Goal: Transaction & Acquisition: Subscribe to service/newsletter

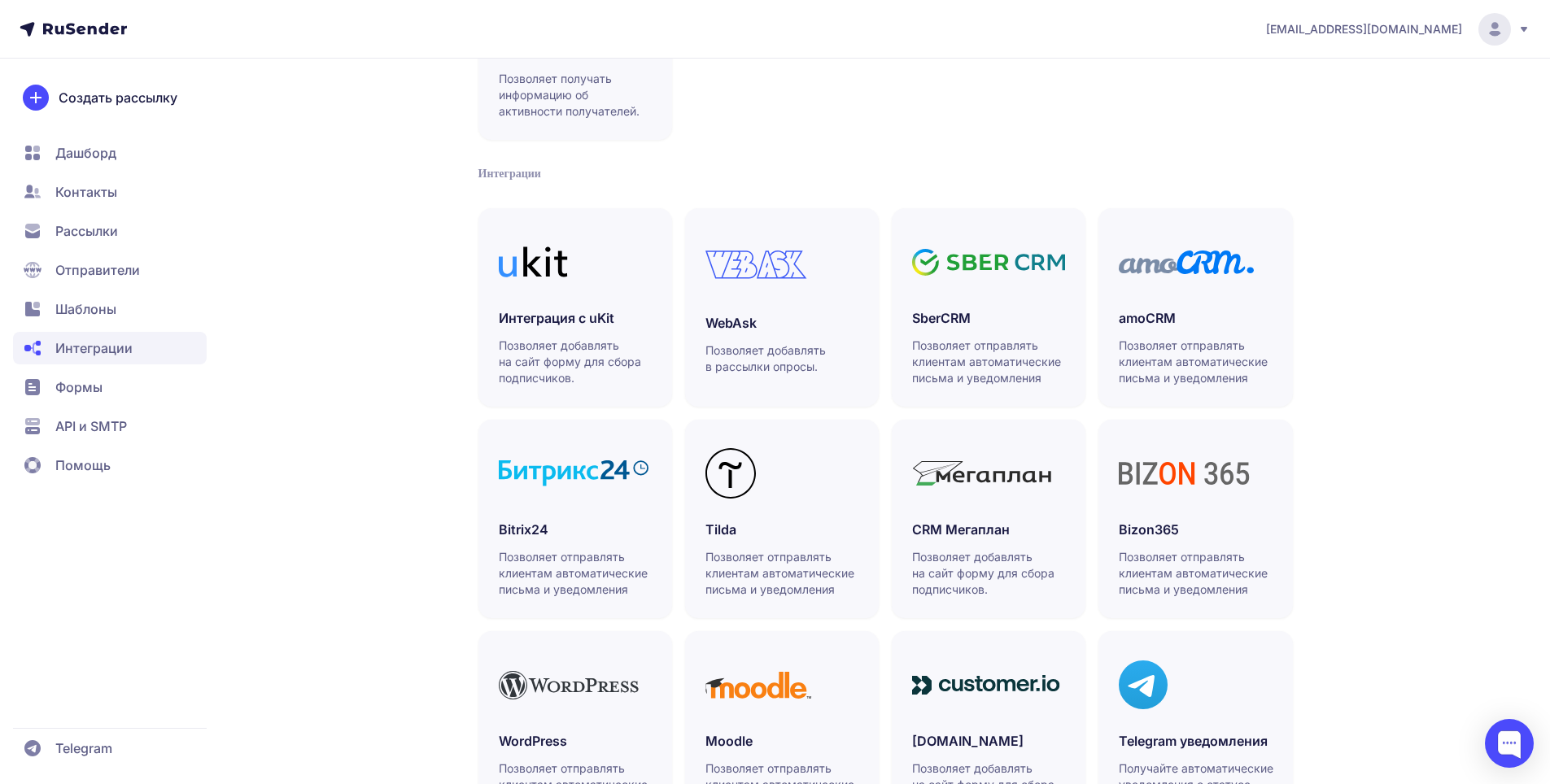
scroll to position [335, 0]
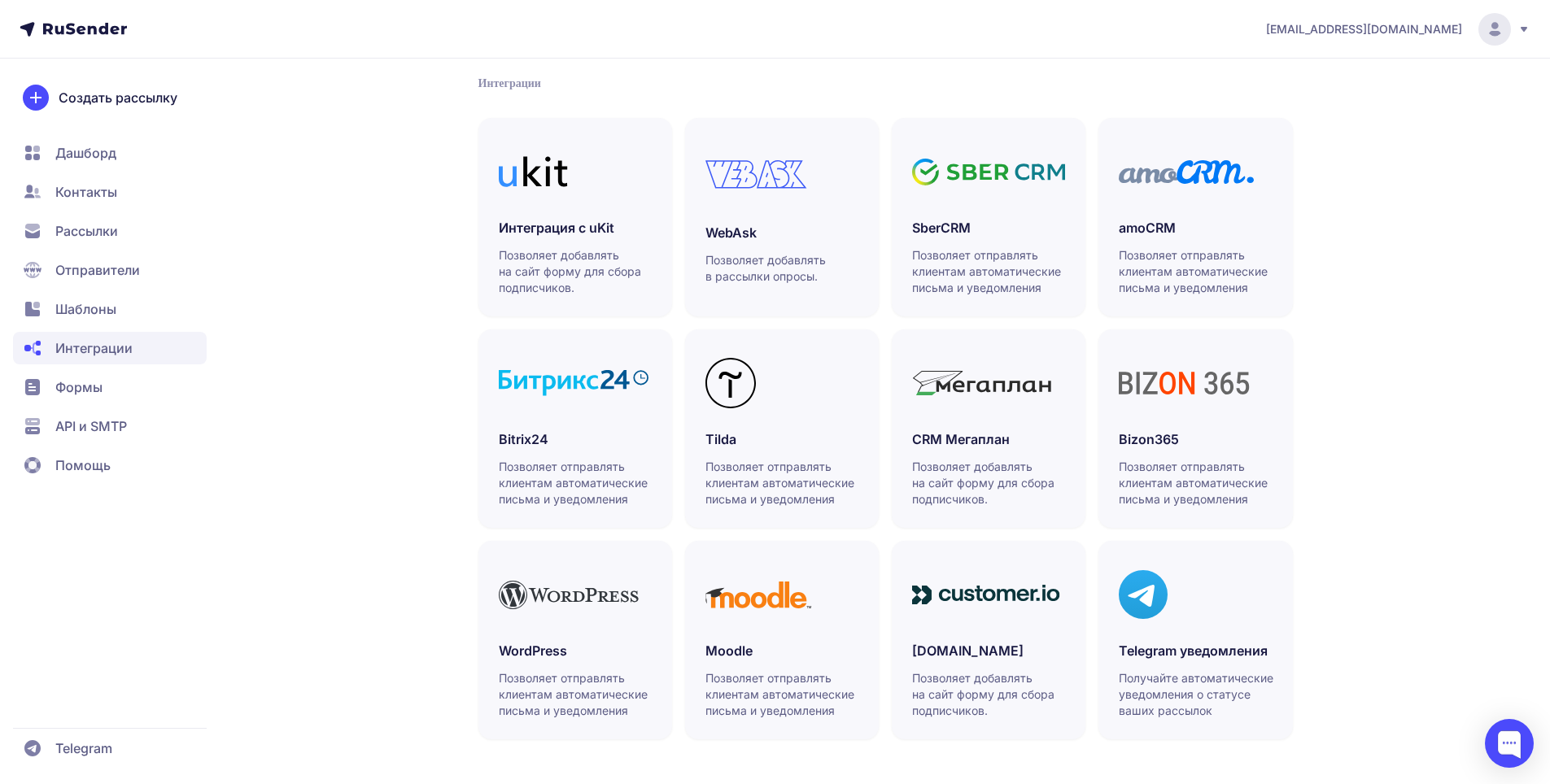
click at [125, 95] on span "Создать рассылку" at bounding box center [117, 98] width 119 height 20
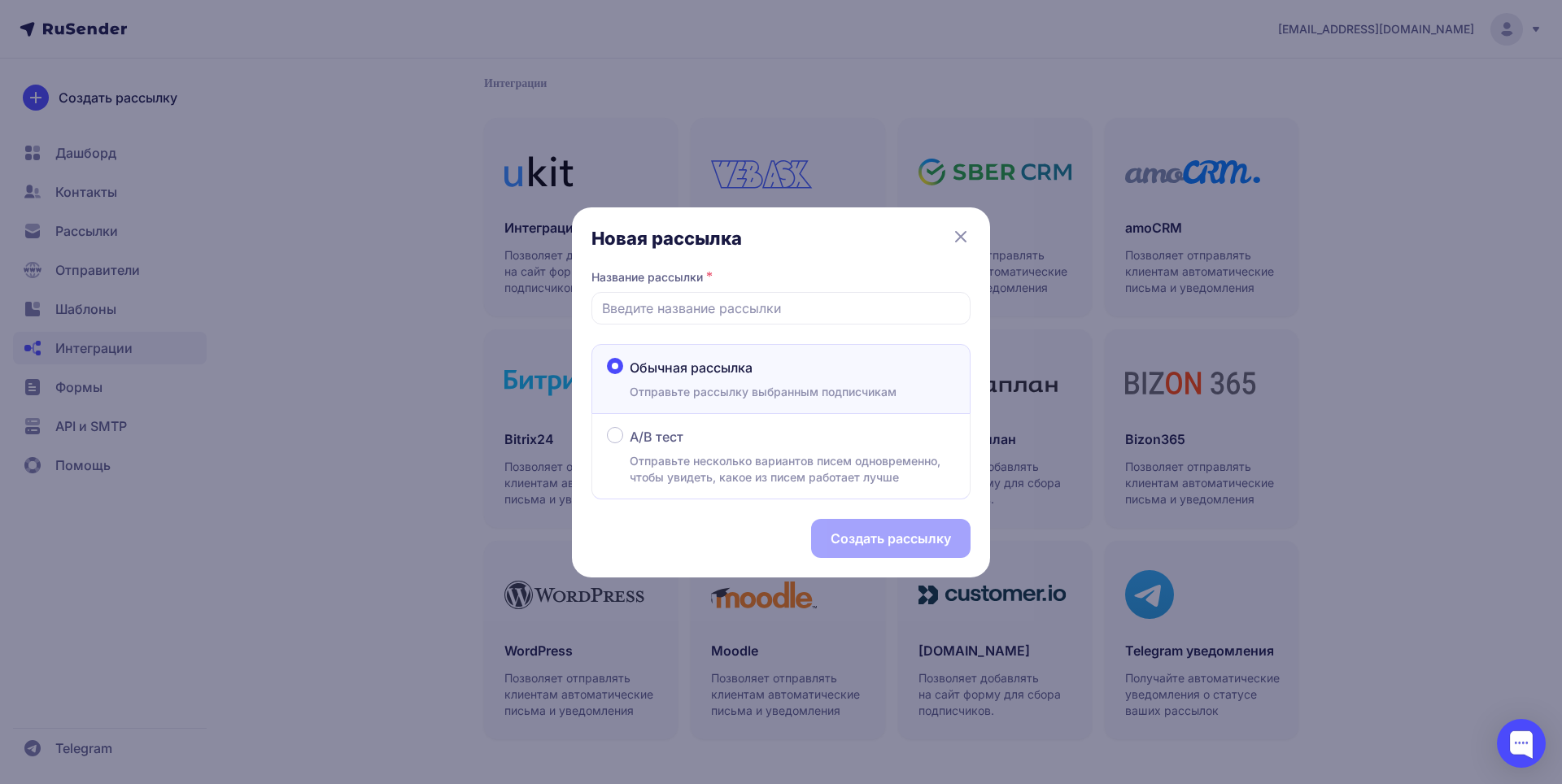
click at [149, 156] on div "Новая рассылка Название рассылки * Обычная рассылка Отправьте рассылку выбранны…" at bounding box center [781, 392] width 1562 height 784
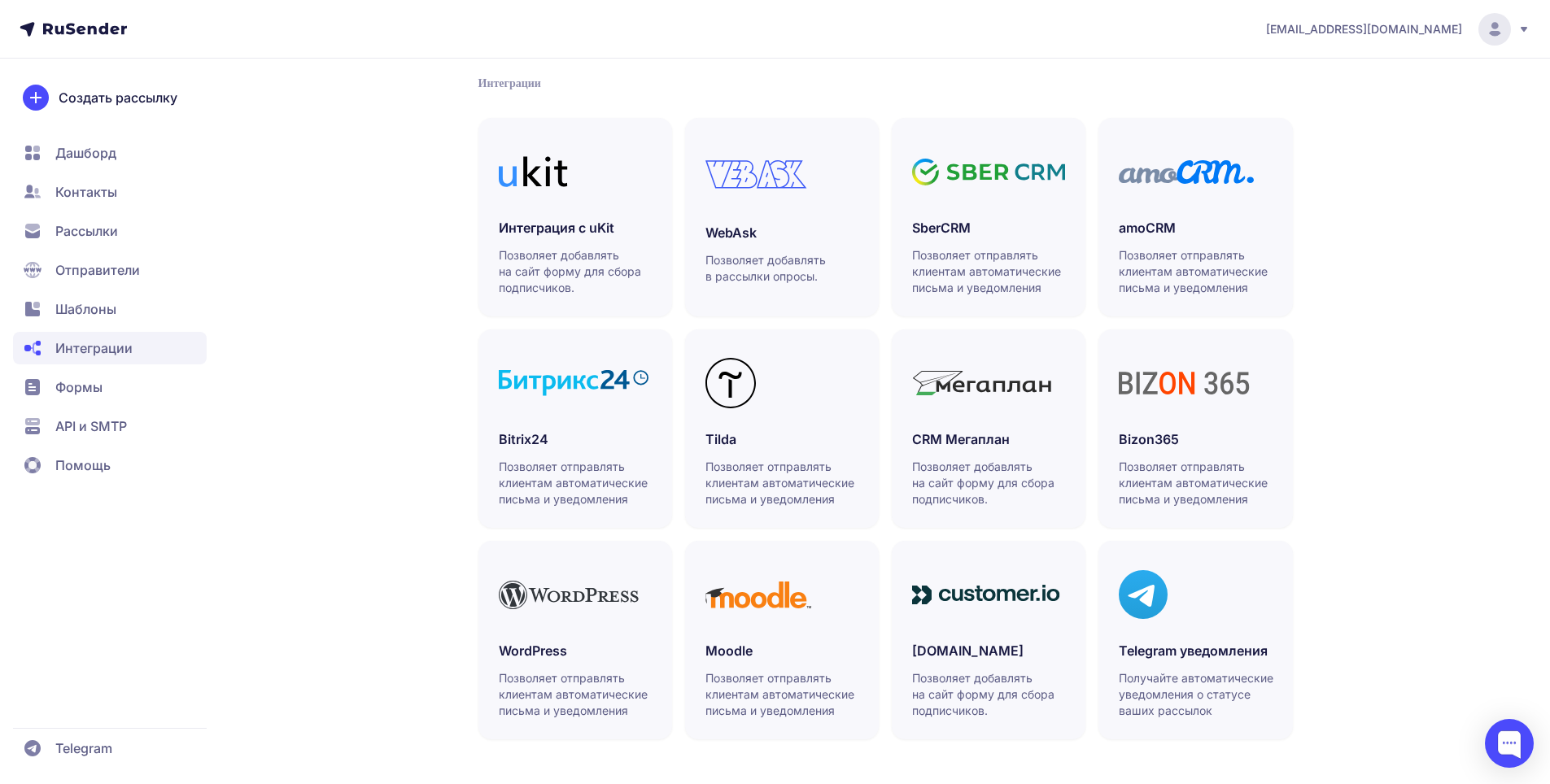
click at [133, 175] on span "Дашборд" at bounding box center [110, 192] width 193 height 32
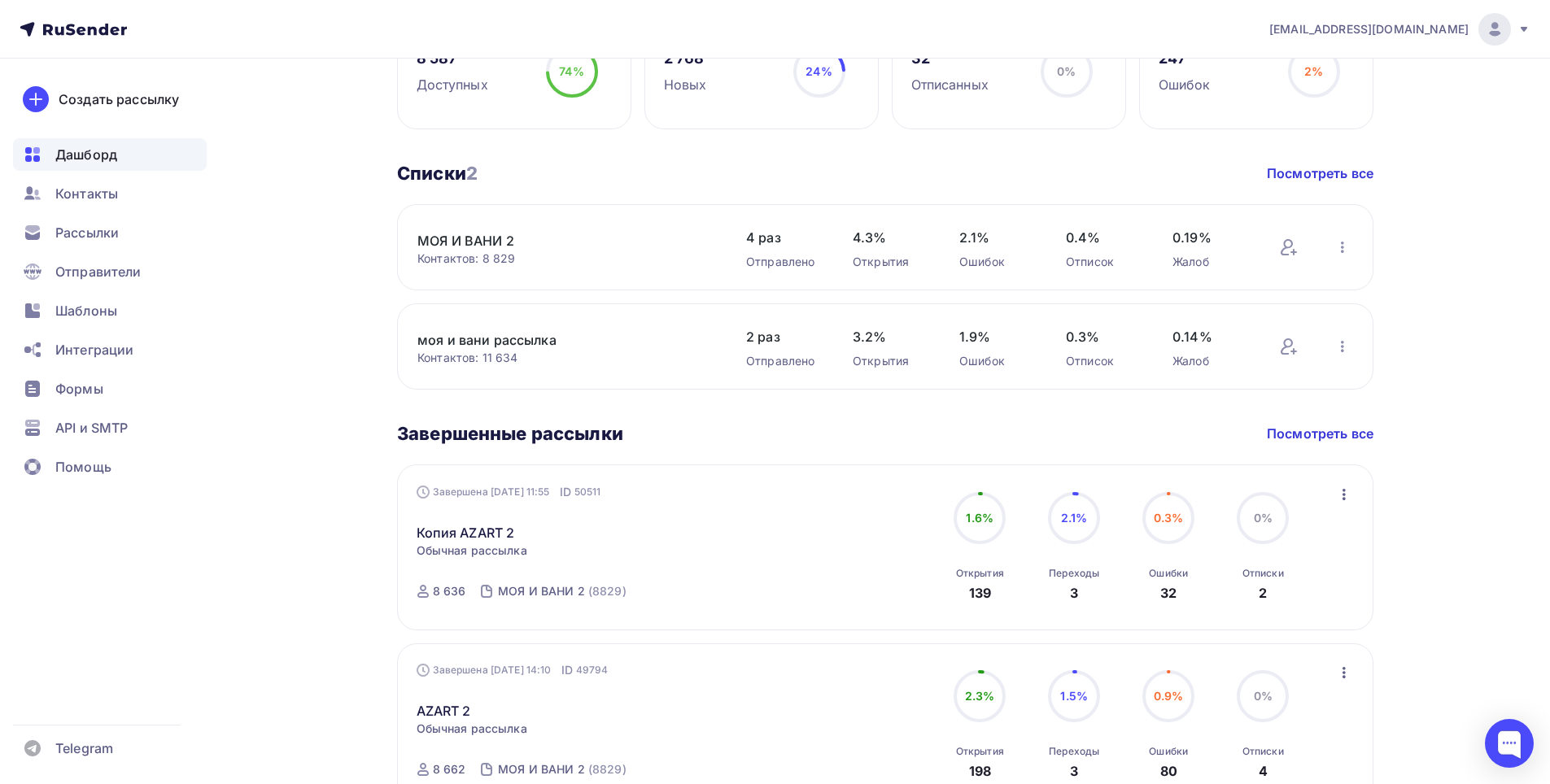
scroll to position [569, 0]
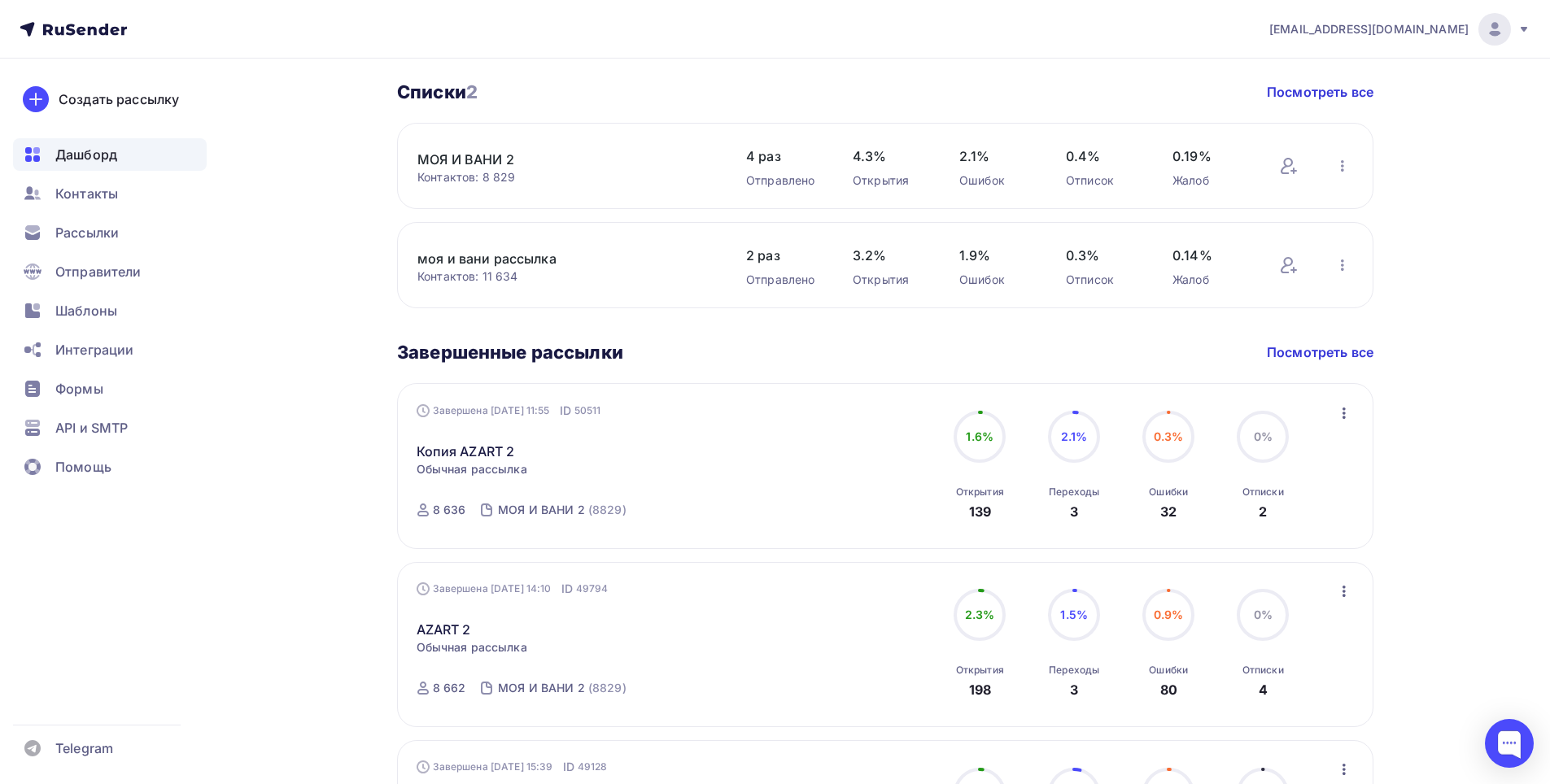
drag, startPoint x: 574, startPoint y: 644, endPoint x: 535, endPoint y: 635, distance: 40.0
click at [573, 644] on div "Завершена [DATE] 14:10 ID 49794 AZART 2 Статистика Обзор рассылки Копировать в …" at bounding box center [602, 644] width 371 height 127
click at [455, 626] on link "AZART 2" at bounding box center [443, 630] width 55 height 20
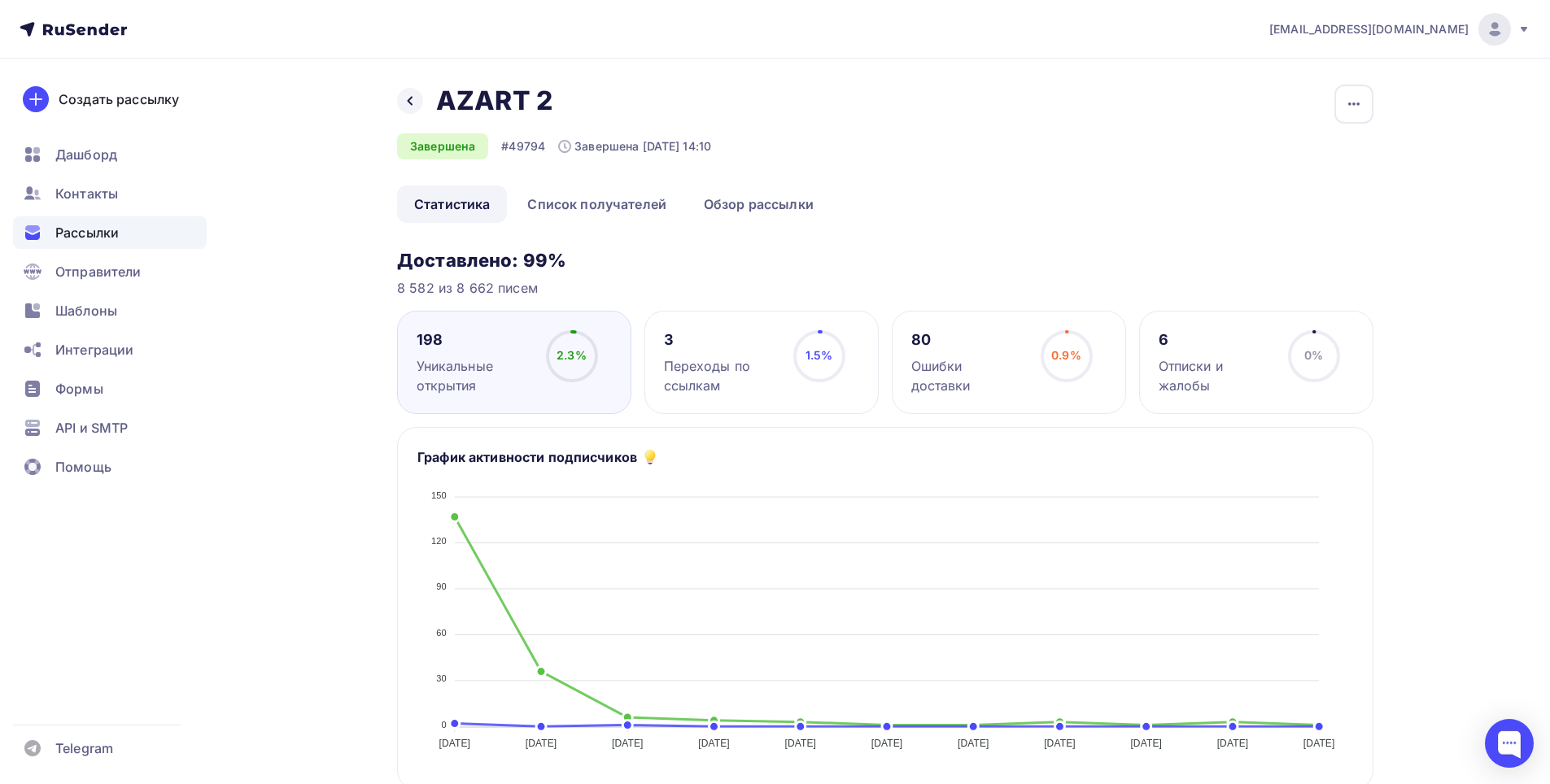
click at [603, 361] on div "2.3% 2.3%" at bounding box center [571, 362] width 81 height 65
click at [543, 367] on div "2.3% 2.3%" at bounding box center [571, 362] width 81 height 65
click at [525, 373] on div "Уникальные открытия" at bounding box center [474, 376] width 115 height 39
click at [589, 200] on link "Список получателей" at bounding box center [597, 204] width 174 height 38
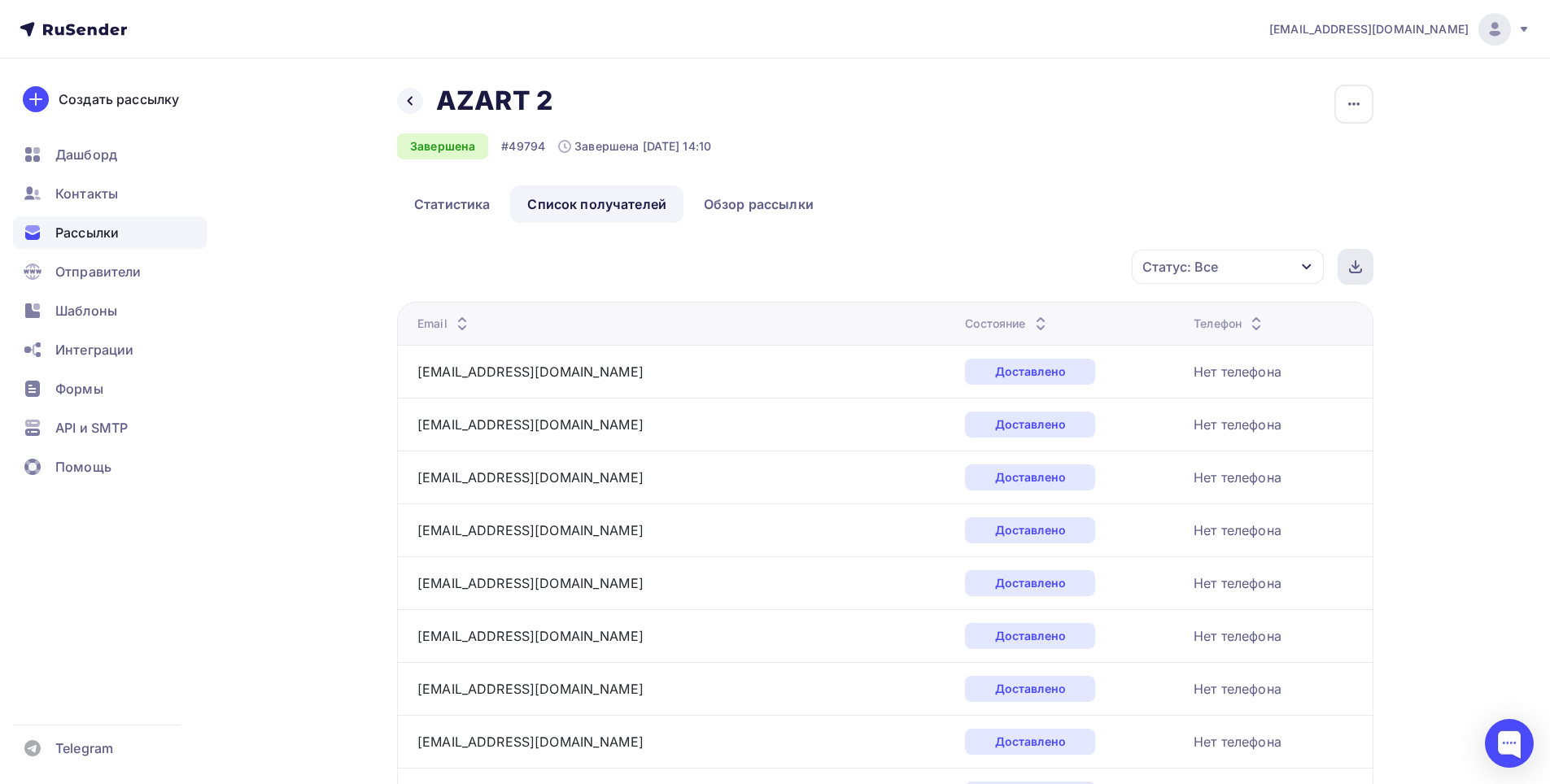
click at [1352, 275] on div at bounding box center [1356, 267] width 36 height 36
click at [163, 111] on link "Создать рассылку" at bounding box center [105, 98] width 184 height 46
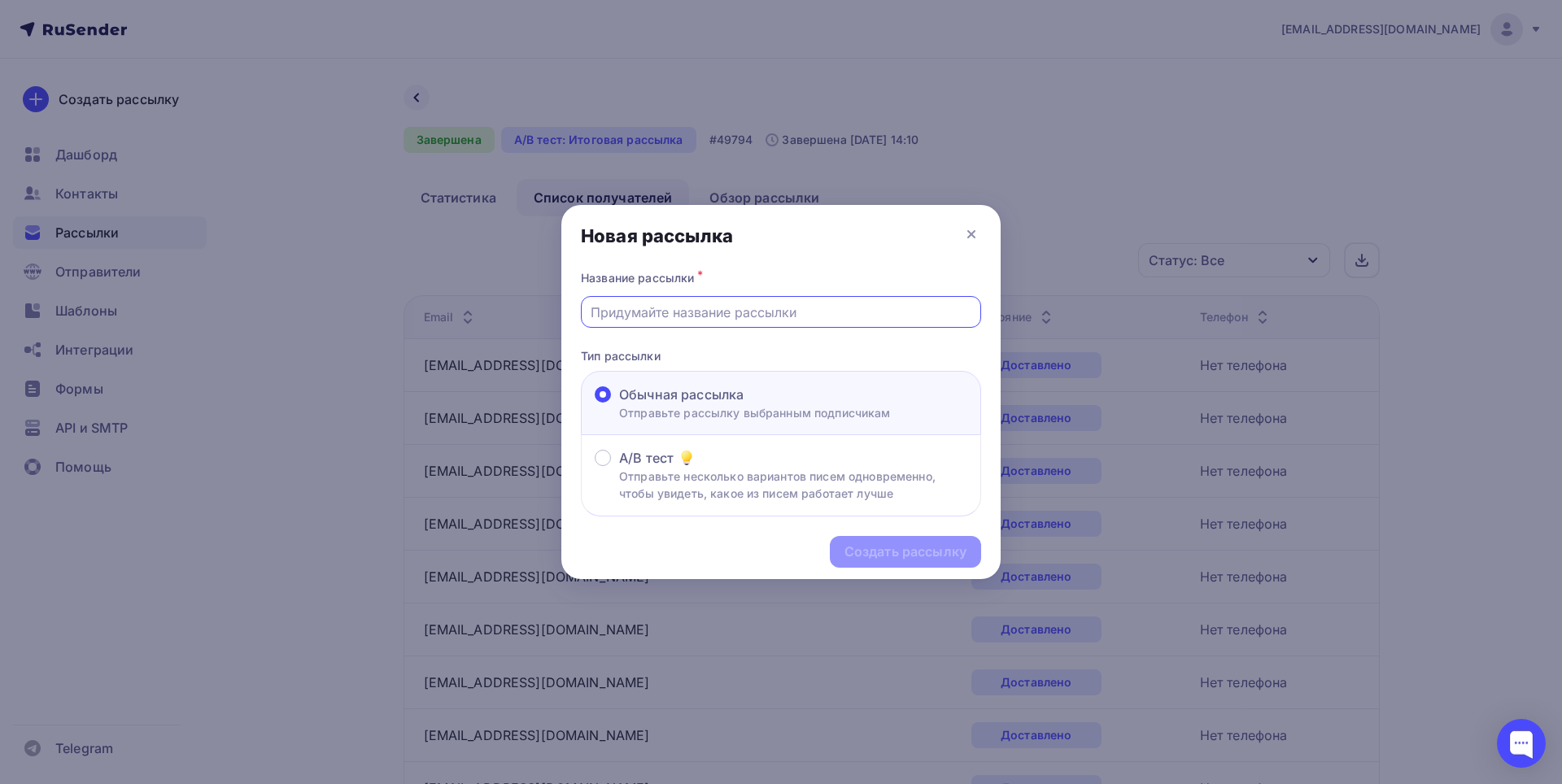
click at [847, 311] on input "text" at bounding box center [781, 312] width 381 height 20
type input "О"
type input "ПОЛУЧАТЕЛИ"
click at [1376, 452] on div at bounding box center [781, 392] width 1562 height 784
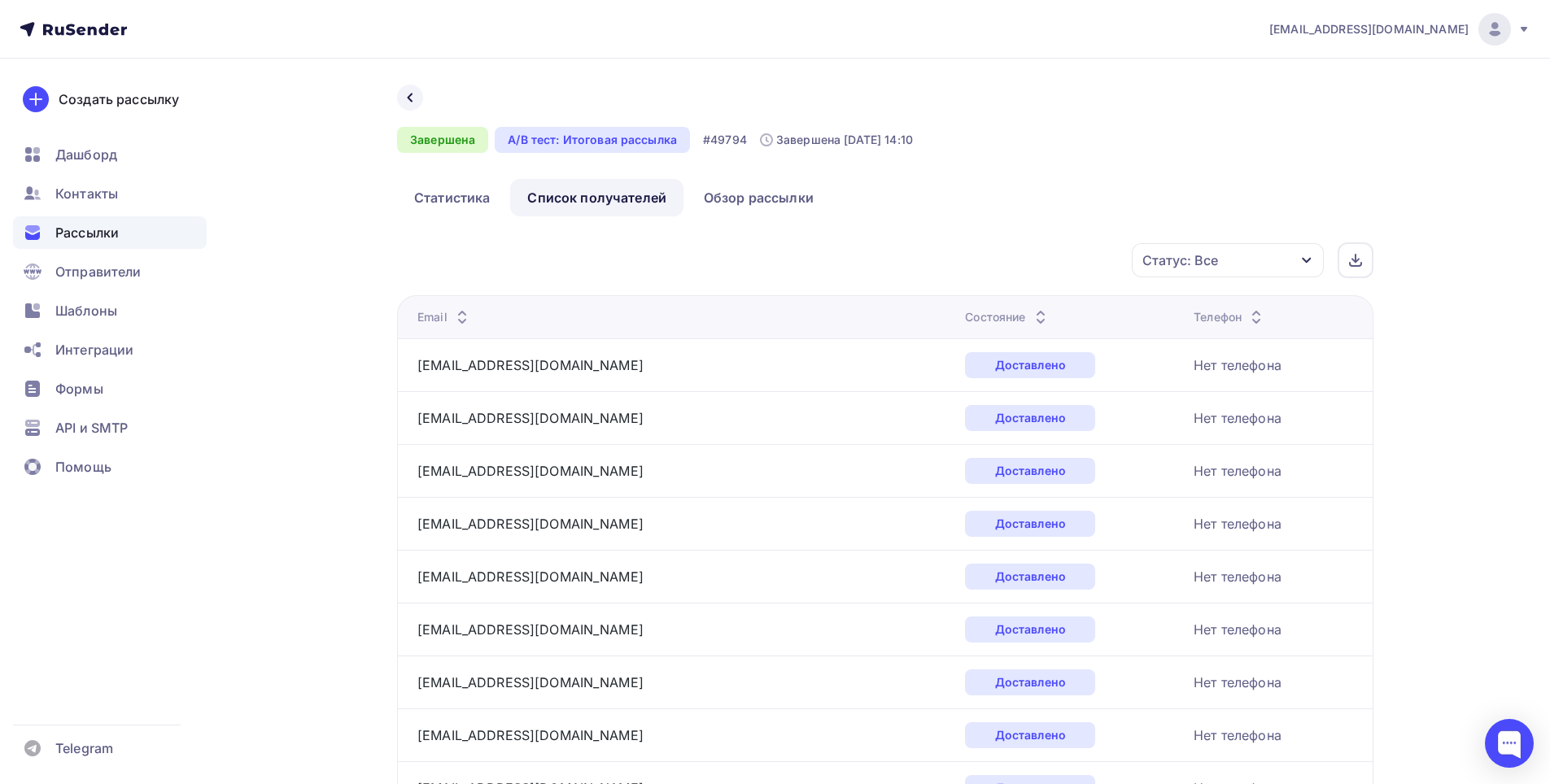
click at [1246, 254] on div "Статус: Все" at bounding box center [1228, 260] width 192 height 34
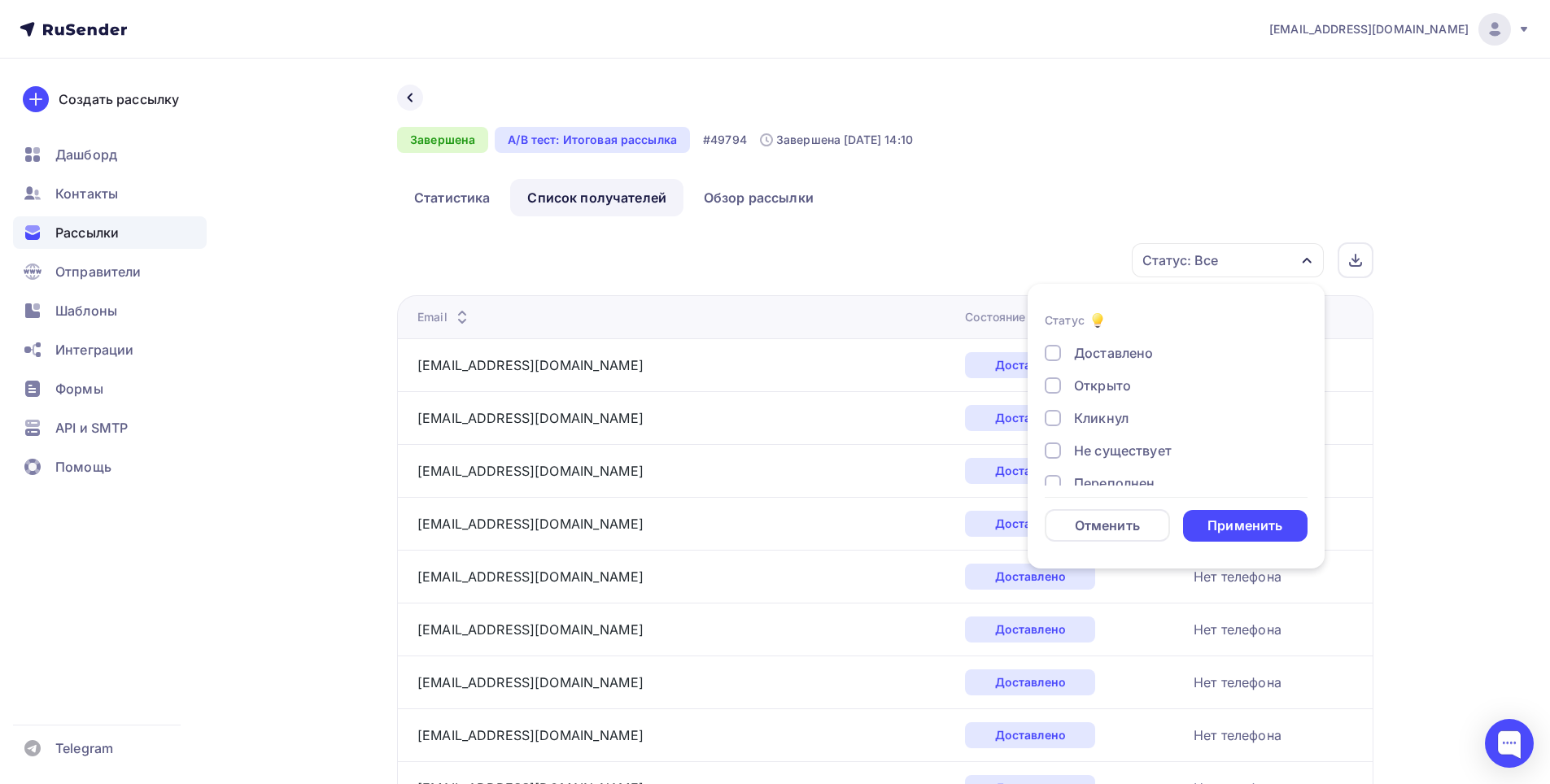
click at [1120, 388] on div "Открыто" at bounding box center [1103, 386] width 57 height 20
click at [1272, 531] on div "Применить" at bounding box center [1246, 525] width 75 height 19
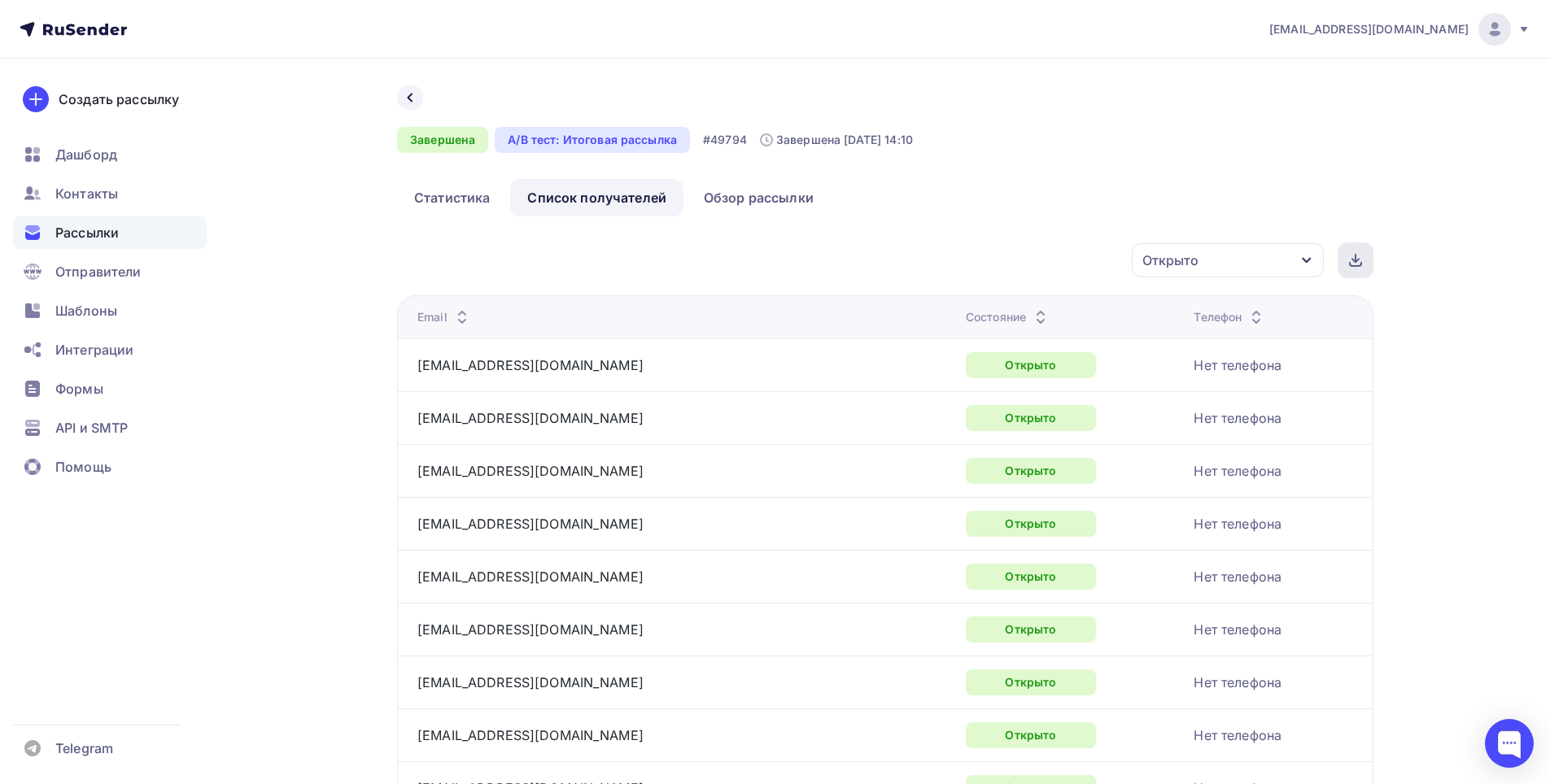
click at [1362, 261] on div at bounding box center [1356, 260] width 36 height 36
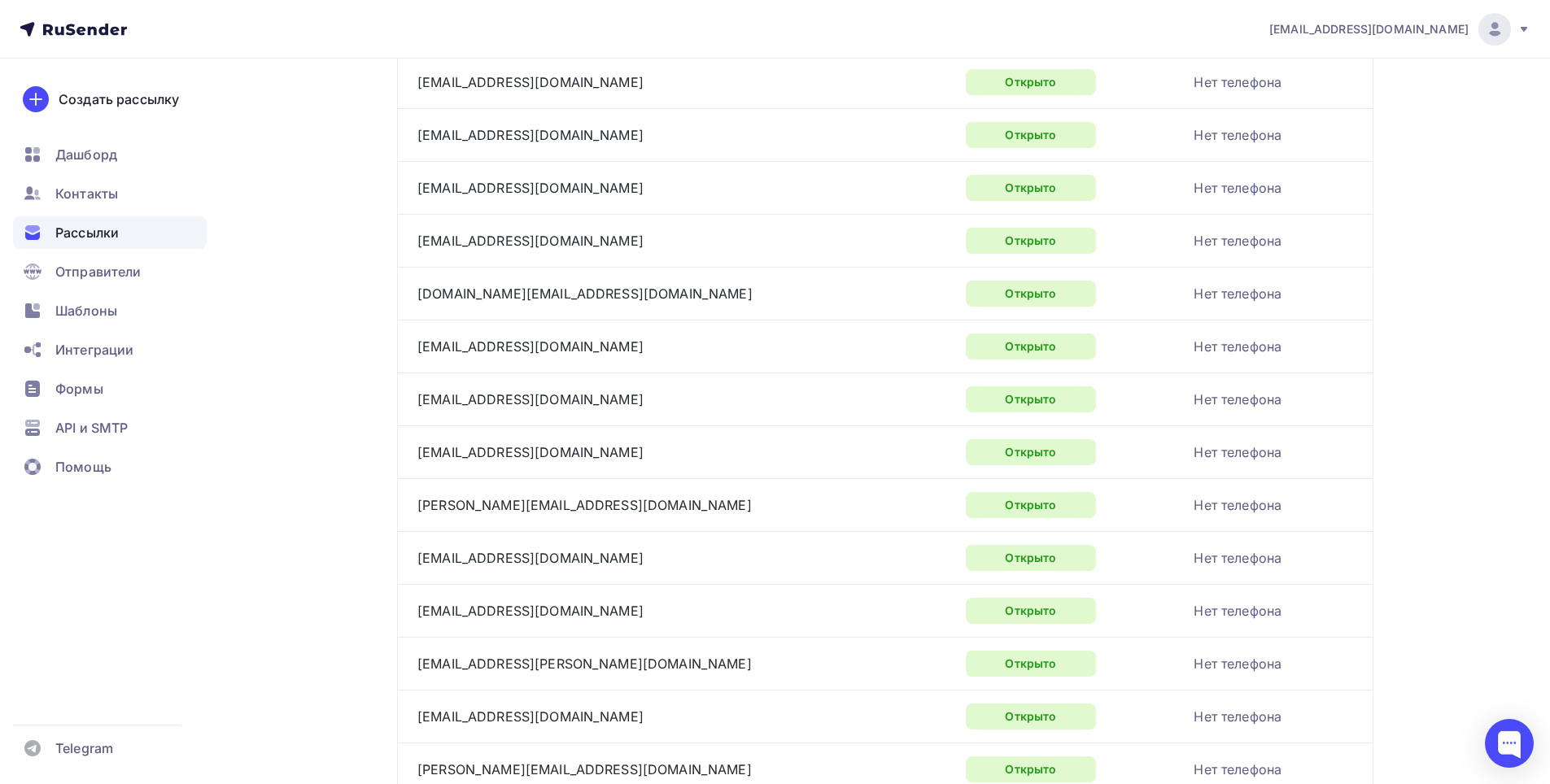
scroll to position [2324, 0]
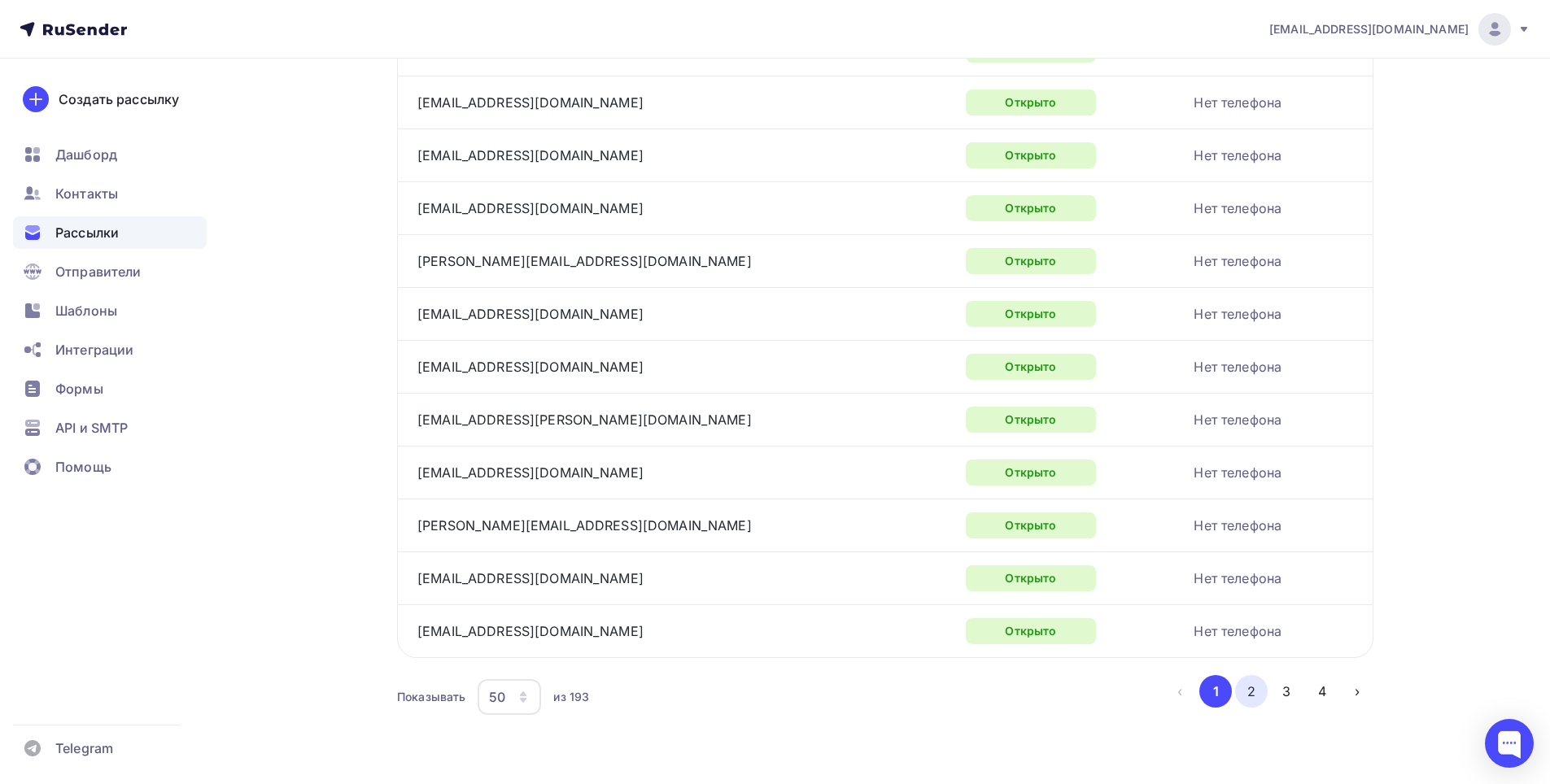
click at [1247, 694] on button "2" at bounding box center [1252, 691] width 32 height 32
click at [1290, 693] on button "3" at bounding box center [1287, 691] width 32 height 32
drag, startPoint x: 1321, startPoint y: 688, endPoint x: 1292, endPoint y: 663, distance: 38.3
click at [1322, 688] on button "4" at bounding box center [1323, 691] width 32 height 32
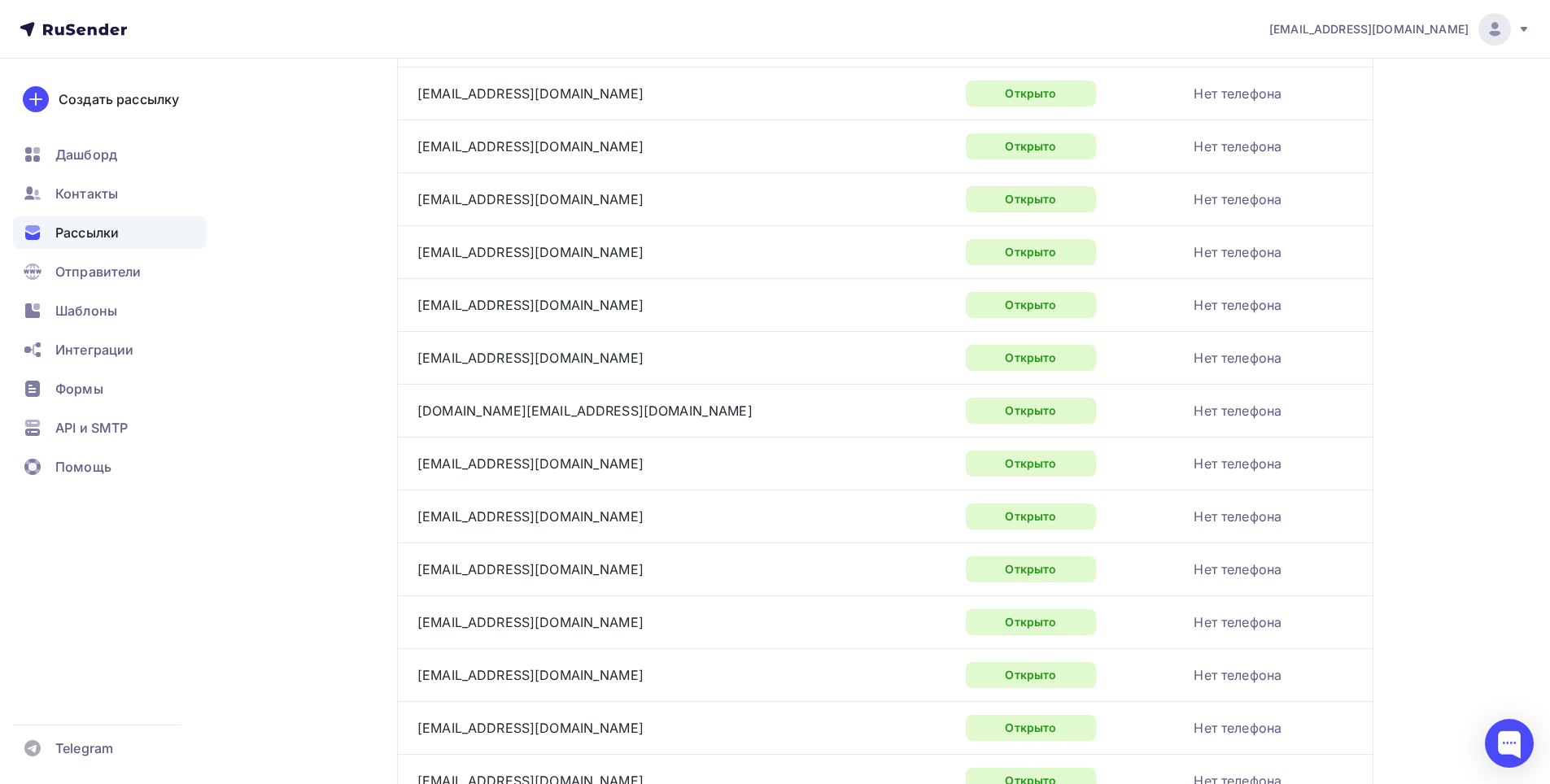
scroll to position [0, 0]
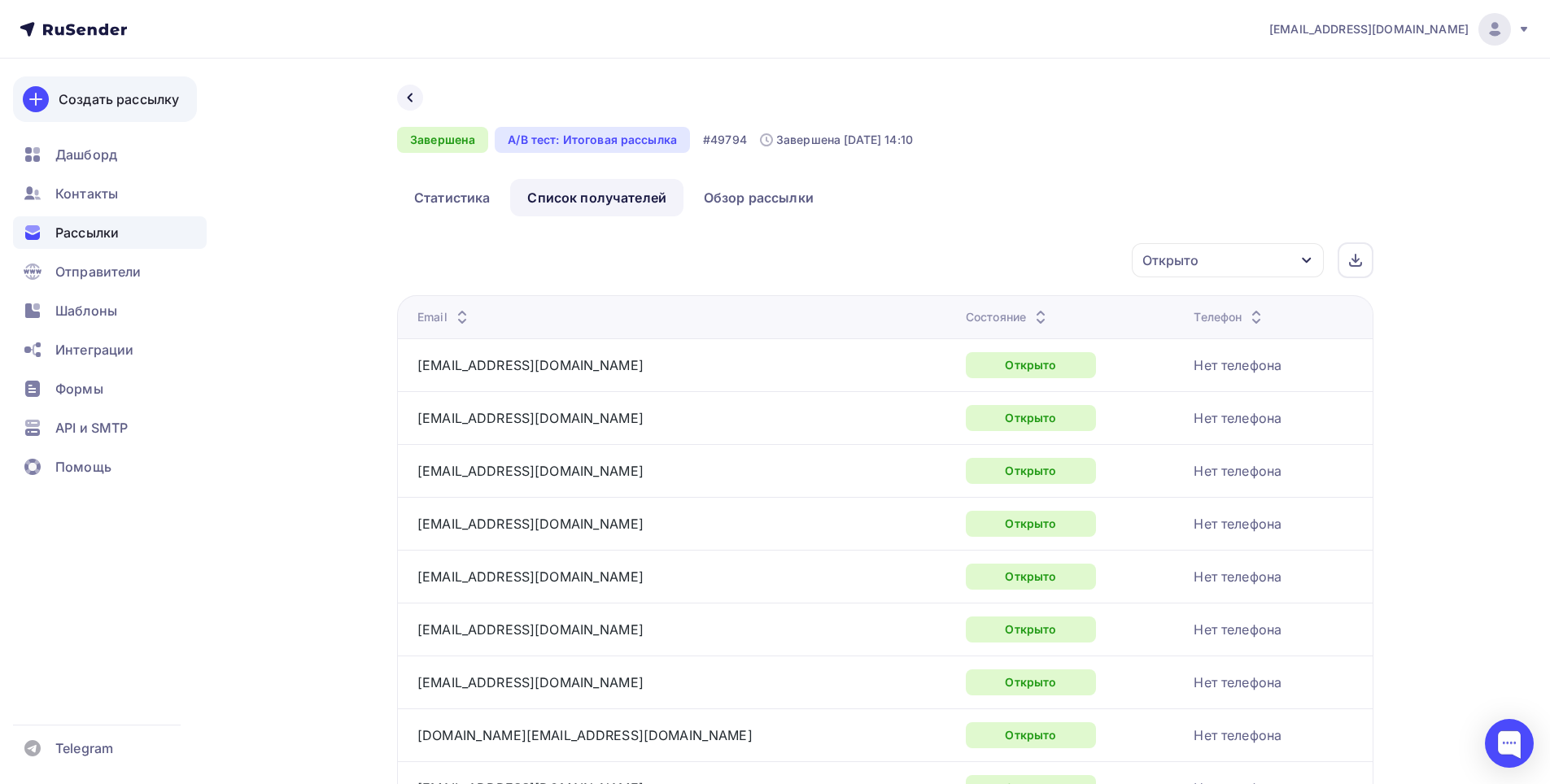
click at [122, 107] on div "Создать рассылку" at bounding box center [118, 99] width 121 height 20
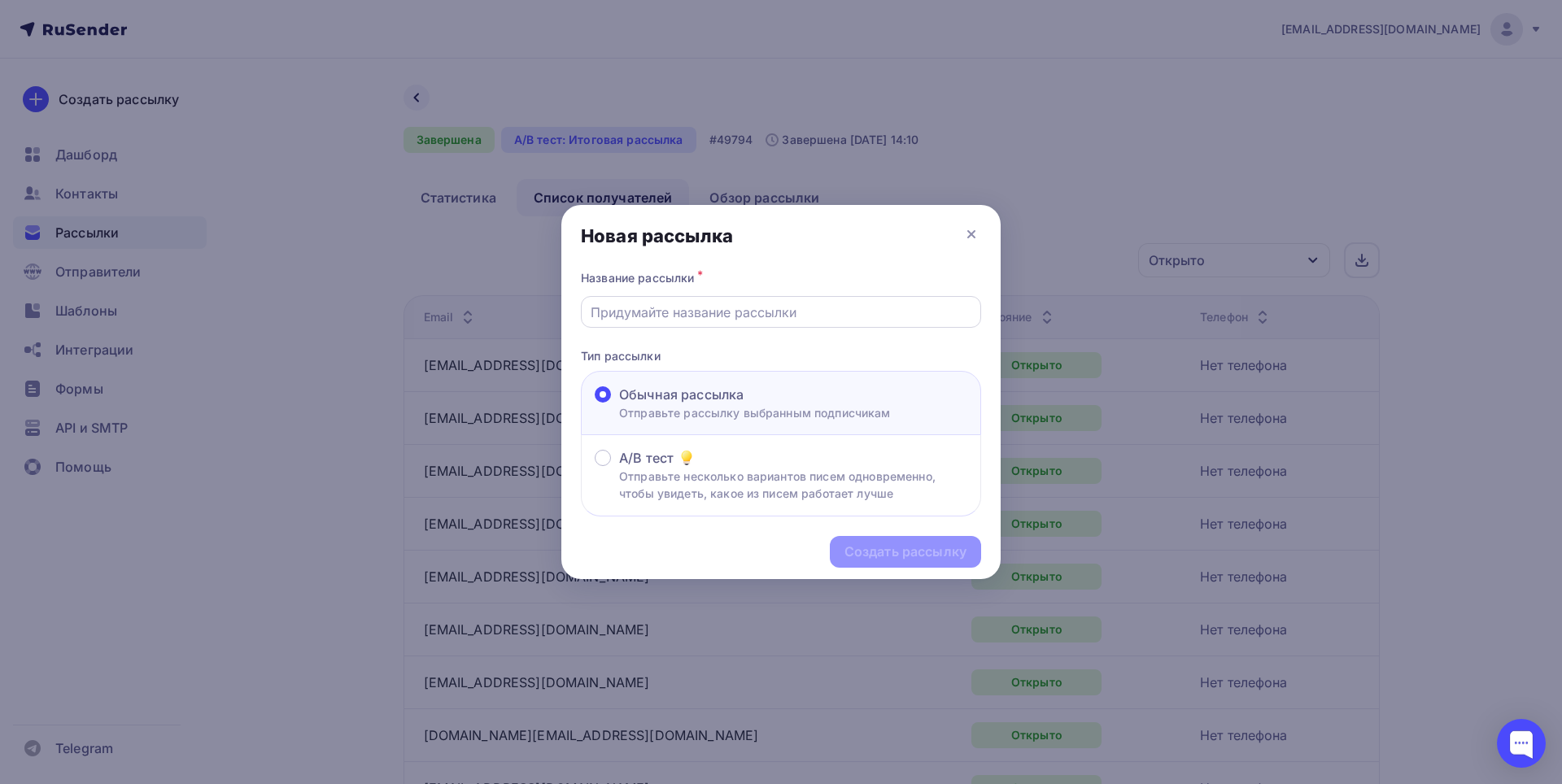
click at [802, 317] on input "text" at bounding box center [781, 312] width 381 height 20
type input "ОТКРЫВАТЕЛИ"
click at [901, 551] on div "Создать рассылку" at bounding box center [905, 551] width 122 height 19
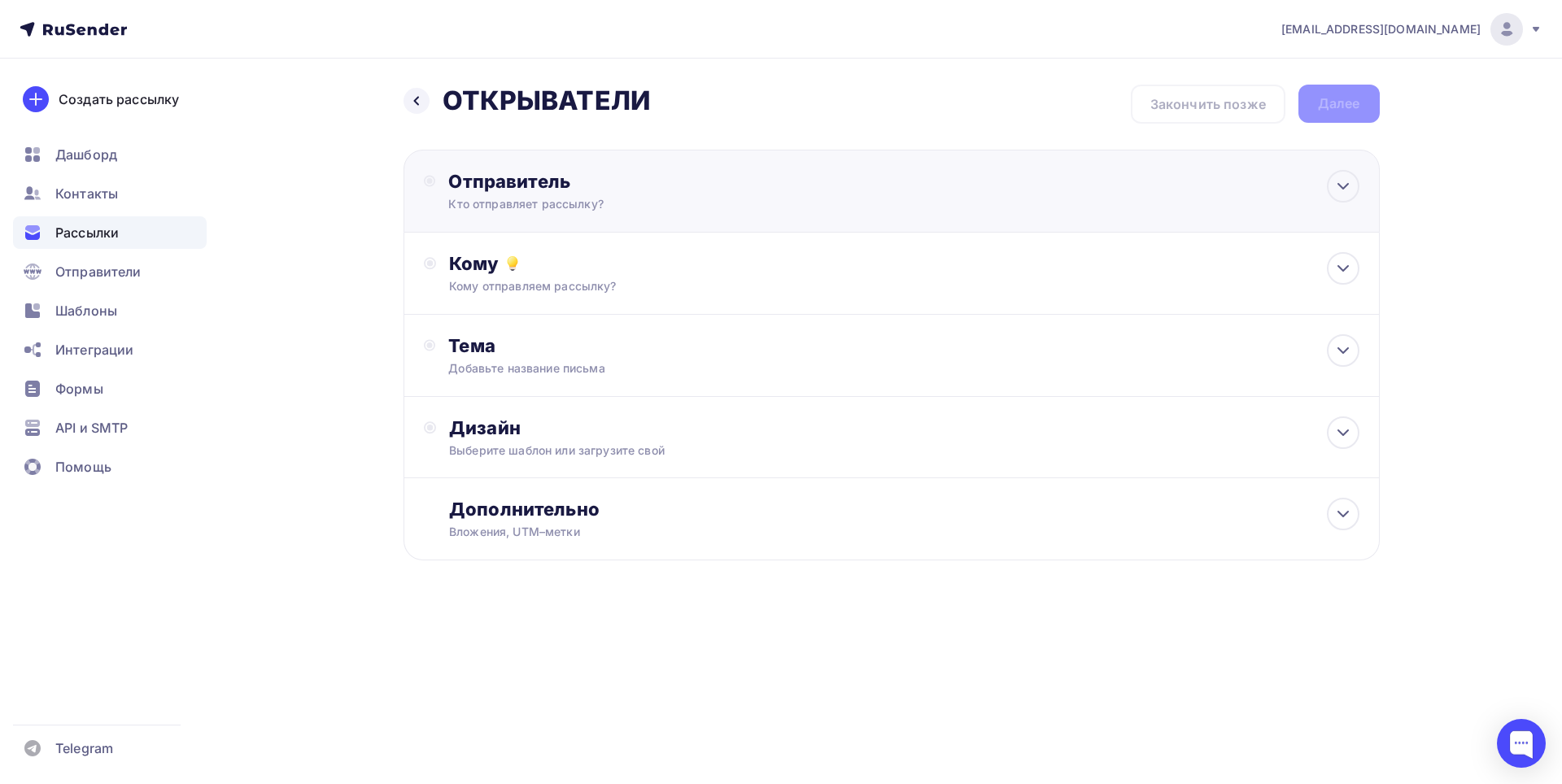
click at [811, 200] on div "Отправитель Кто отправляет рассылку? Email * [EMAIL_ADDRESS][DOMAIN_NAME] [EMAI…" at bounding box center [892, 191] width 977 height 83
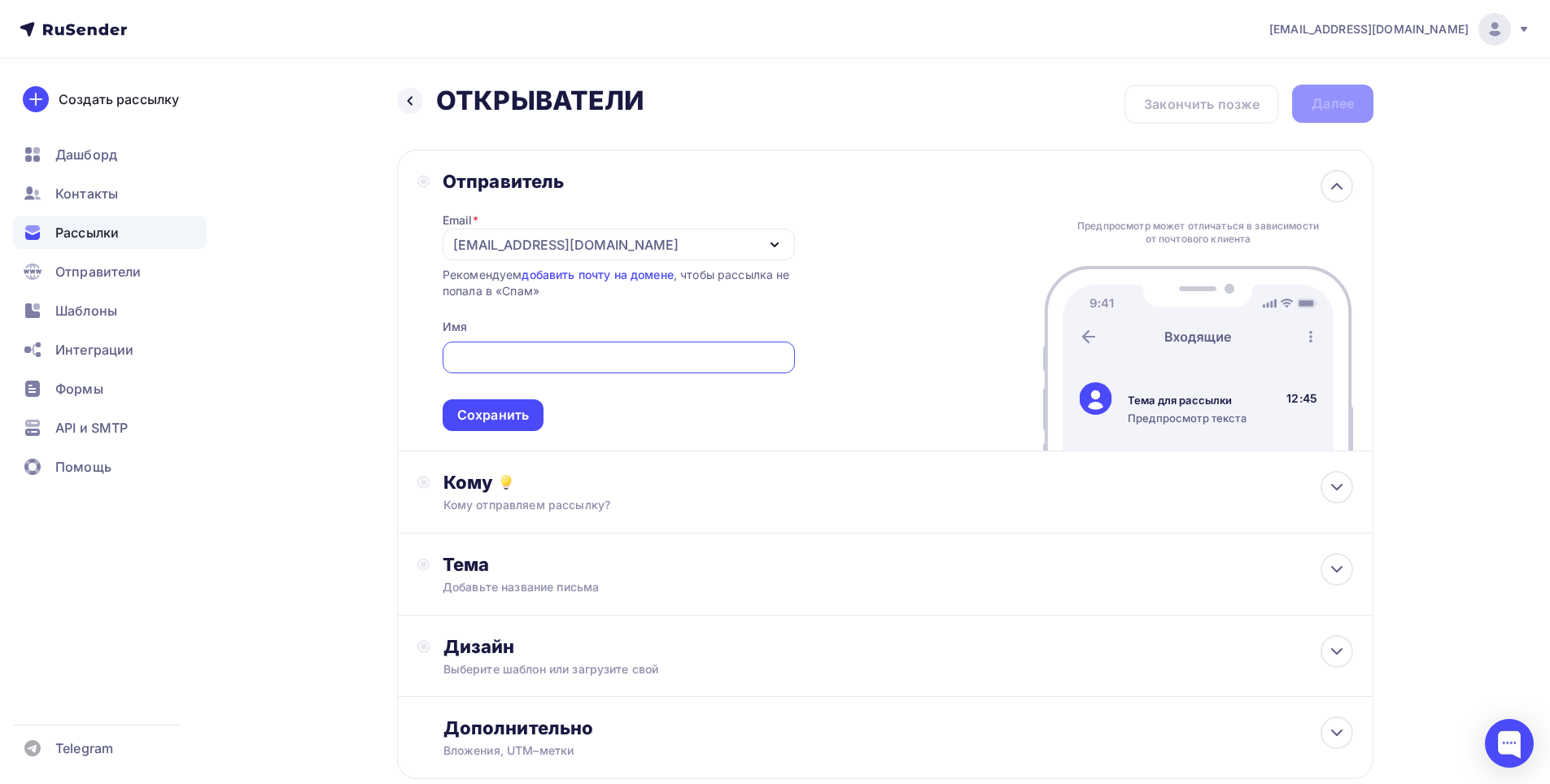
click at [875, 390] on div "Отправитель Email * [EMAIL_ADDRESS][DOMAIN_NAME] [EMAIL_ADDRESS][DOMAIN_NAME] […" at bounding box center [886, 300] width 977 height 302
click at [609, 360] on input "text" at bounding box center [618, 358] width 334 height 20
type input "В"
type input "F"
type input "[PERSON_NAME]"
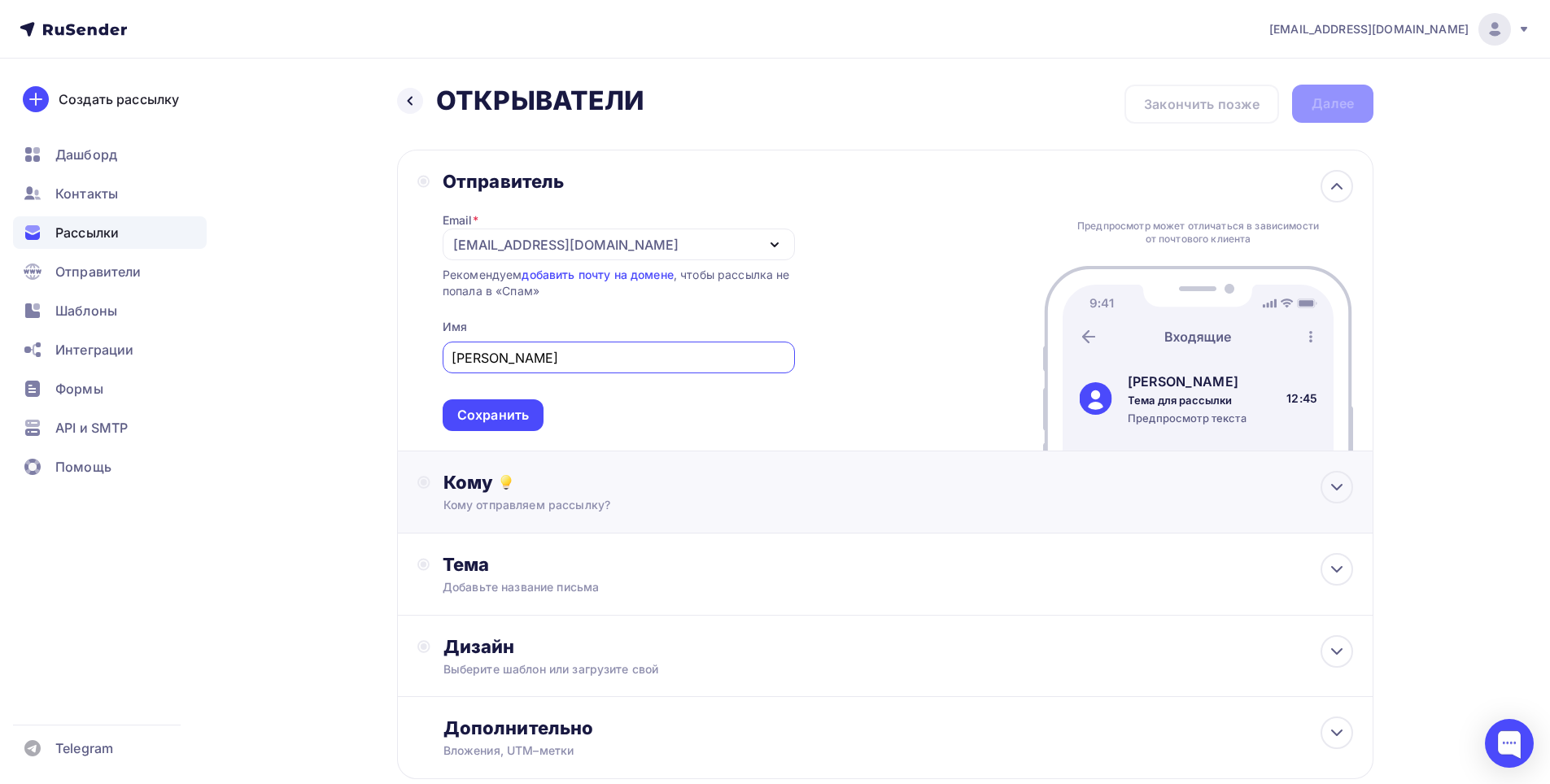
click at [677, 492] on div "Кому" at bounding box center [898, 481] width 910 height 22
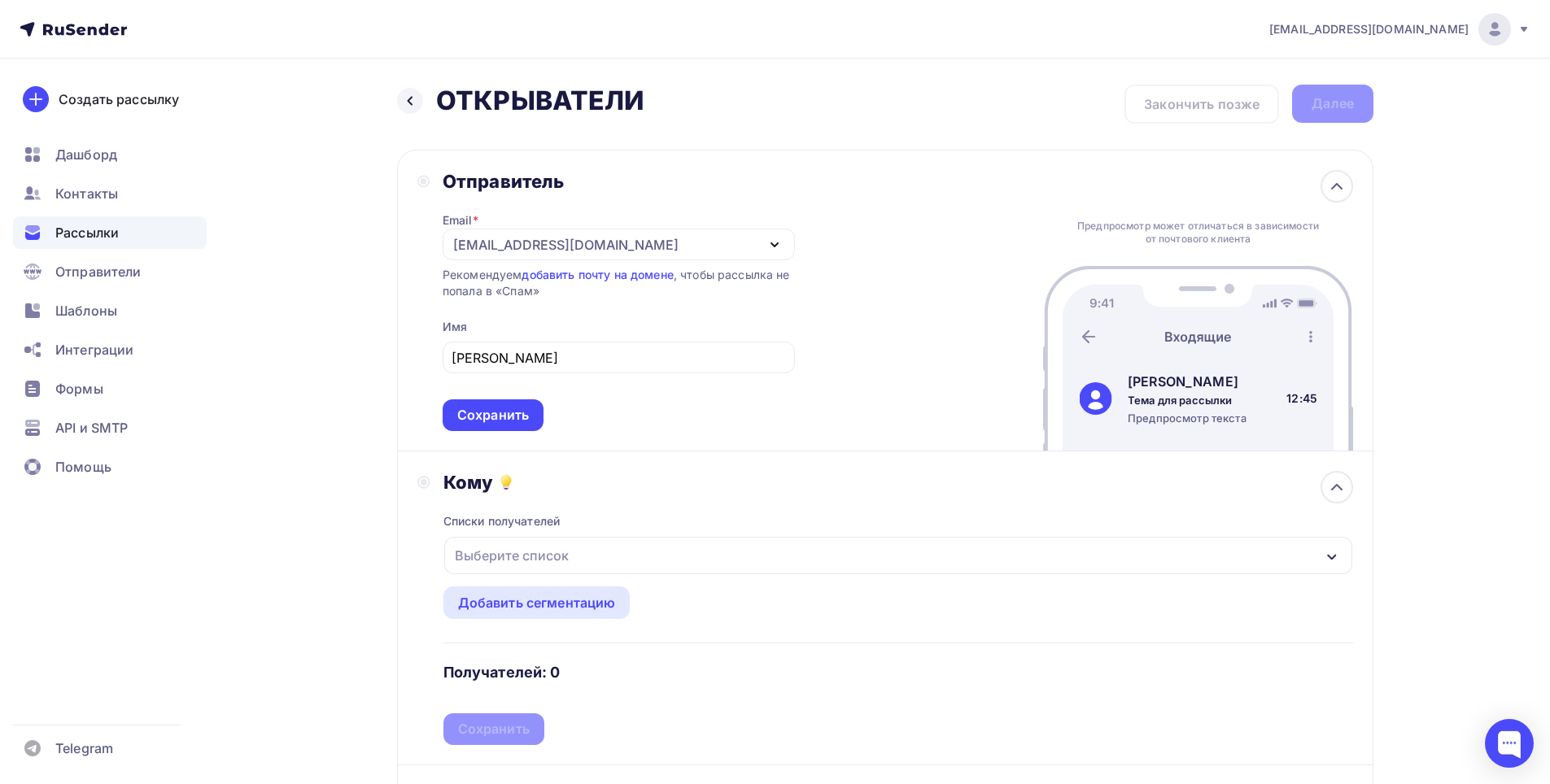
click at [655, 548] on div "Выберите список" at bounding box center [898, 556] width 908 height 38
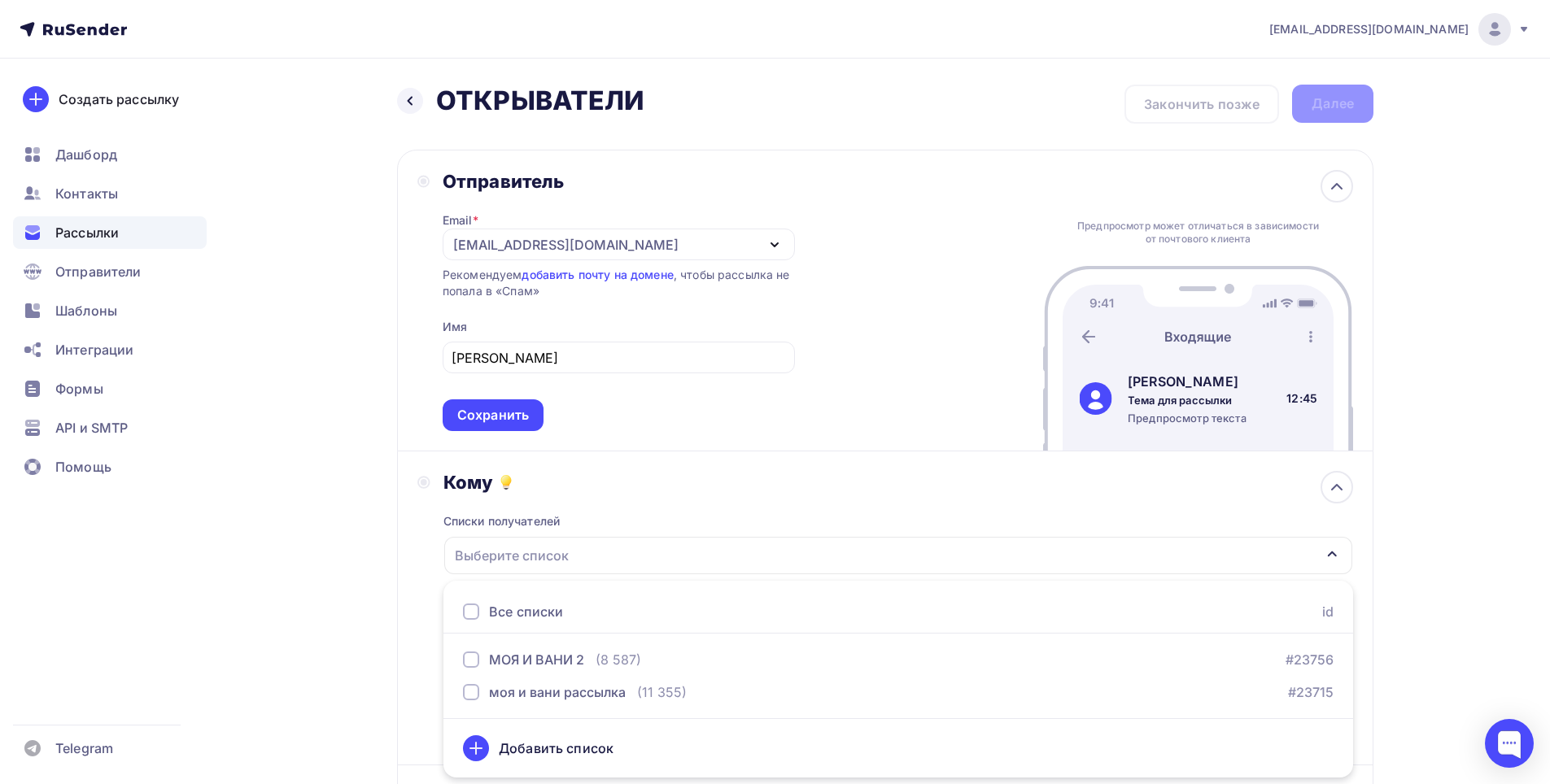
click at [673, 495] on div "Списки получателей Выберите список Все списки id МОЯ И ВАНИ 2 (8 587) #23756 мо…" at bounding box center [898, 619] width 910 height 251
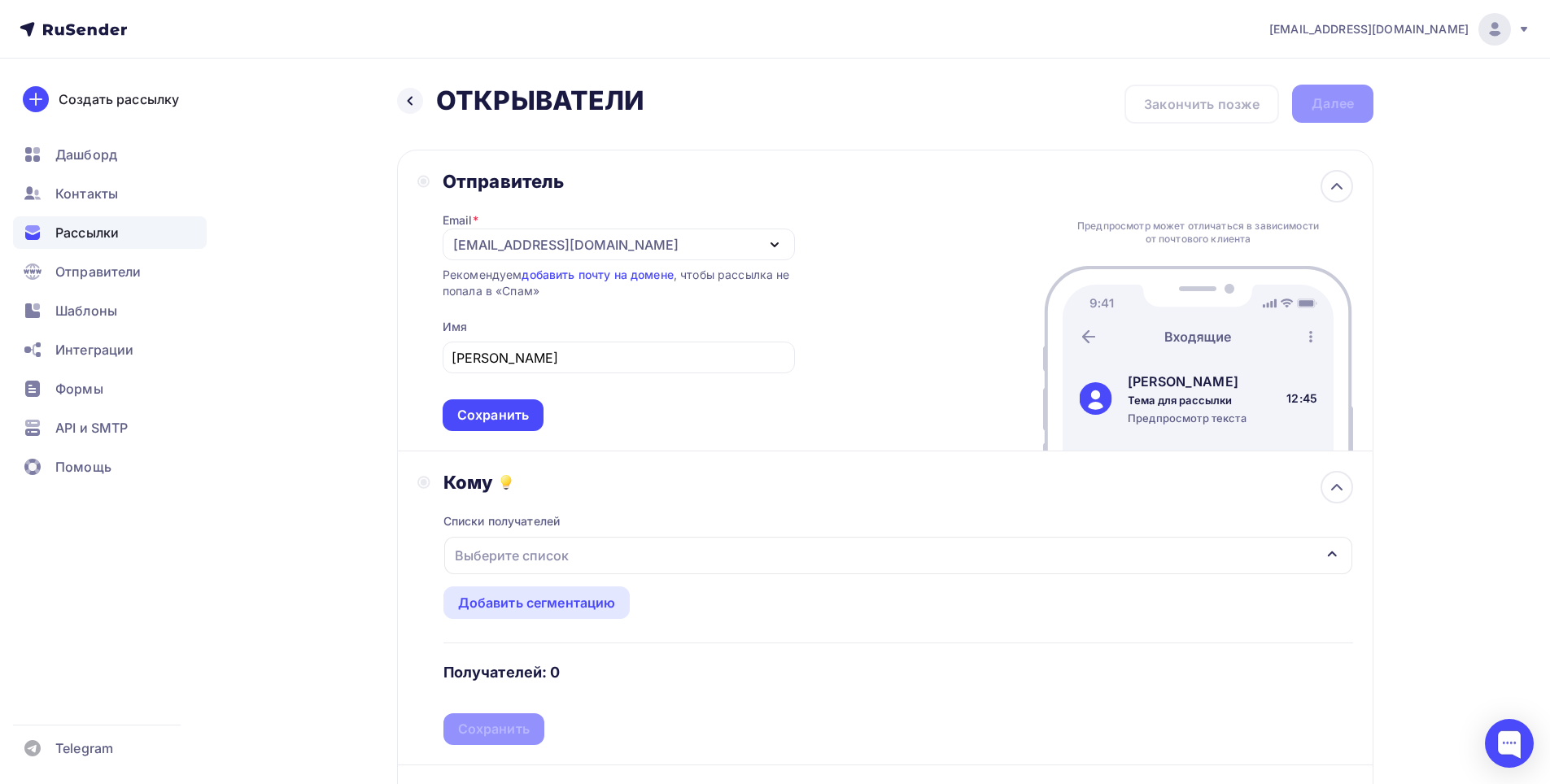
click at [673, 546] on div "Выберите список" at bounding box center [898, 556] width 908 height 38
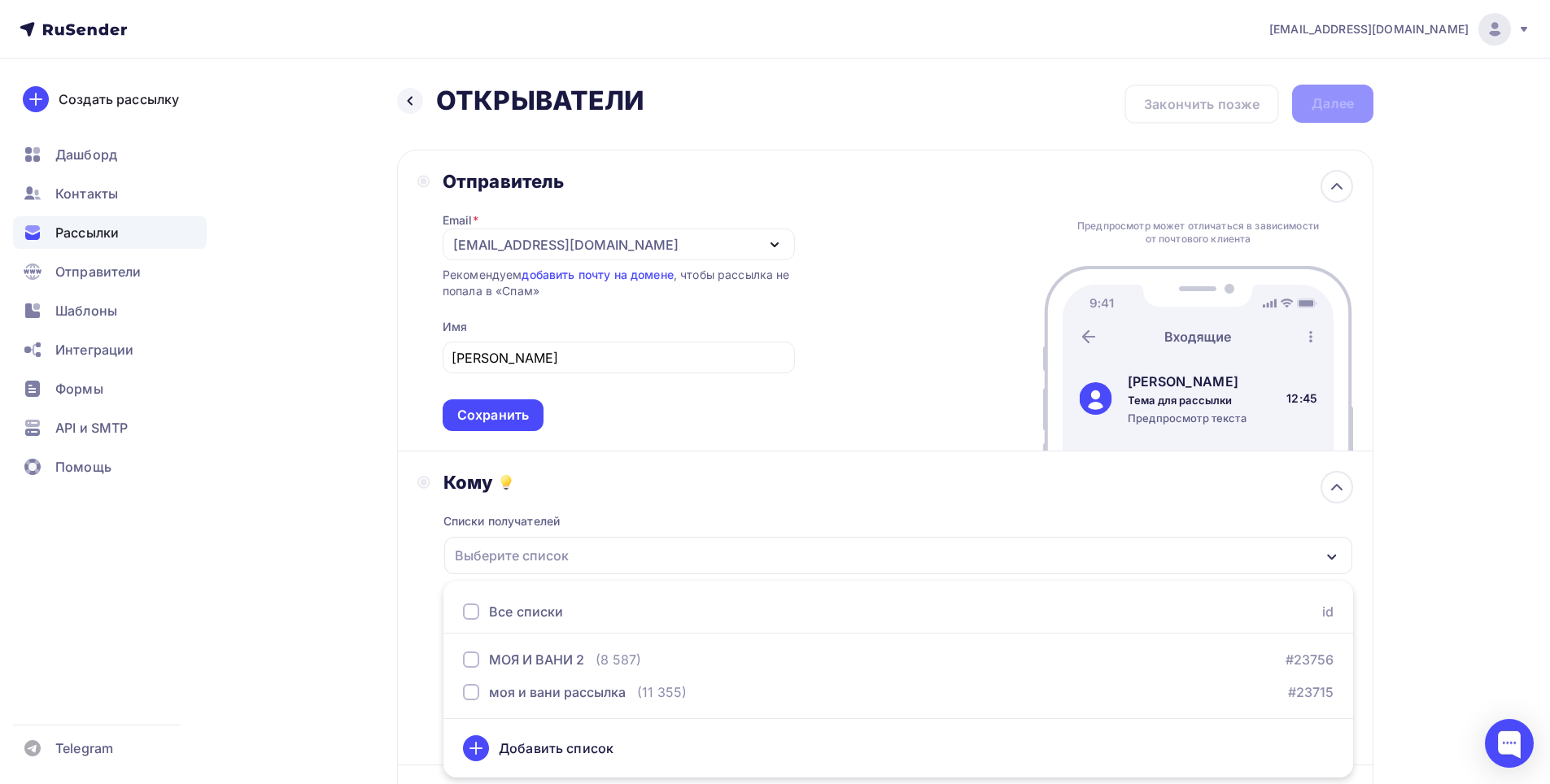
click at [652, 753] on div "Добавить список" at bounding box center [898, 748] width 870 height 39
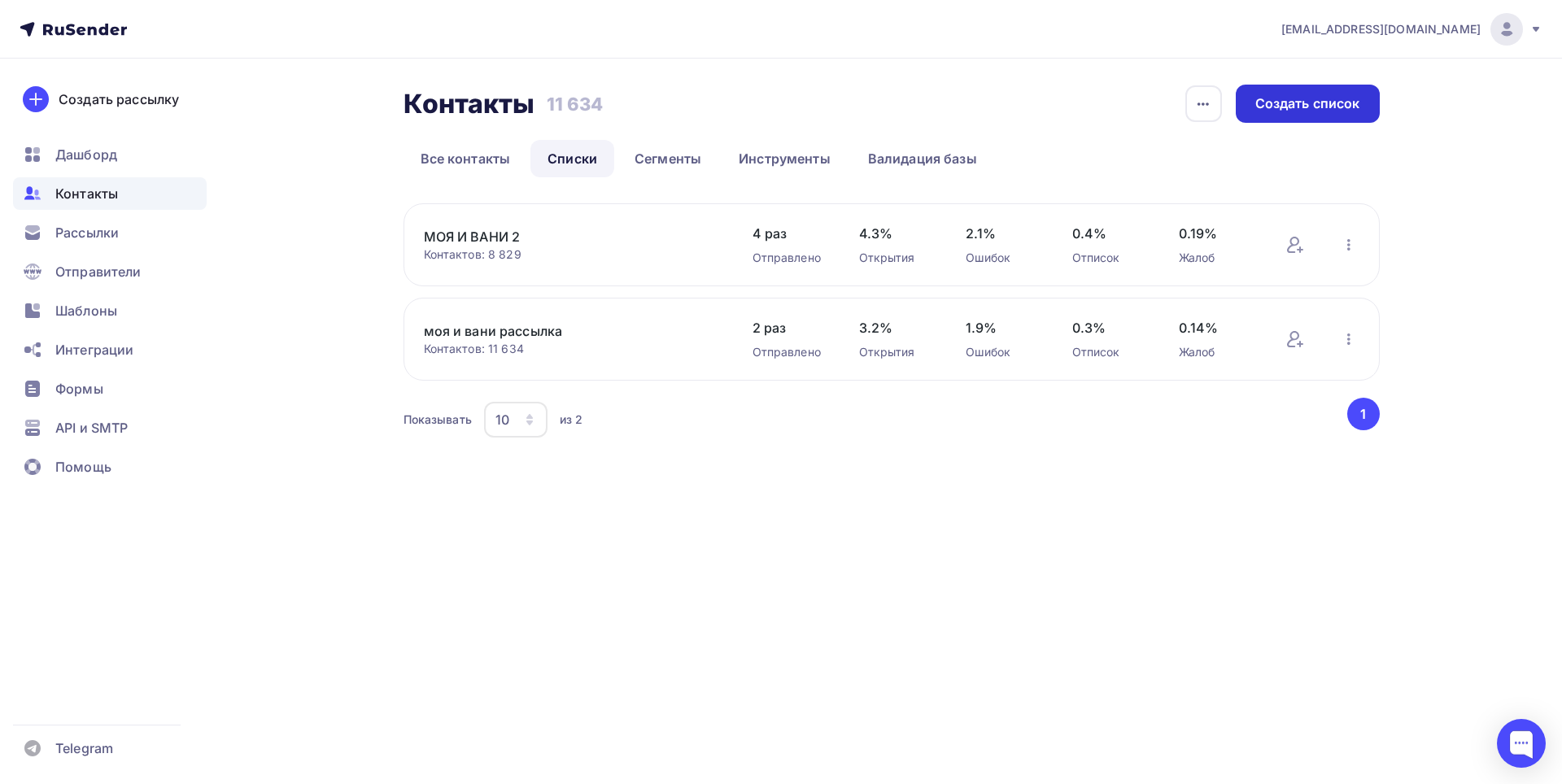
click at [1280, 112] on div "Создать список" at bounding box center [1307, 103] width 105 height 19
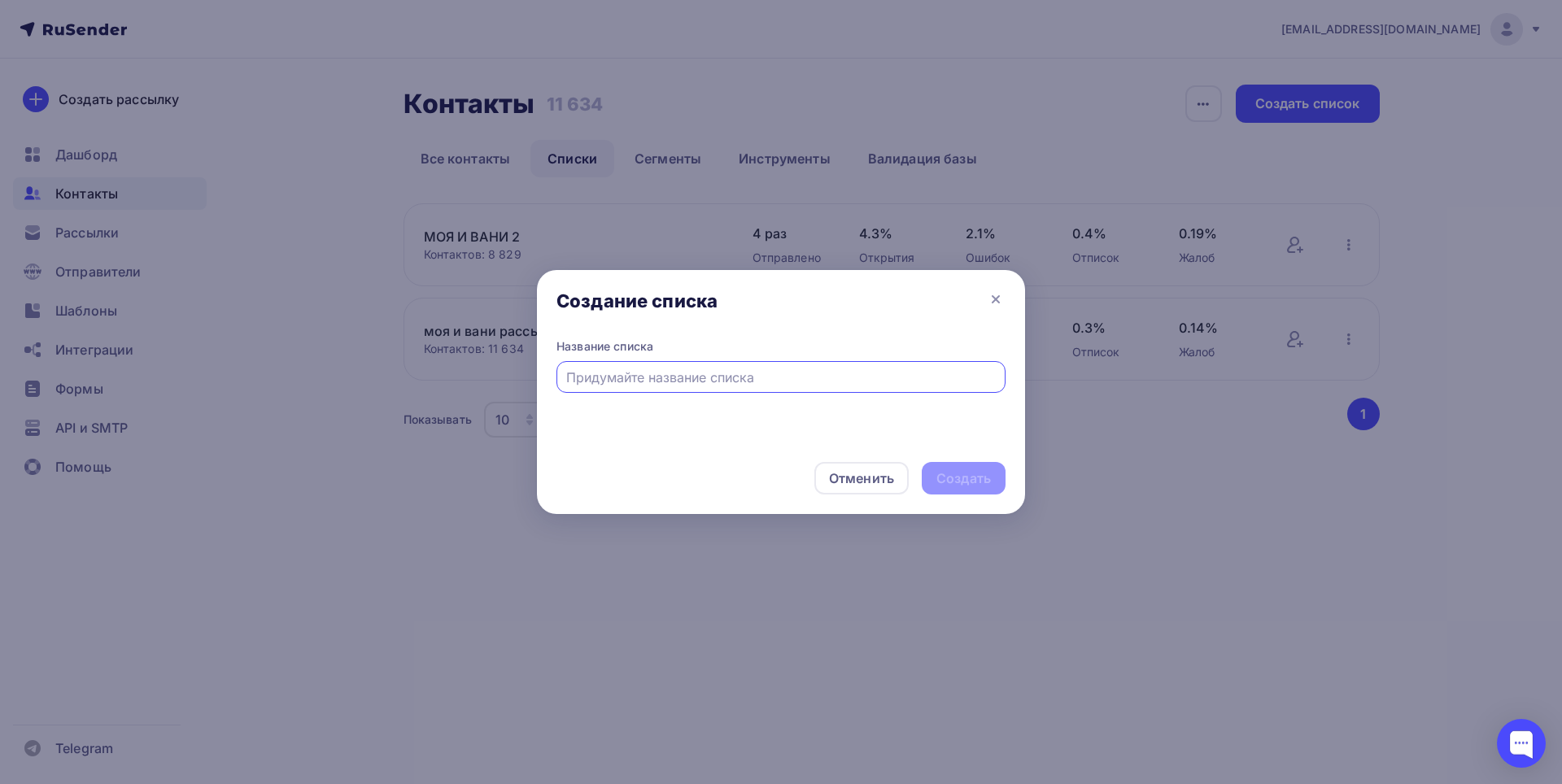
click at [646, 387] on input "text" at bounding box center [781, 378] width 431 height 20
type input "G"
type input "открыватели"
click at [995, 478] on div "Создать" at bounding box center [964, 478] width 84 height 32
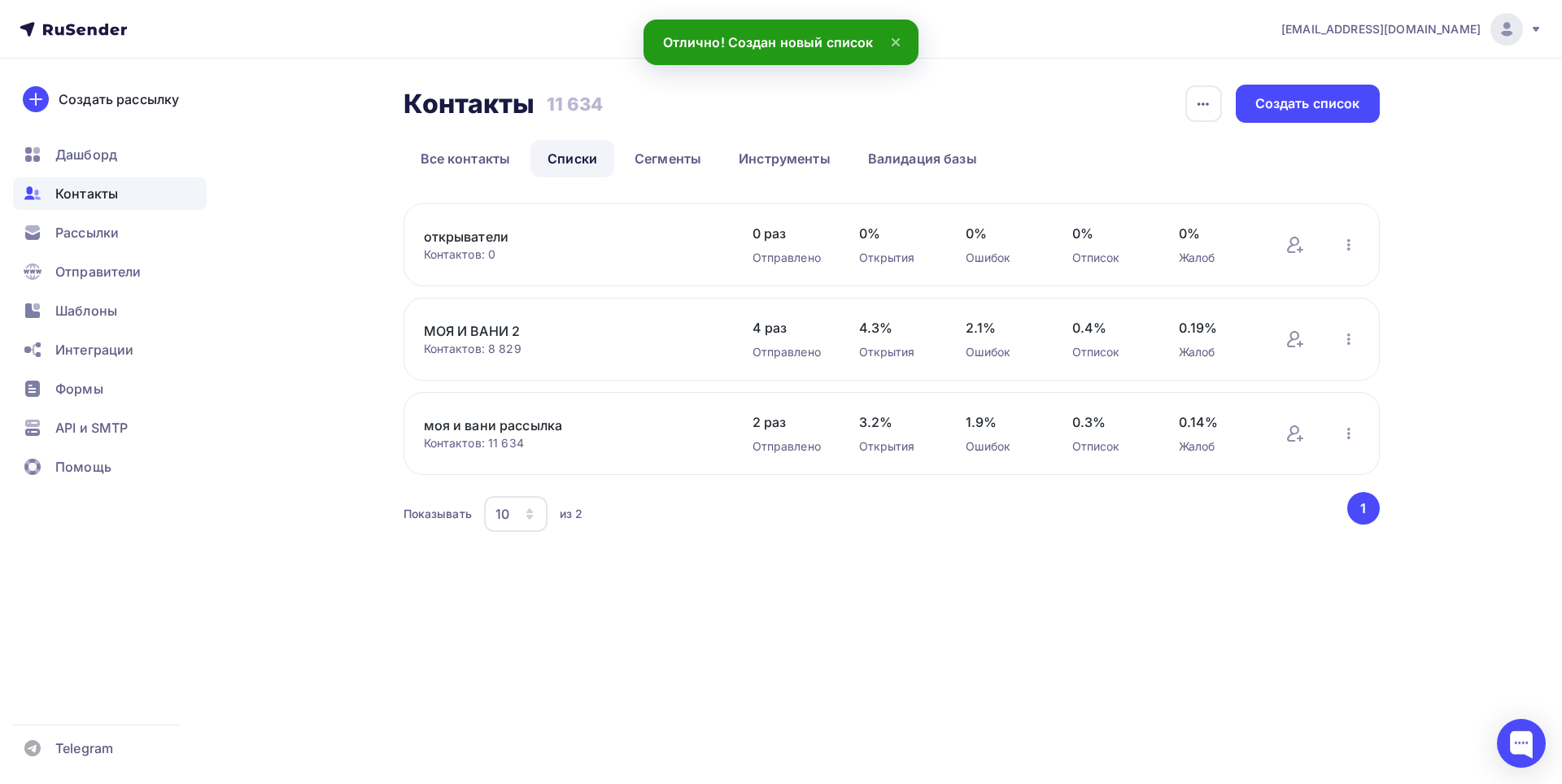
click at [692, 243] on link "открыватели" at bounding box center [561, 237] width 277 height 20
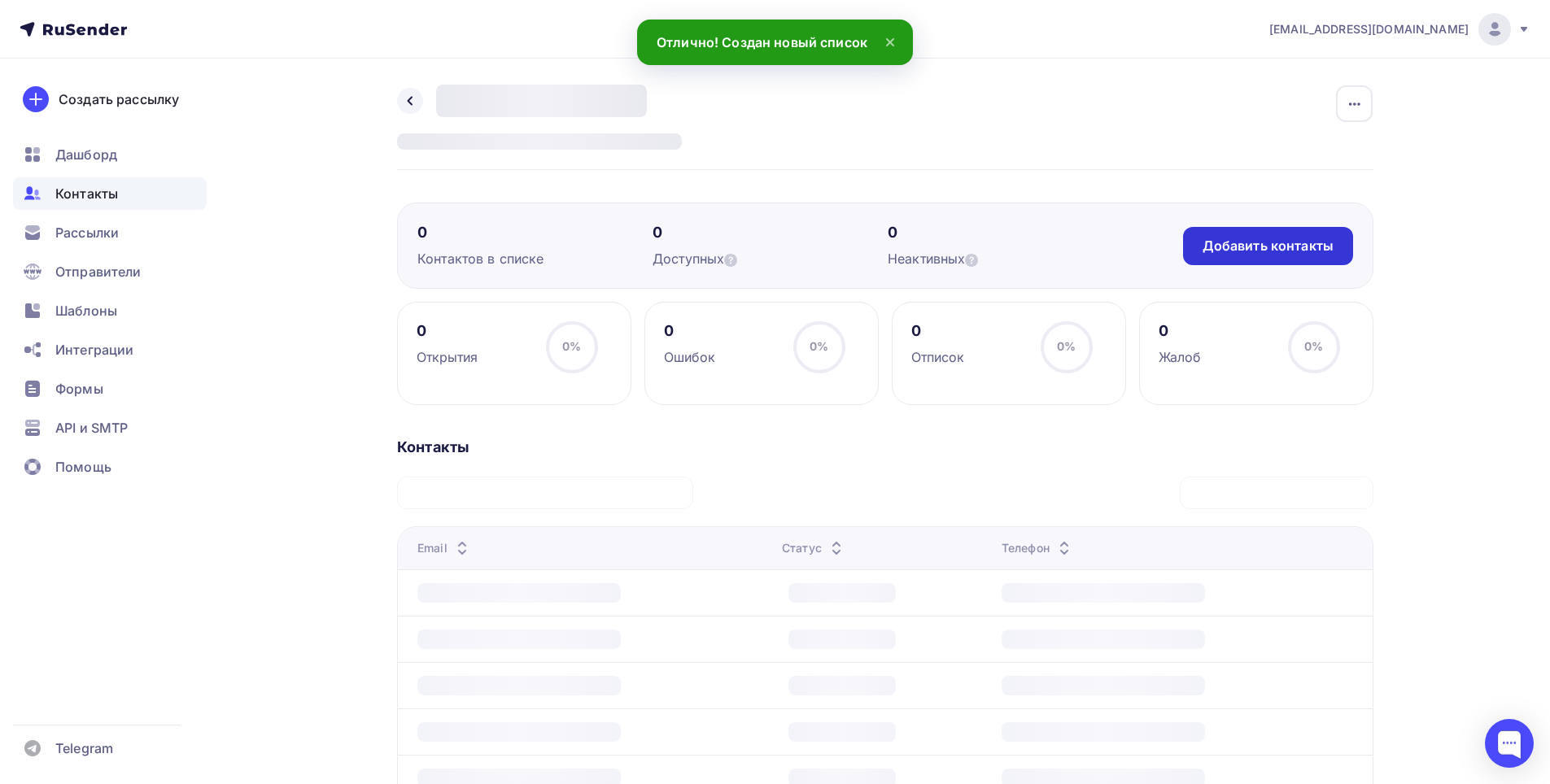
click at [1260, 252] on div "Добавить контакты" at bounding box center [1268, 245] width 131 height 19
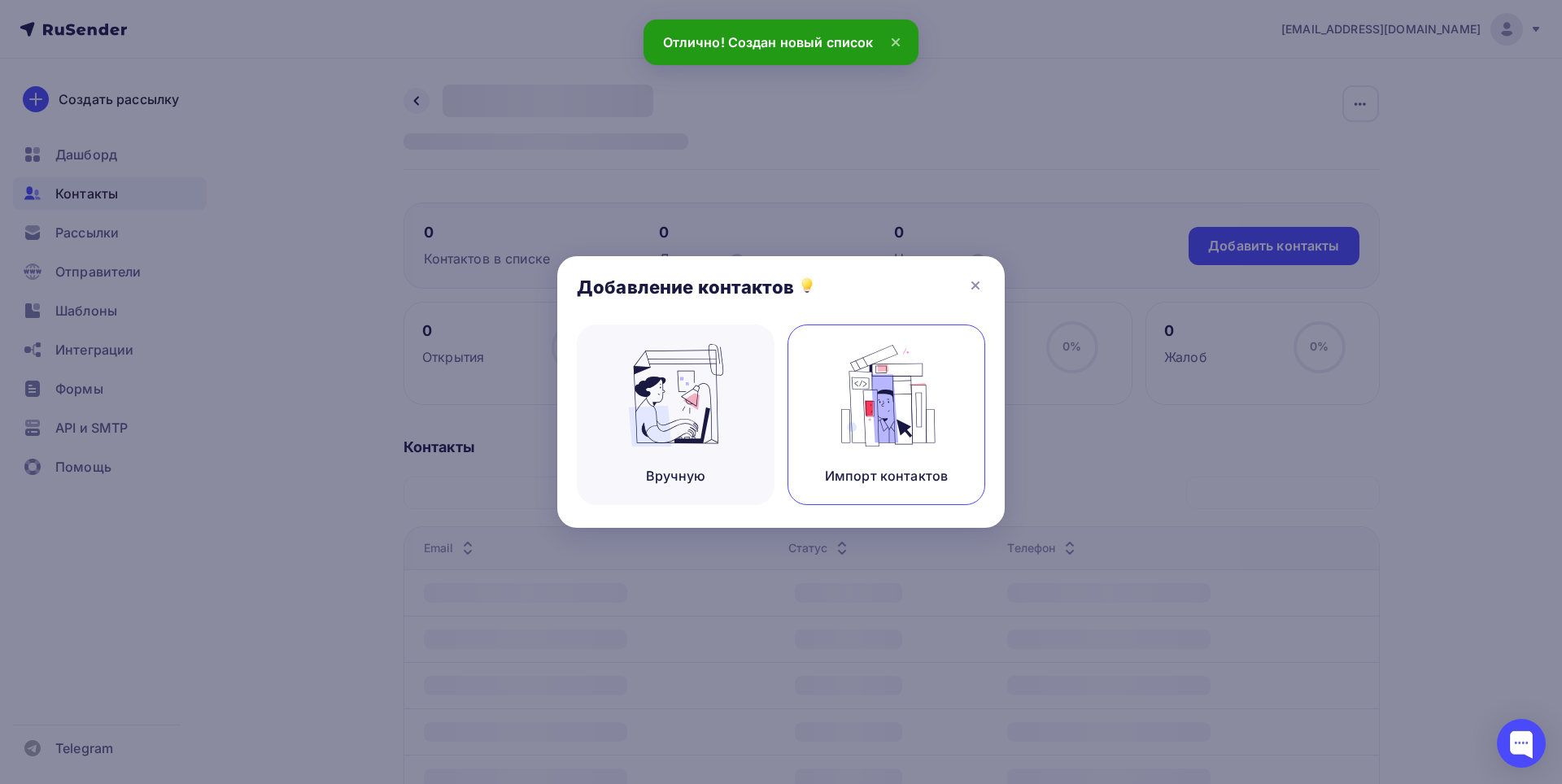
click at [902, 388] on img at bounding box center [887, 395] width 109 height 103
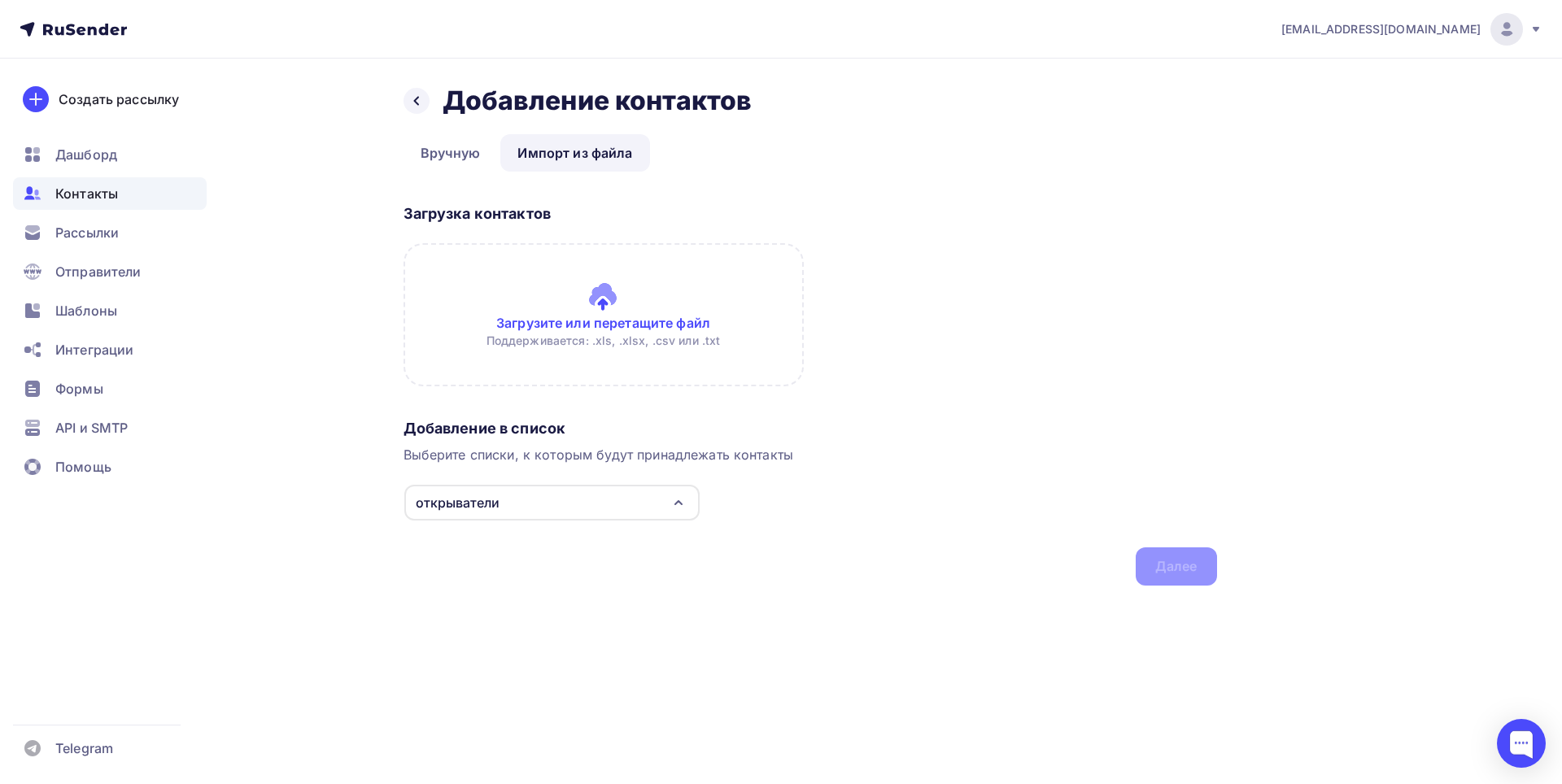
click at [595, 330] on input "file" at bounding box center [603, 315] width 400 height 143
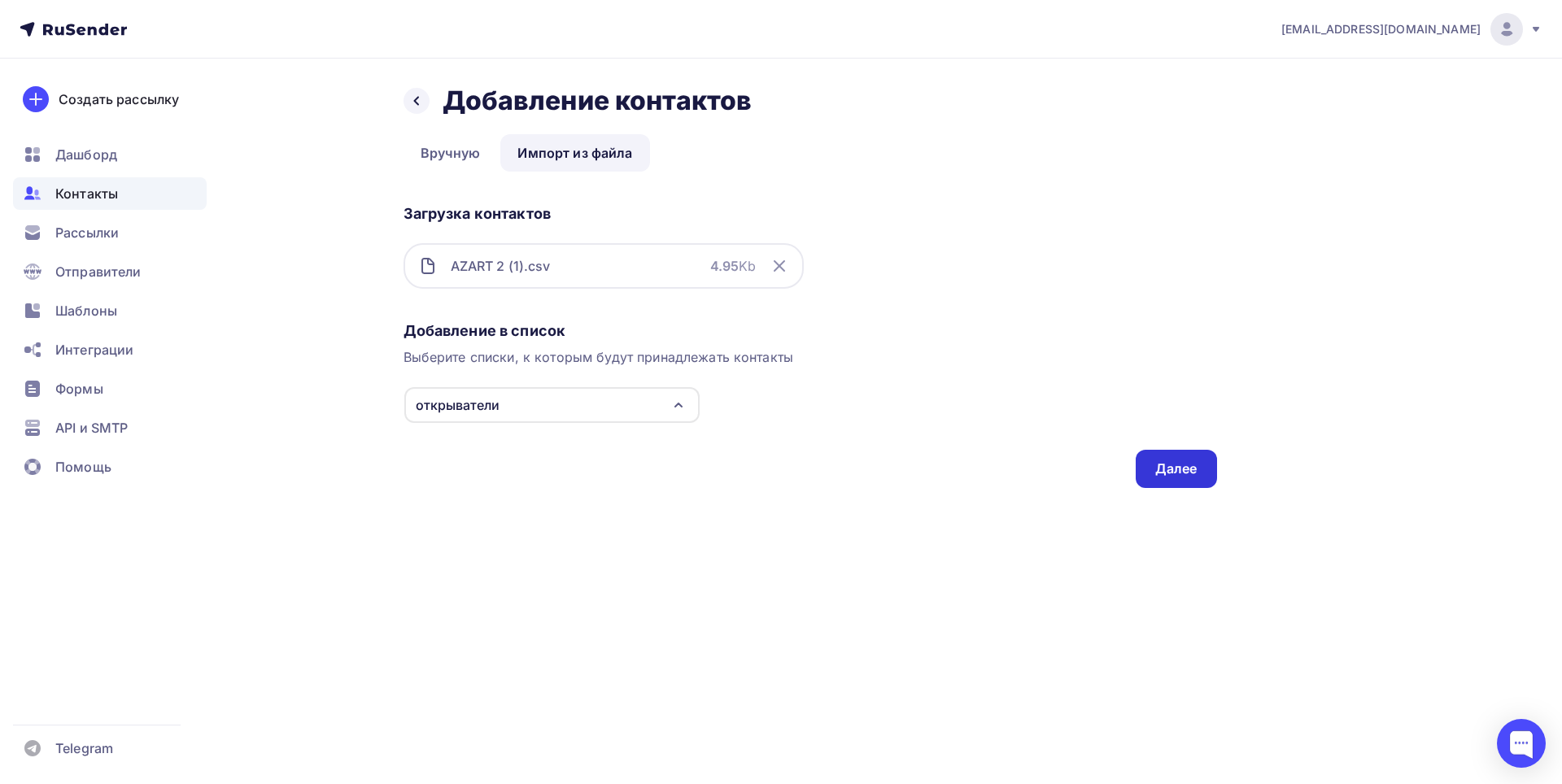
click at [1201, 481] on div "Далее" at bounding box center [1176, 469] width 81 height 38
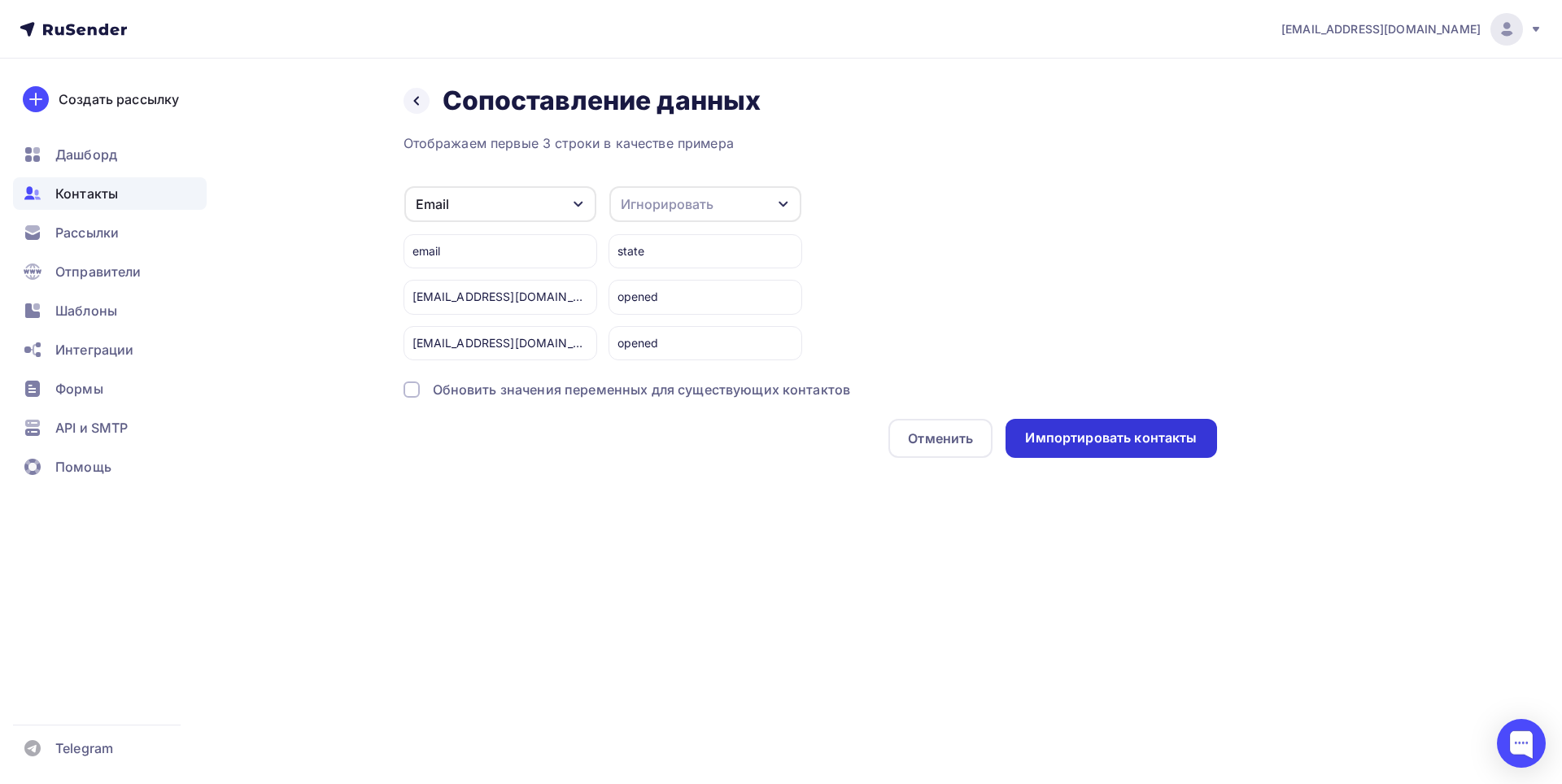
click at [1144, 447] on div "Импортировать контакты" at bounding box center [1111, 438] width 172 height 19
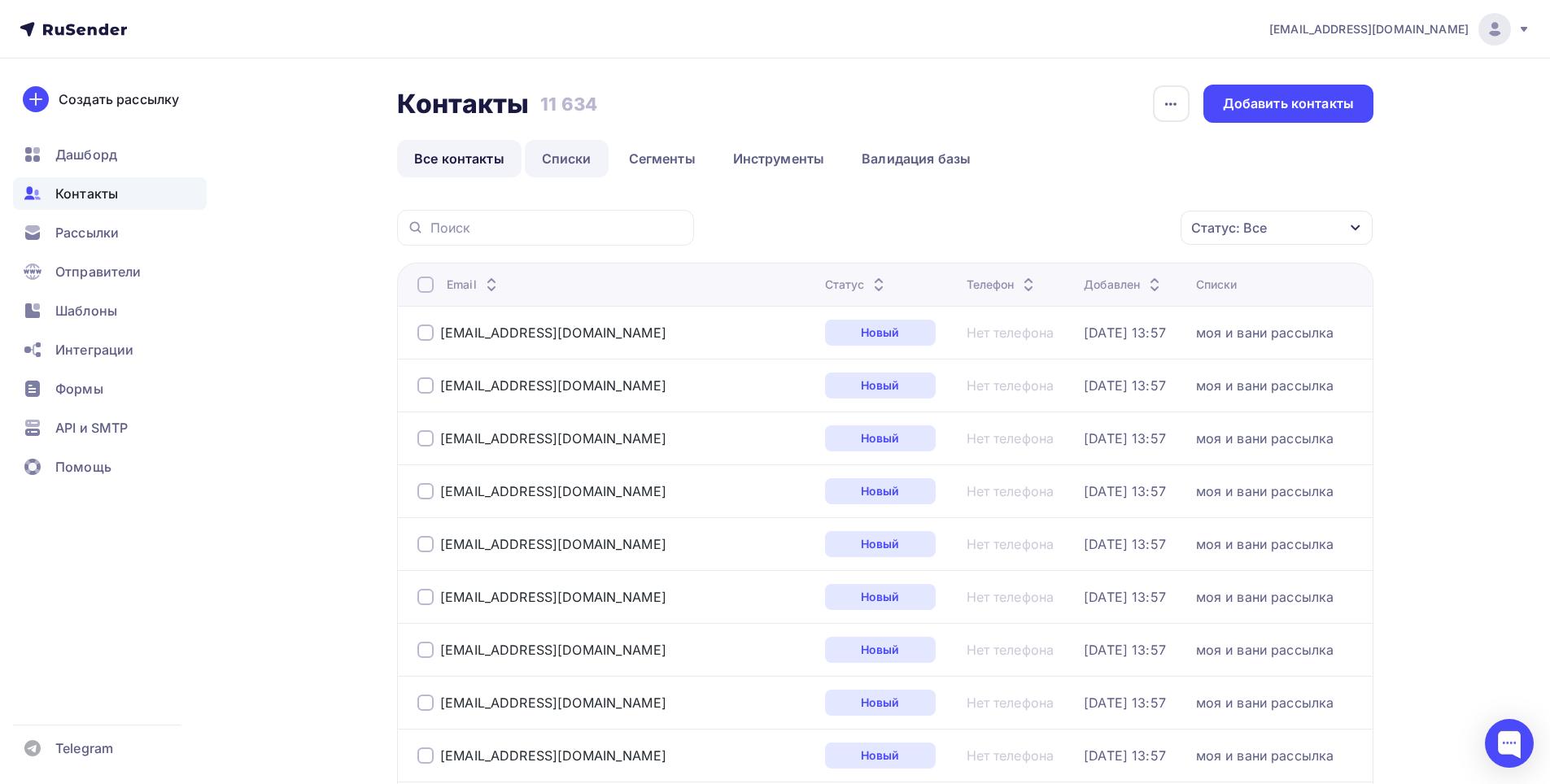
click at [560, 158] on link "Списки" at bounding box center [567, 158] width 84 height 38
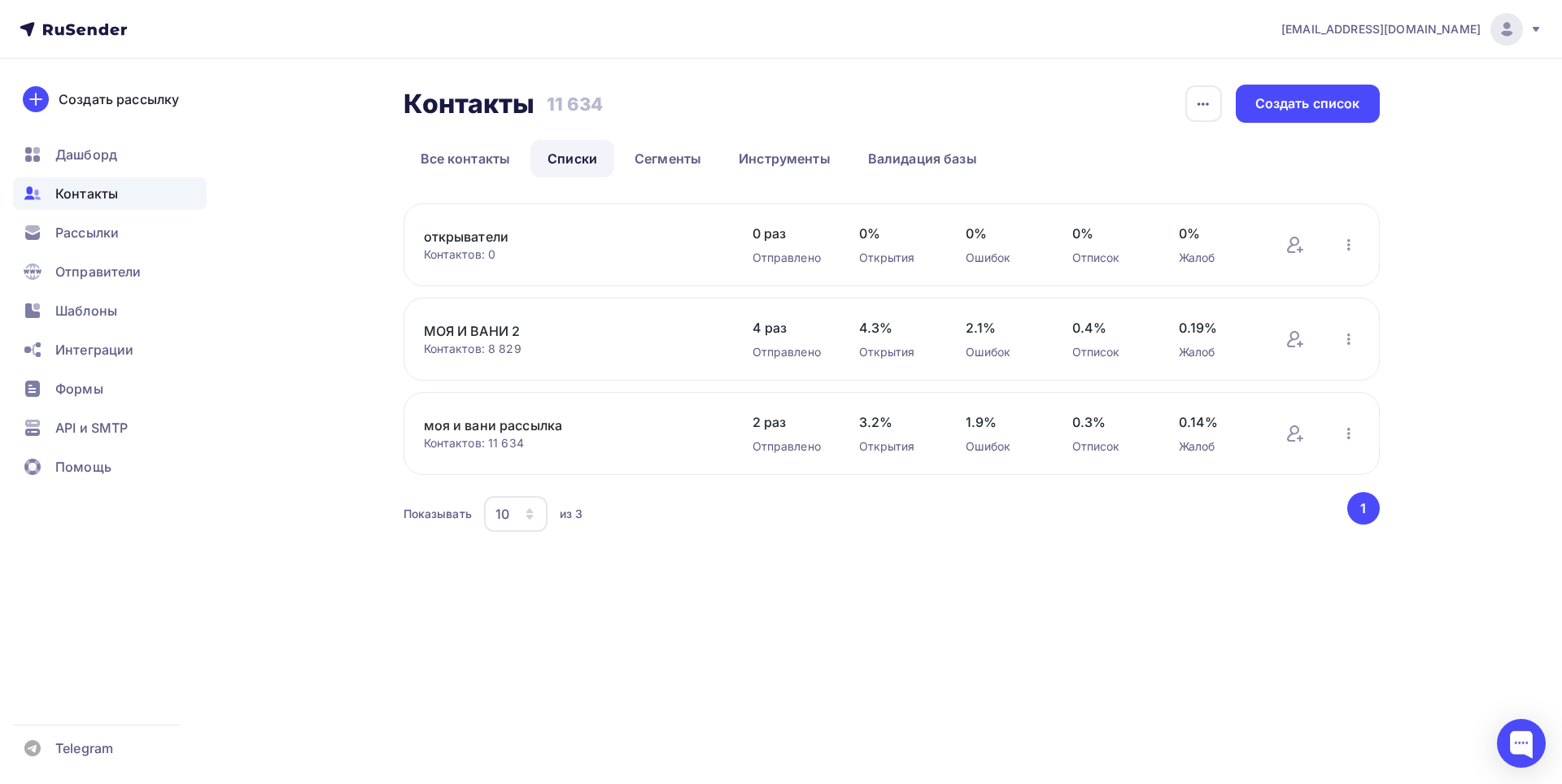
drag, startPoint x: 633, startPoint y: 246, endPoint x: 533, endPoint y: 242, distance: 100.1
click at [628, 246] on div "Контактов: 0" at bounding box center [571, 254] width 296 height 16
click at [507, 239] on link "открыватели" at bounding box center [561, 237] width 277 height 20
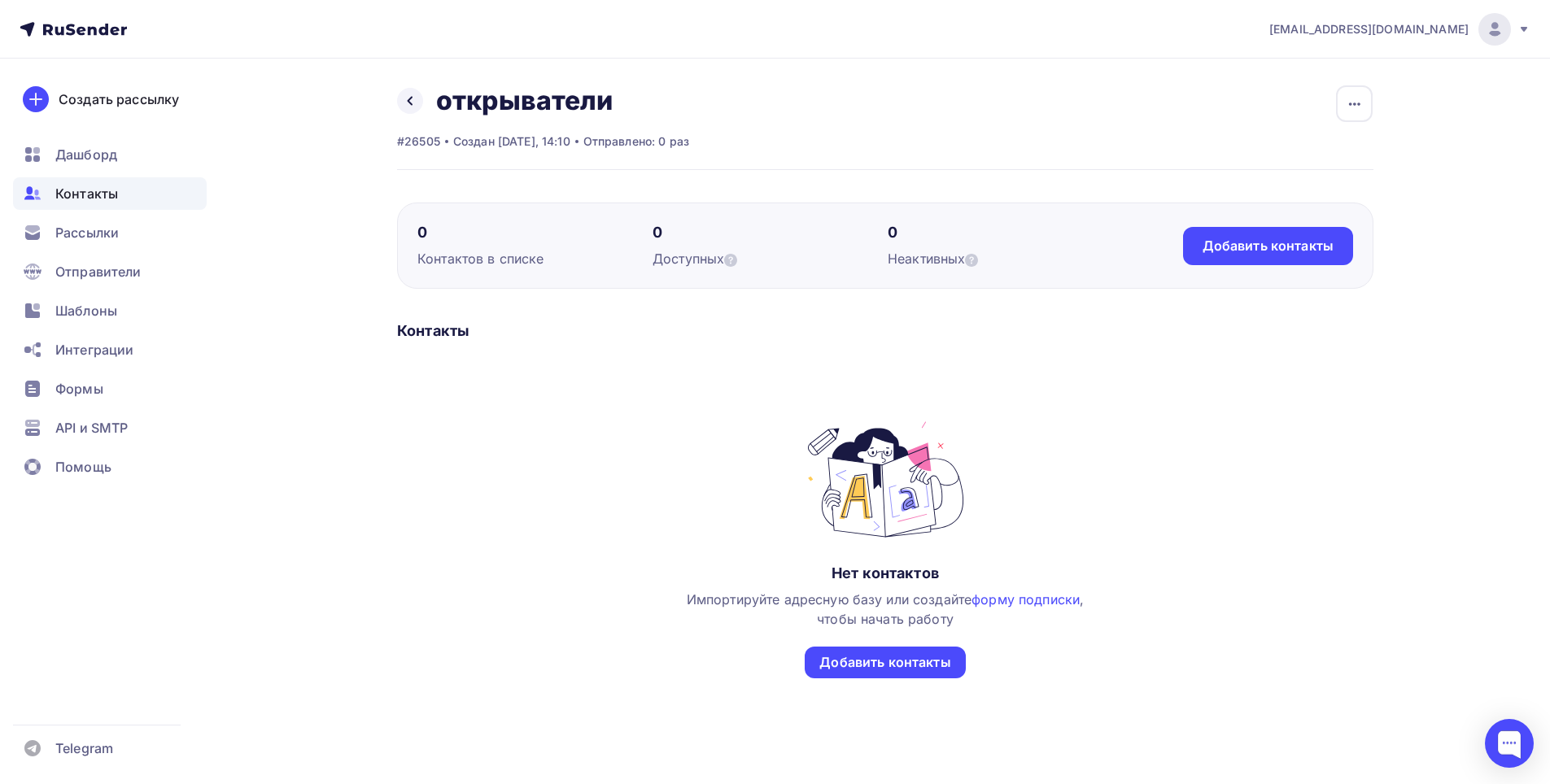
drag, startPoint x: 1477, startPoint y: 467, endPoint x: 1462, endPoint y: 471, distance: 15.5
click at [1467, 469] on div "[EMAIL_ADDRESS][DOMAIN_NAME] Аккаунт Тарифы Выйти Создать рассылку [GEOGRAPHIC_…" at bounding box center [775, 408] width 1550 height 816
click at [1306, 249] on div "Добавить контакты" at bounding box center [1268, 245] width 131 height 19
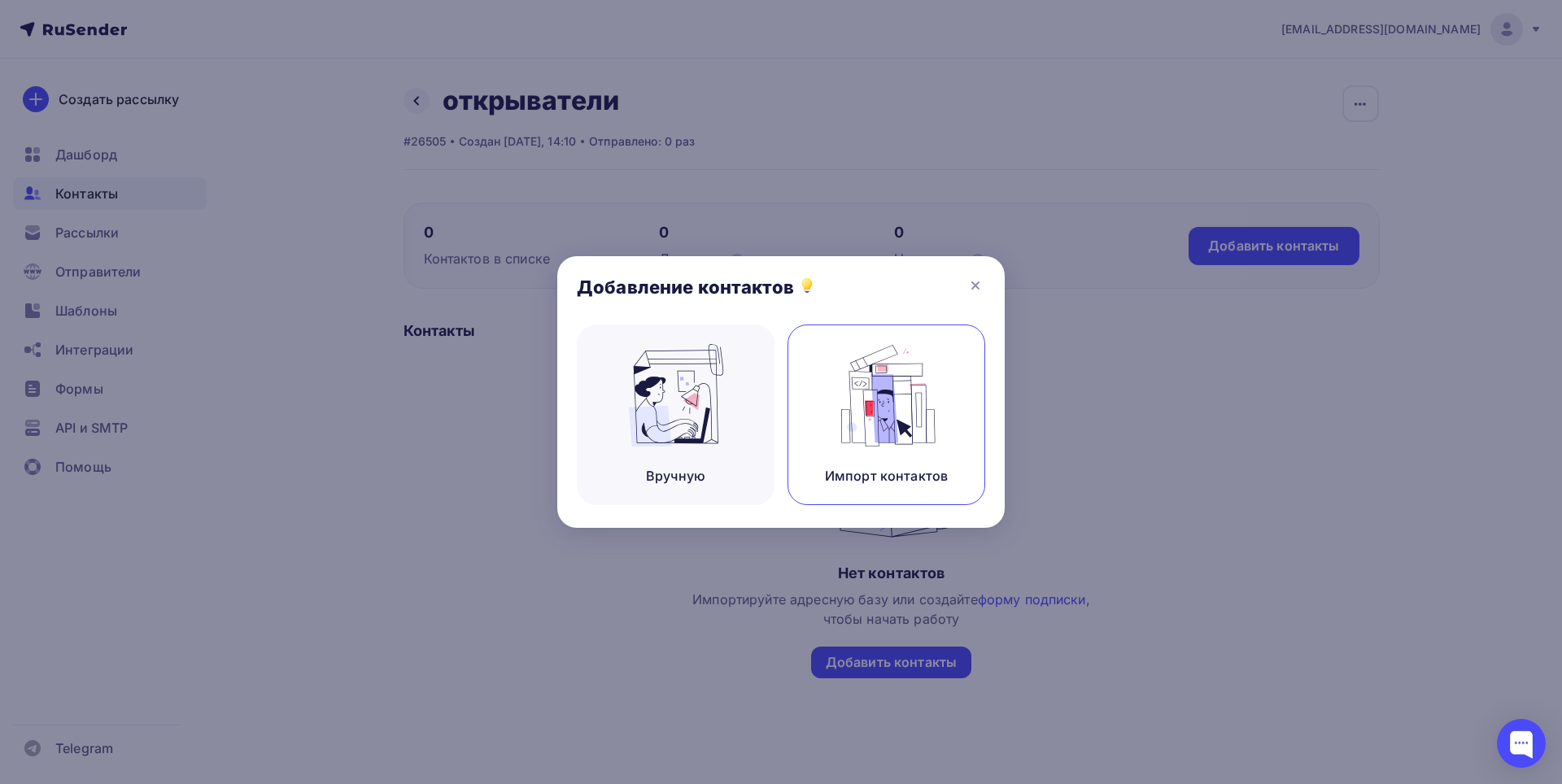
click at [884, 413] on img at bounding box center [887, 395] width 109 height 103
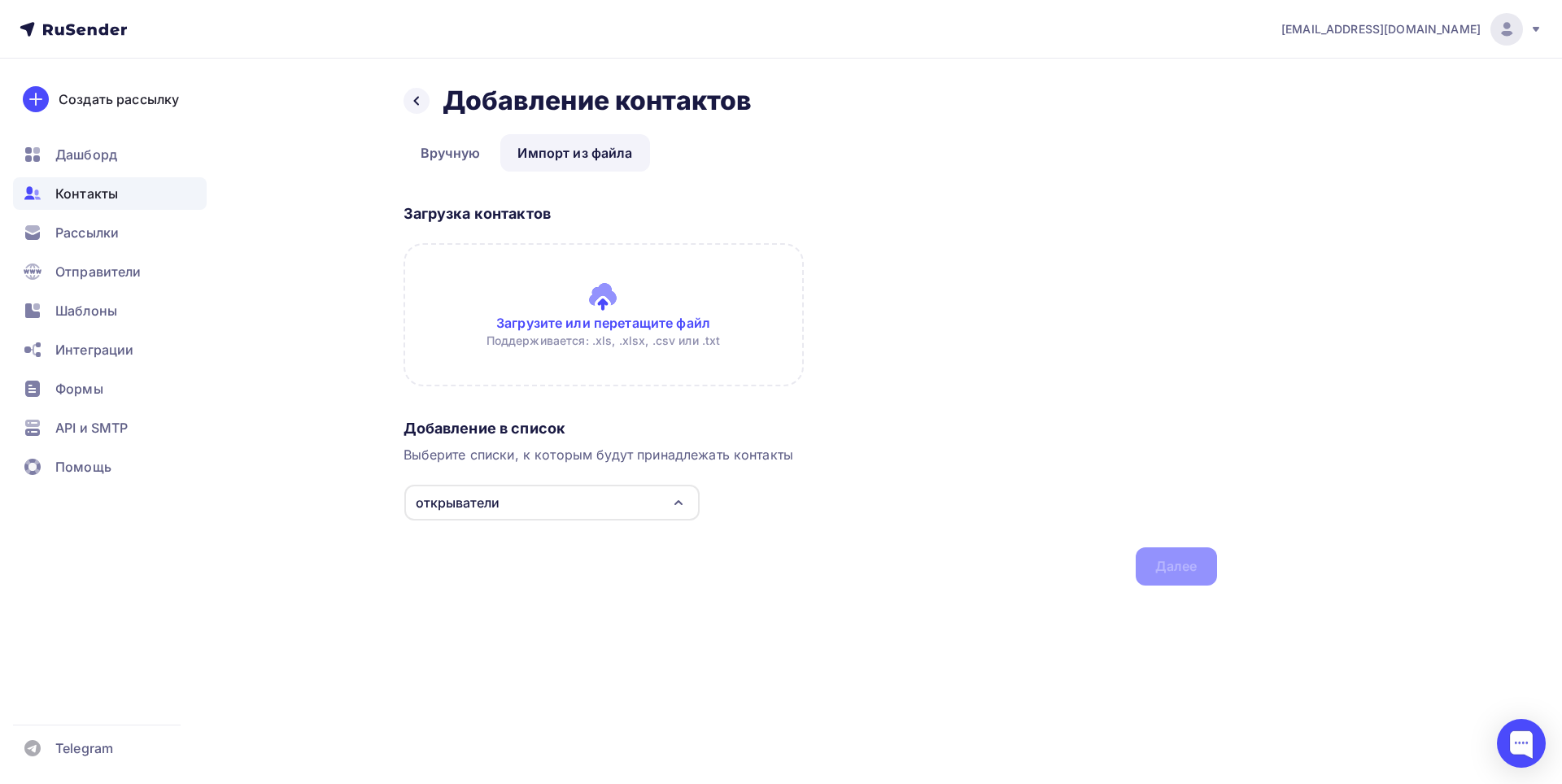
click at [573, 308] on input "file" at bounding box center [603, 315] width 400 height 143
click at [606, 158] on link "Импорт из файла" at bounding box center [575, 153] width 149 height 38
click at [605, 149] on link "Импорт из файла" at bounding box center [575, 153] width 149 height 38
click at [595, 332] on input "file" at bounding box center [603, 315] width 400 height 143
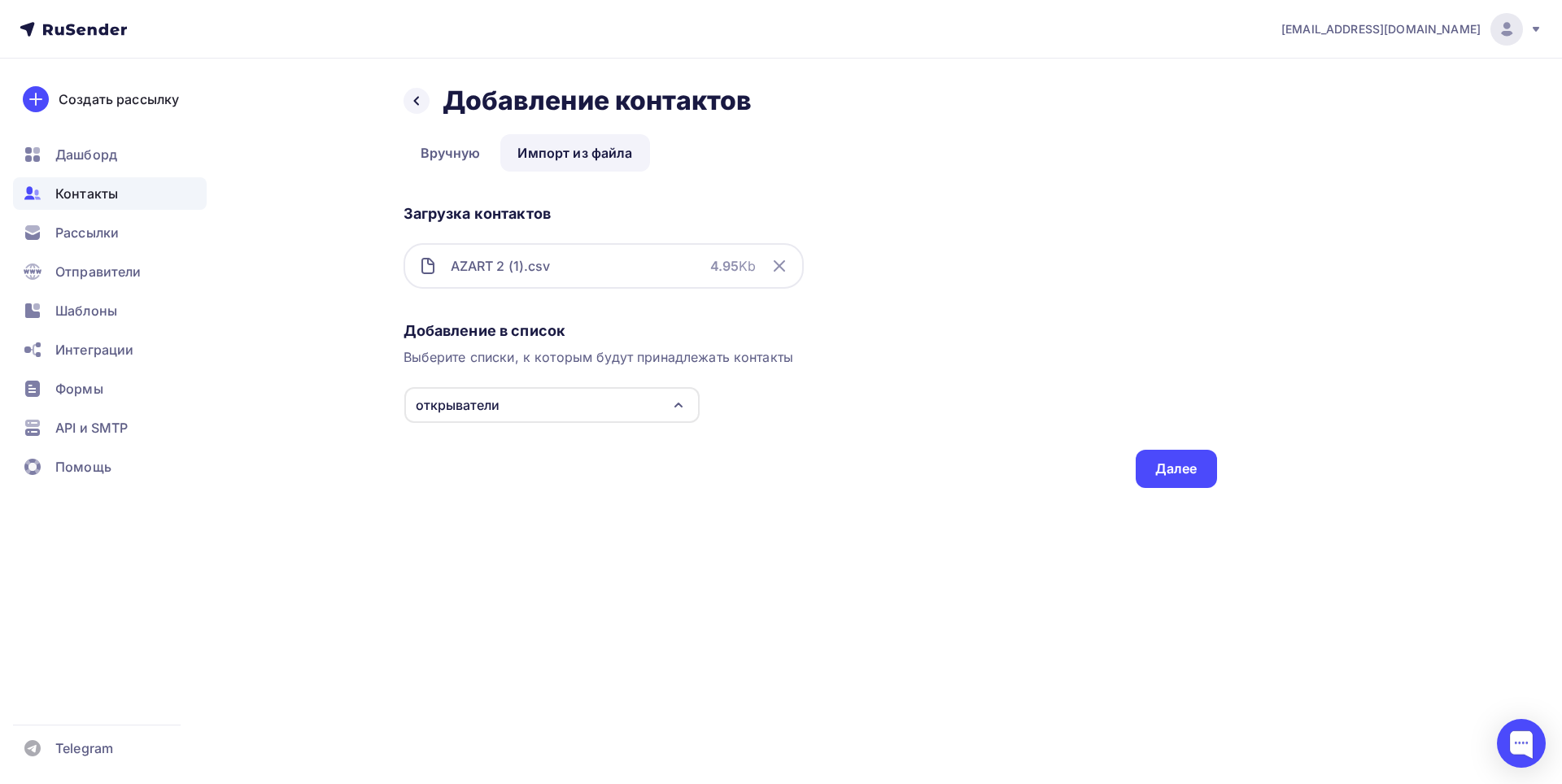
click at [615, 399] on div "открыватели" at bounding box center [552, 405] width 295 height 36
click at [559, 458] on div "открыватели" at bounding box center [552, 466] width 263 height 20
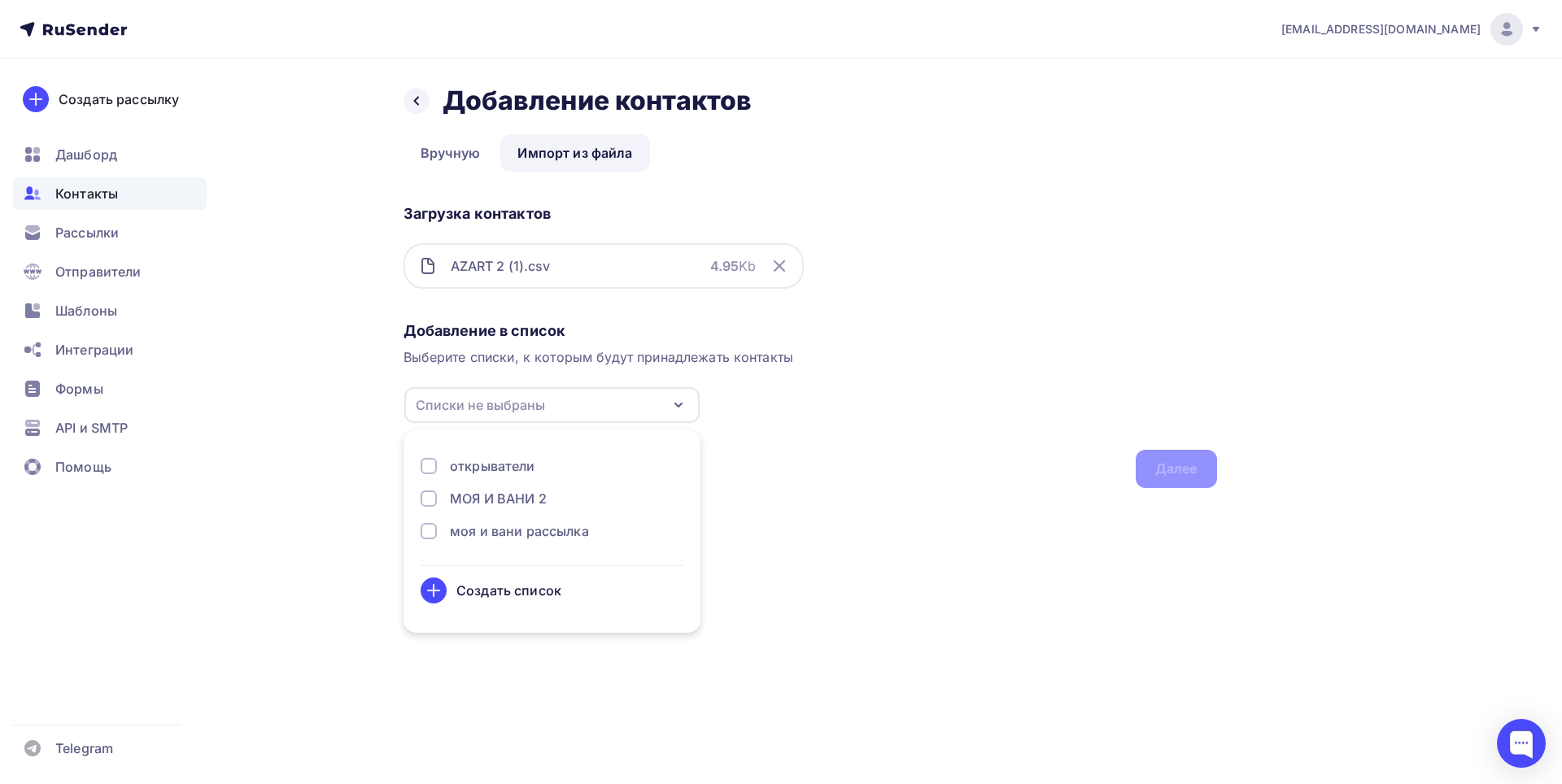
click at [560, 463] on div "открыватели" at bounding box center [552, 466] width 263 height 20
drag, startPoint x: 957, startPoint y: 566, endPoint x: 1029, endPoint y: 541, distance: 76.2
click at [951, 566] on div "[EMAIL_ADDRESS][DOMAIN_NAME] Аккаунт Тарифы Выйти Создать рассылку [GEOGRAPHIC_…" at bounding box center [781, 392] width 1562 height 784
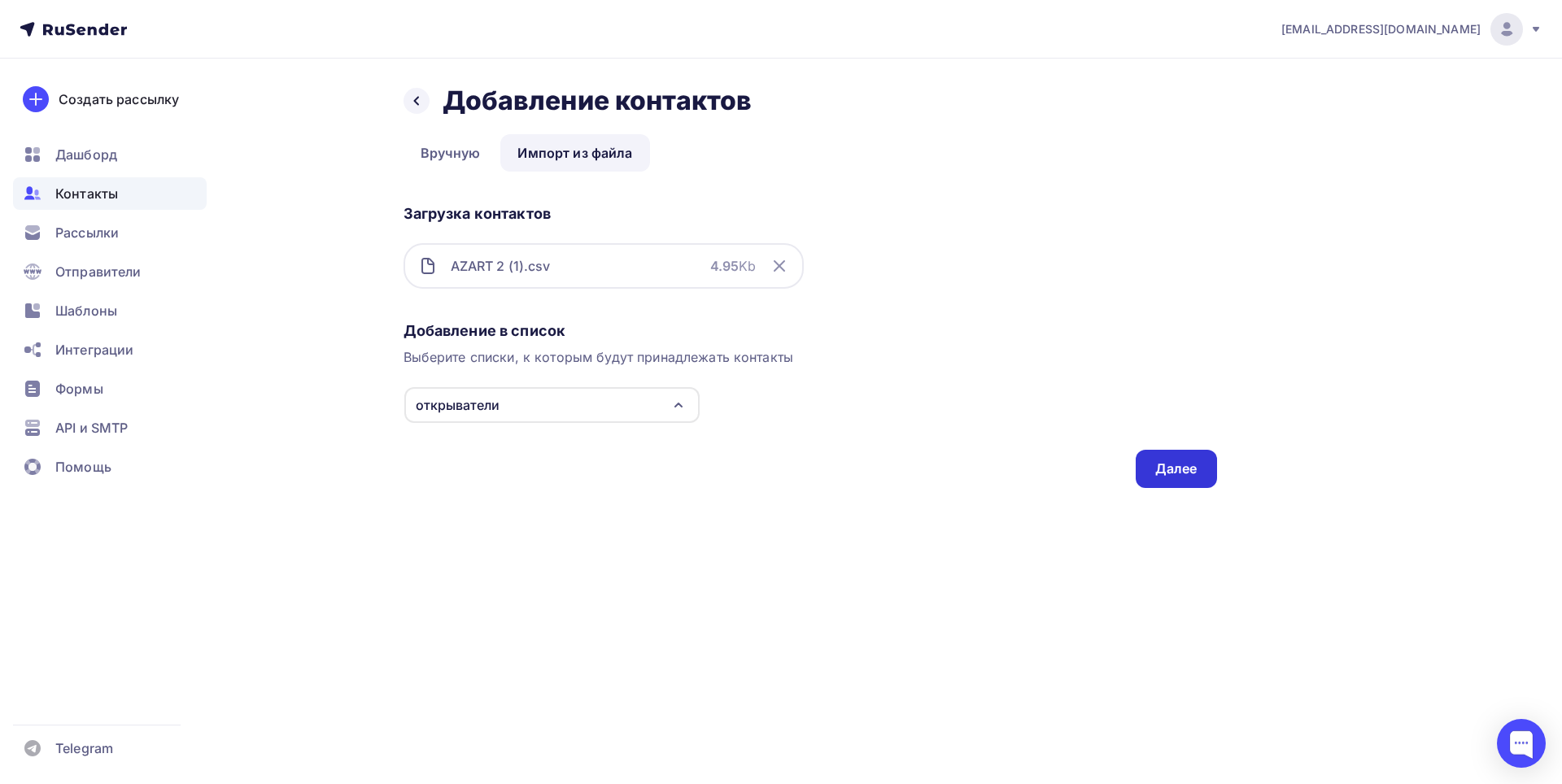
click at [1208, 468] on div "Далее" at bounding box center [1176, 469] width 81 height 38
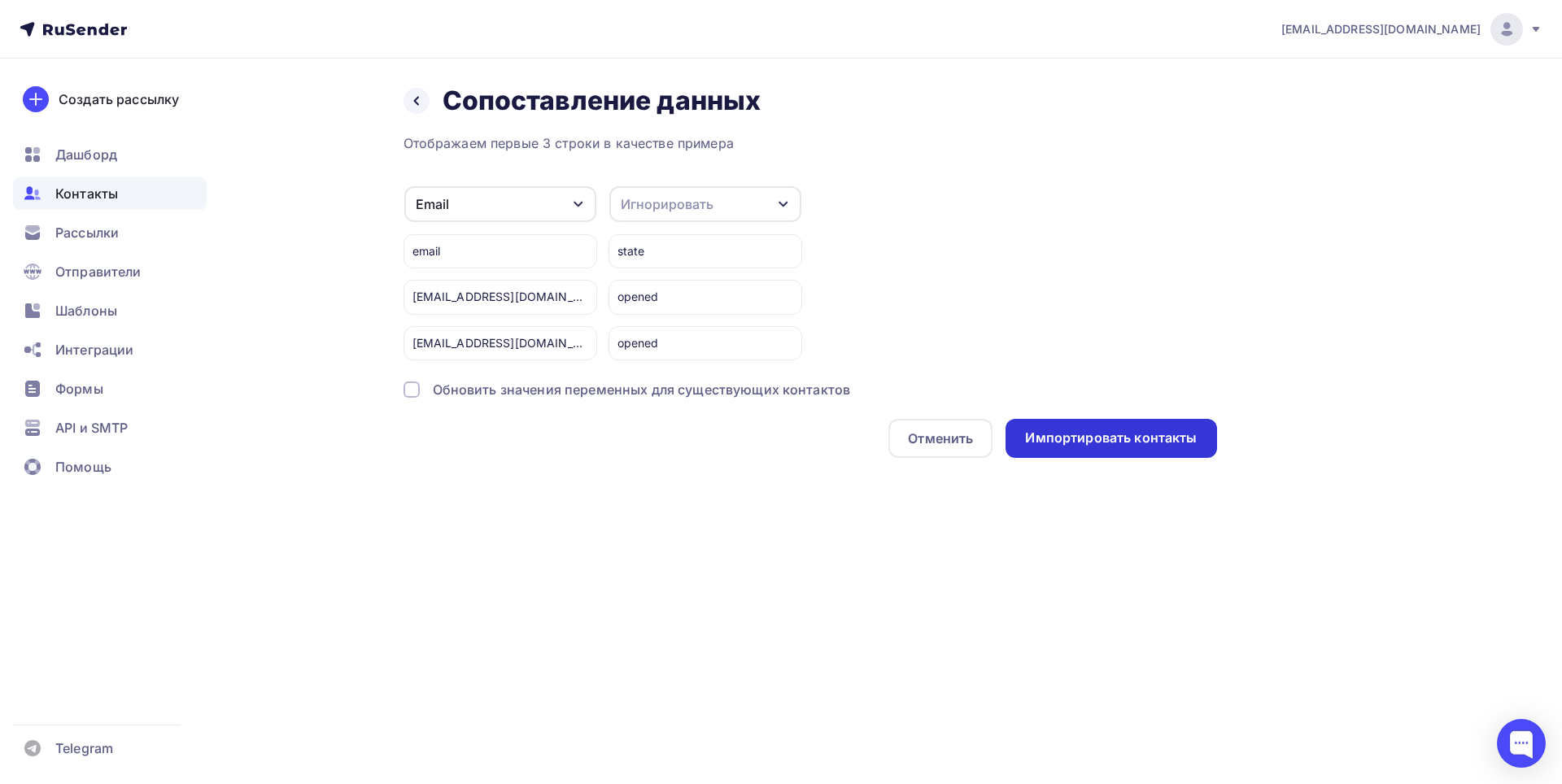
click at [1142, 439] on div "Импортировать контакты" at bounding box center [1111, 438] width 172 height 19
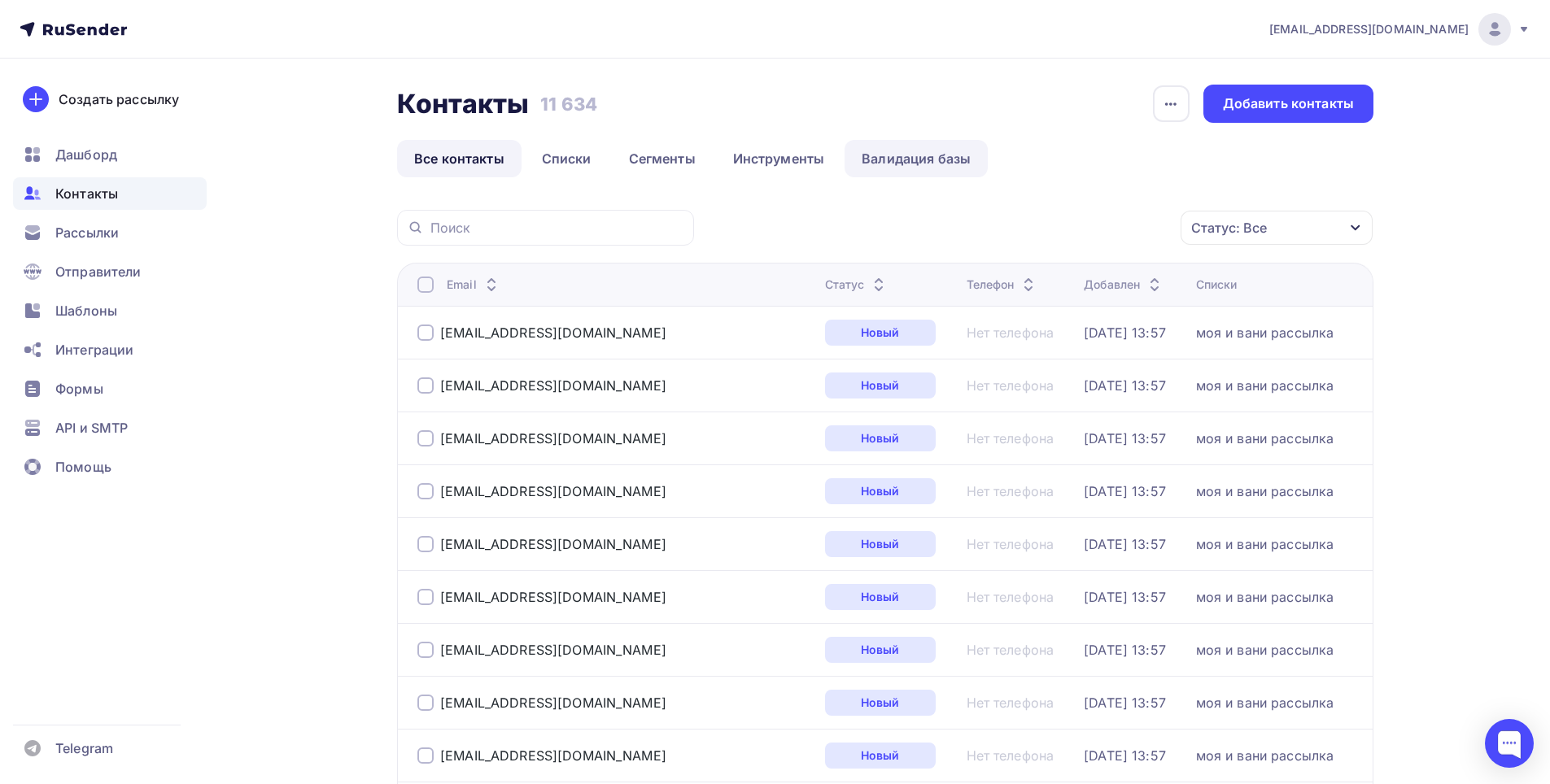
click at [576, 158] on link "Списки" at bounding box center [567, 158] width 84 height 38
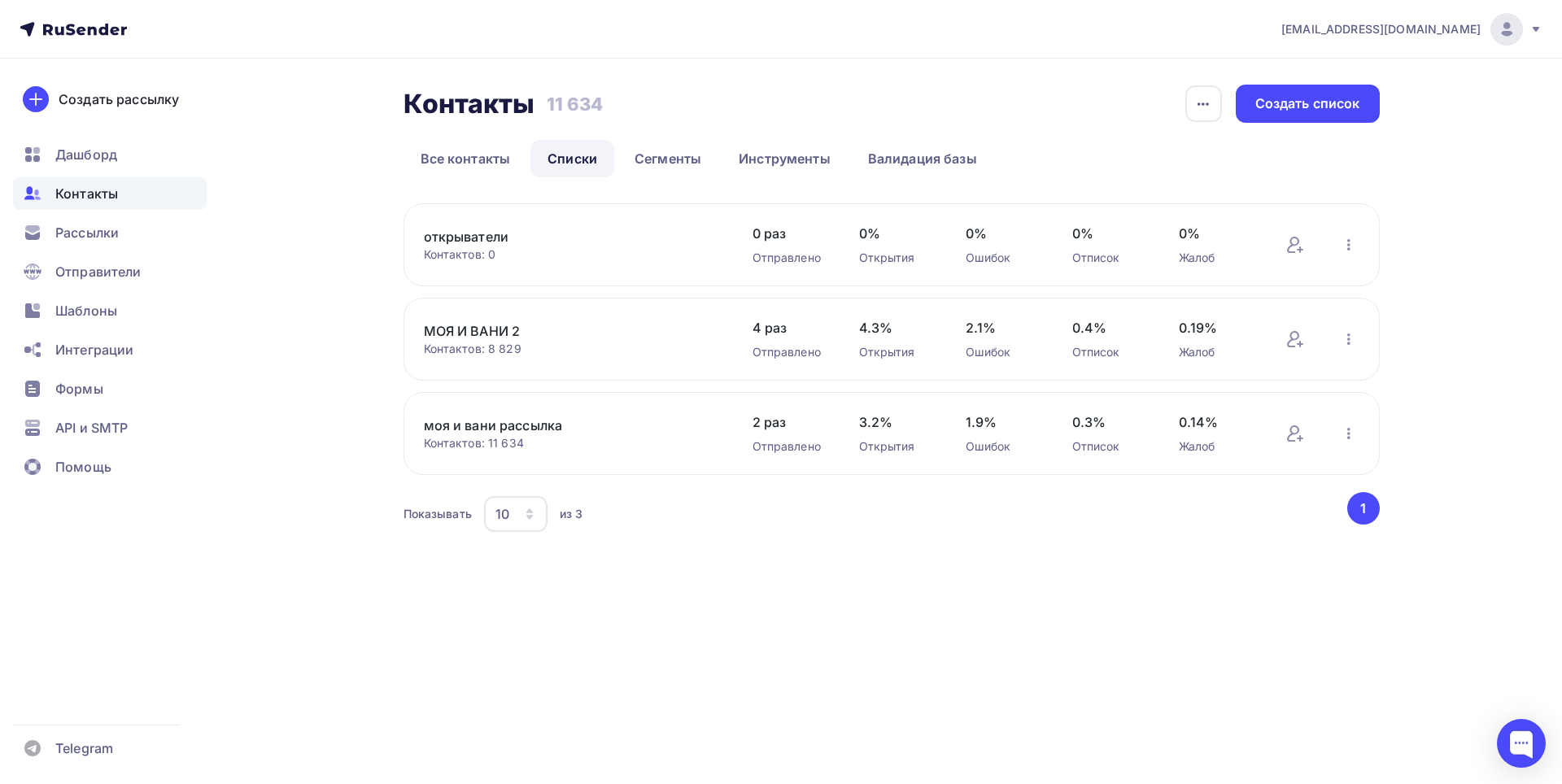
click at [683, 255] on div "Контактов: 0" at bounding box center [571, 254] width 296 height 16
click at [488, 238] on link "открыватели" at bounding box center [561, 237] width 277 height 20
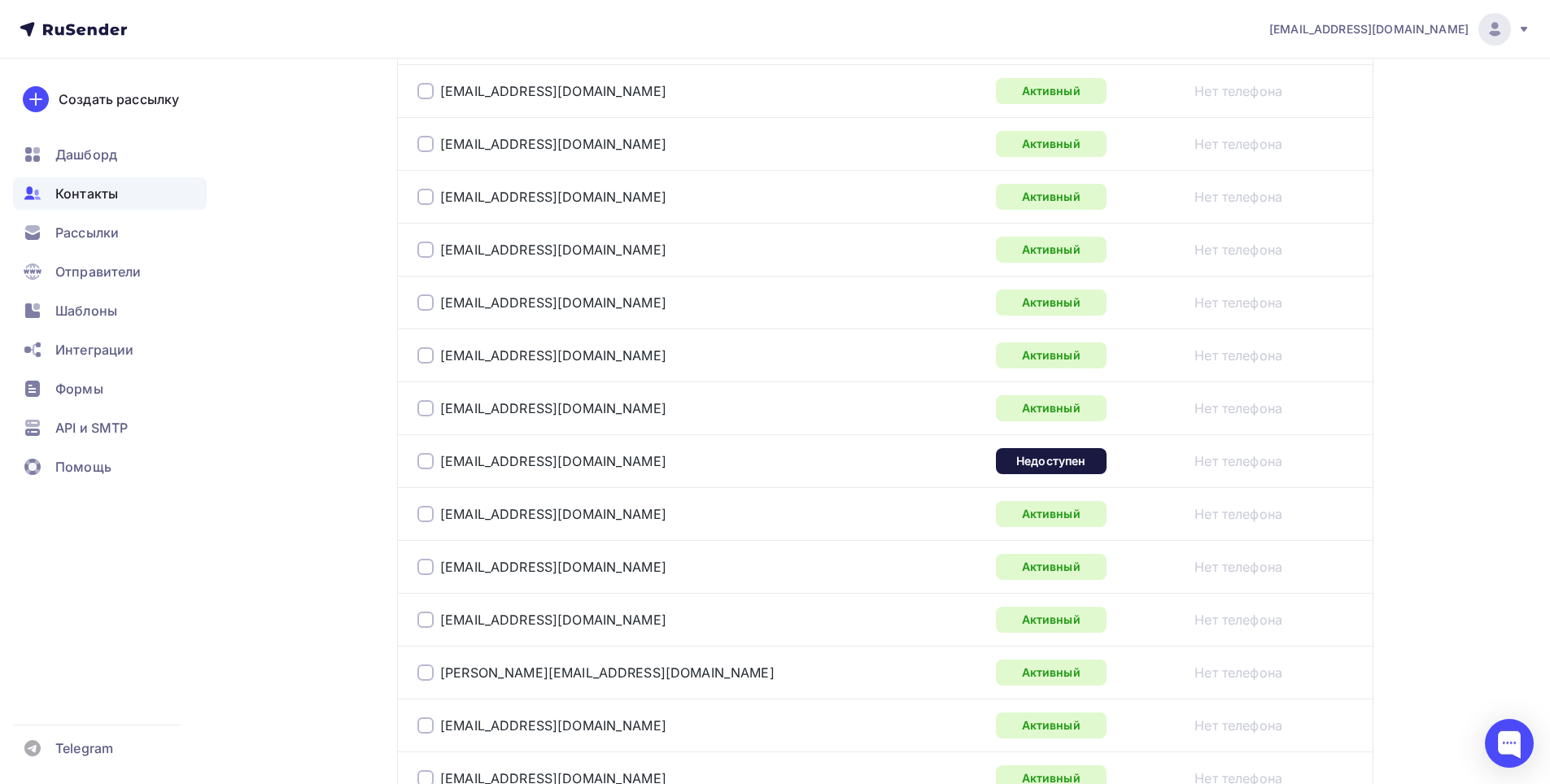
scroll to position [2599, 0]
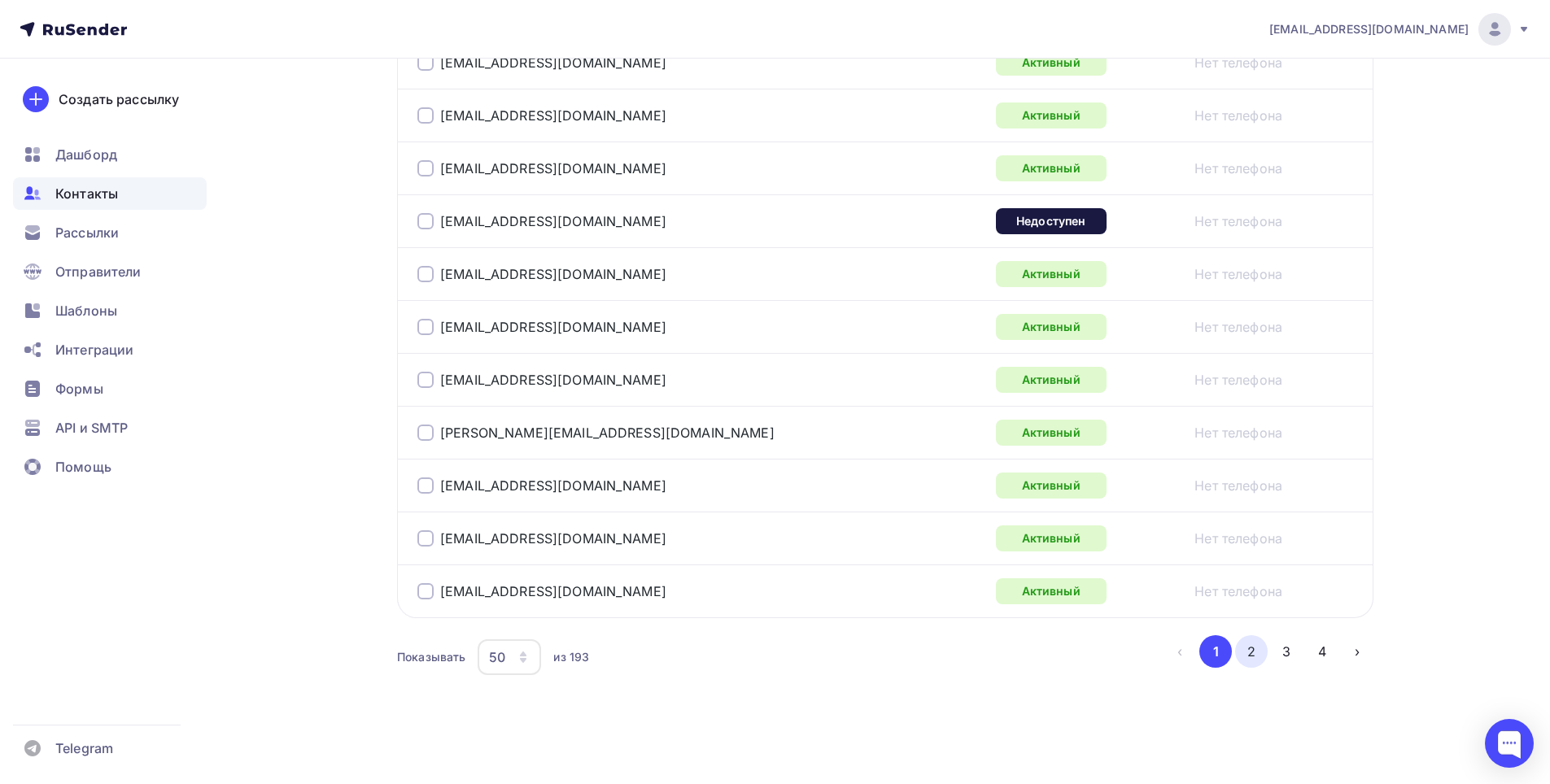
click at [1255, 646] on button "2" at bounding box center [1252, 652] width 32 height 32
click at [1303, 656] on li "4" at bounding box center [1321, 652] width 36 height 32
click at [1296, 659] on button "3" at bounding box center [1287, 652] width 32 height 32
click at [1326, 662] on button "4" at bounding box center [1323, 652] width 32 height 32
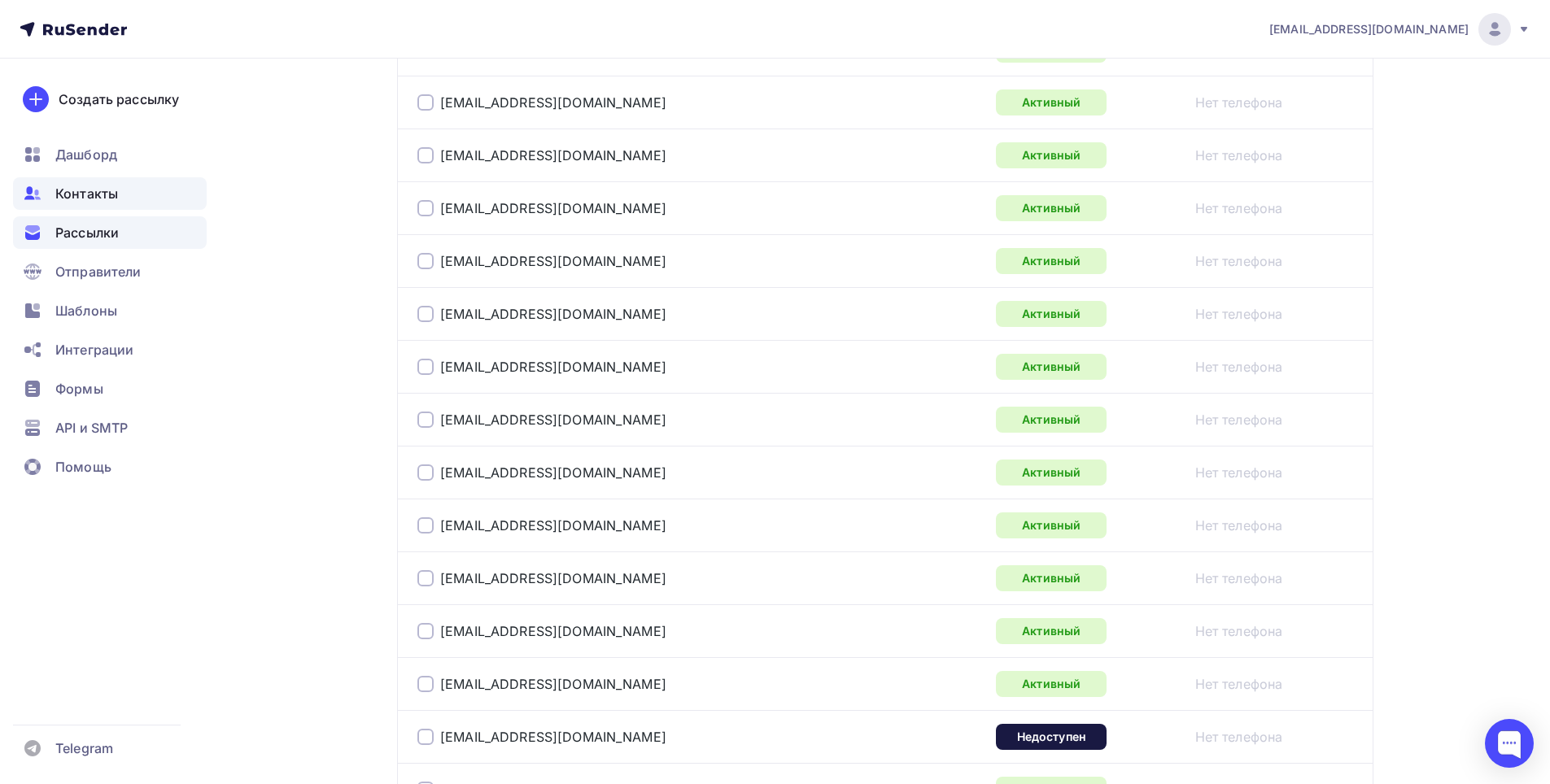
scroll to position [192, 0]
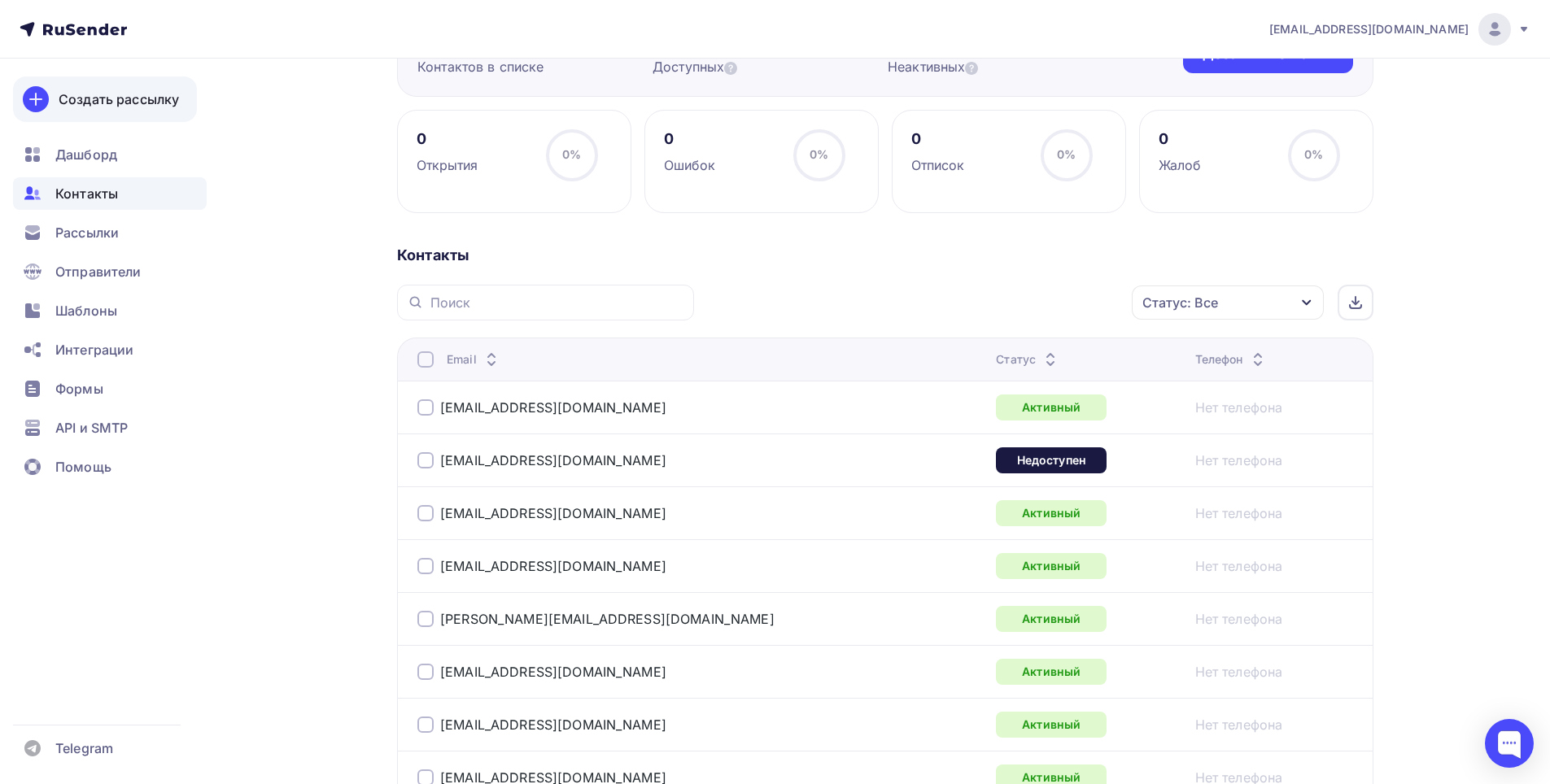
click at [98, 94] on div "Создать рассылку" at bounding box center [118, 99] width 121 height 20
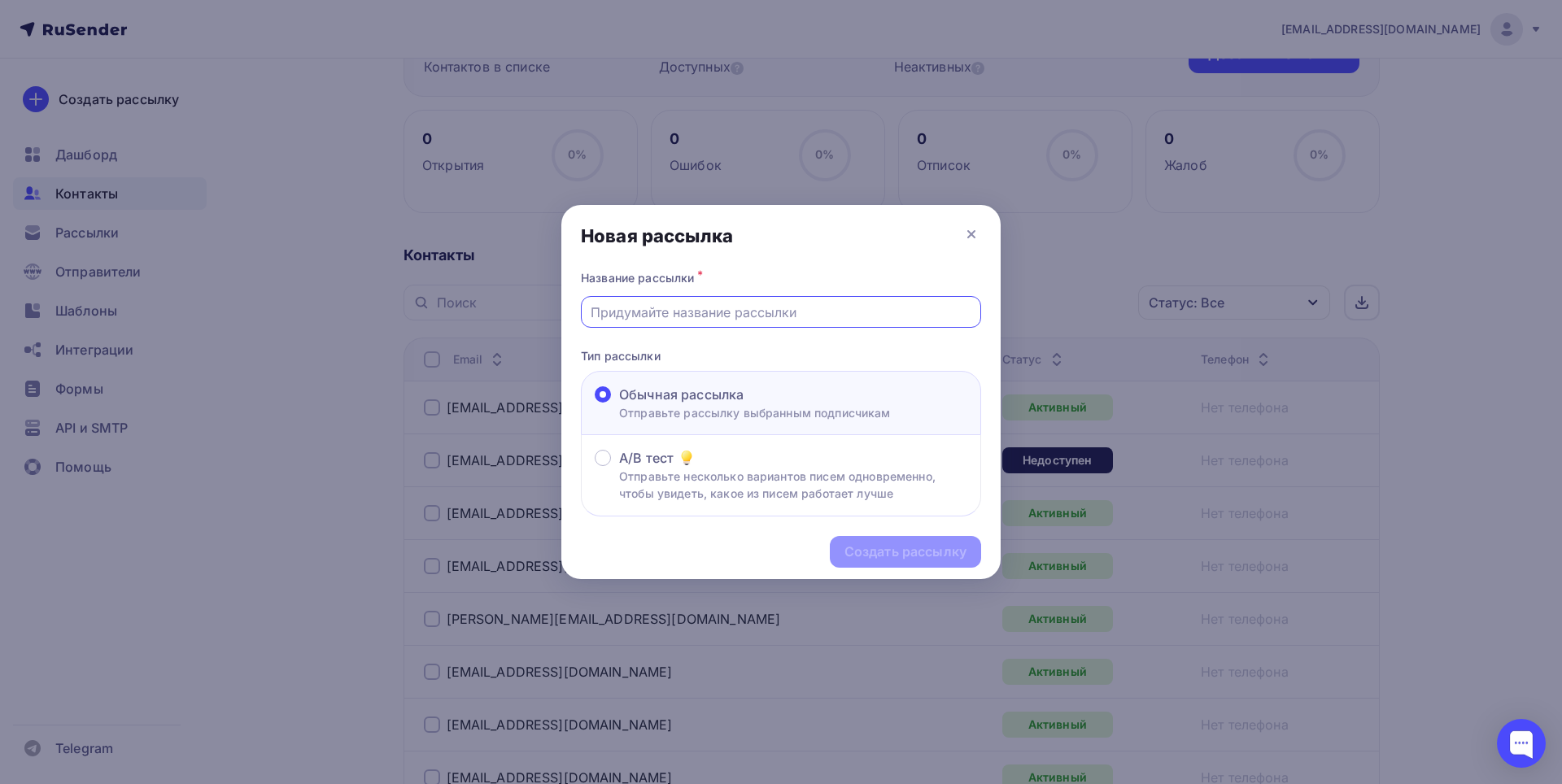
click at [703, 320] on input "text" at bounding box center [781, 312] width 381 height 20
type input "ОТКРЫВАТЕЛИ"
click at [912, 558] on div "Создать рассылку" at bounding box center [905, 551] width 122 height 19
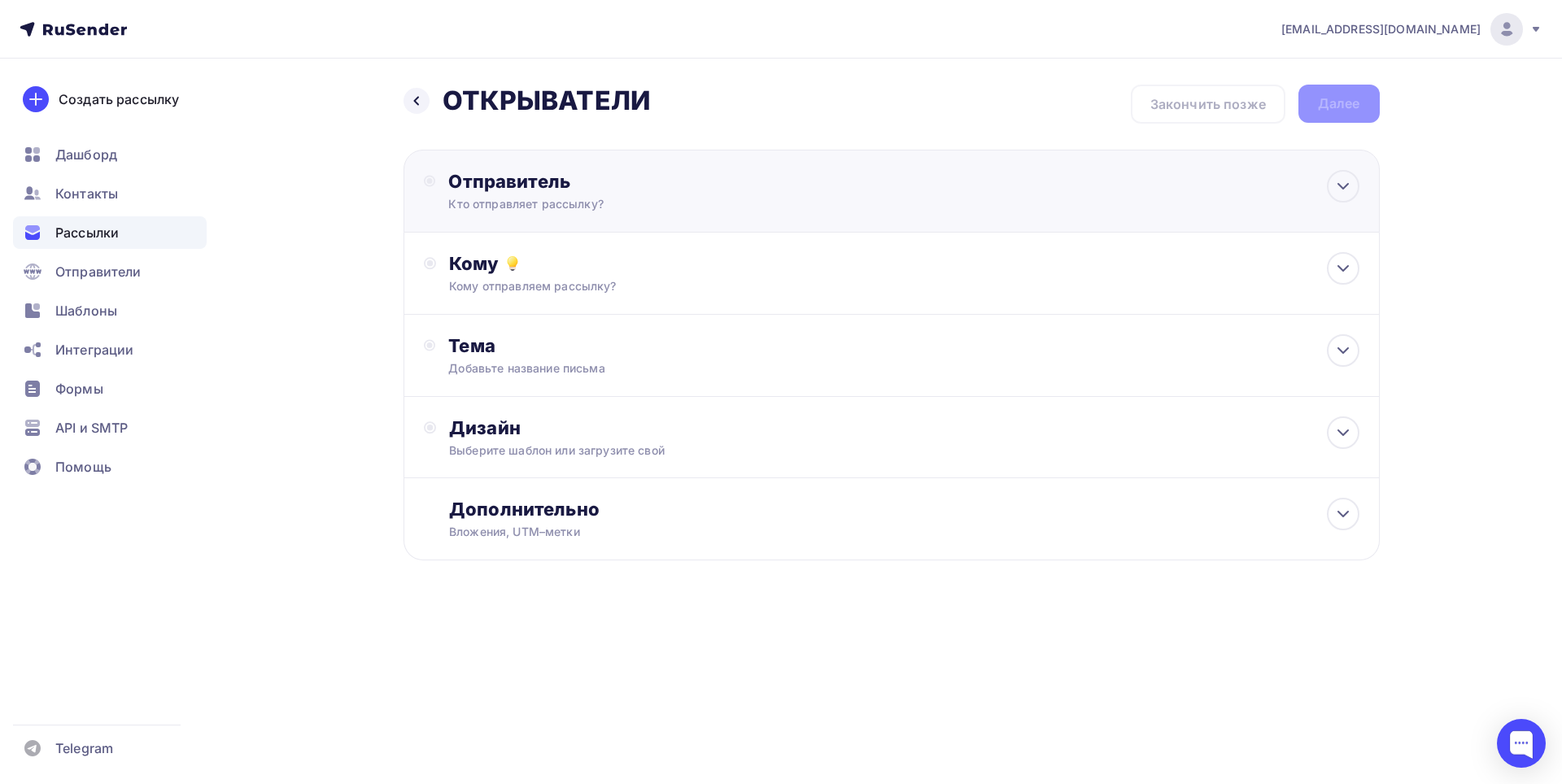
click at [725, 206] on div "Кто отправляет рассылку?" at bounding box center [607, 204] width 317 height 16
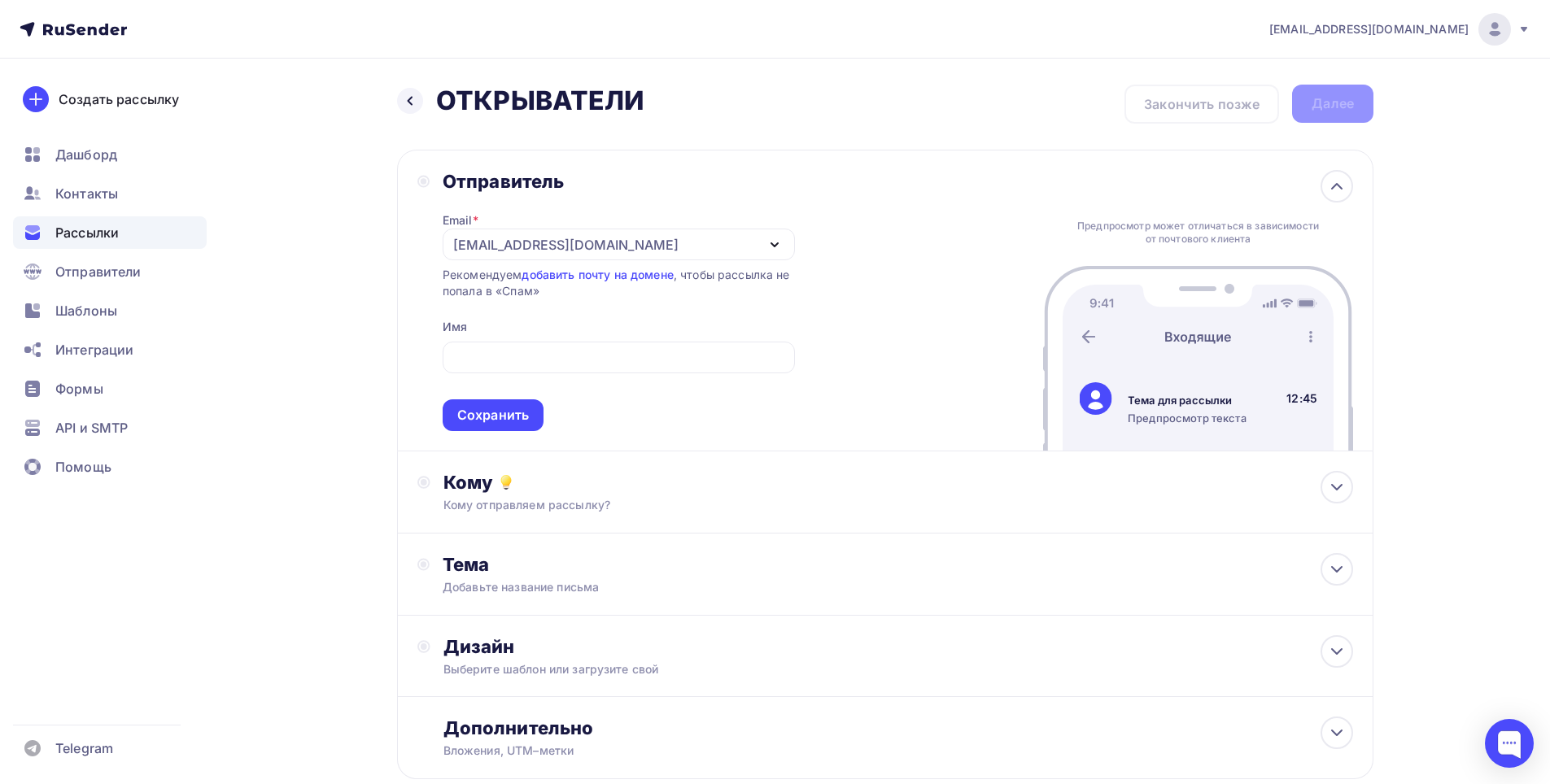
click at [835, 368] on div "Отправитель Email * [EMAIL_ADDRESS][DOMAIN_NAME] [EMAIL_ADDRESS][DOMAIN_NAME] […" at bounding box center [886, 300] width 977 height 302
click at [673, 349] on input "text" at bounding box center [618, 358] width 334 height 20
type input "В"
type input "[PERSON_NAME]"
click at [632, 494] on div "Кому Кому отправляем рассылку? Списки получателей Выберите список Все списки id…" at bounding box center [898, 491] width 910 height 42
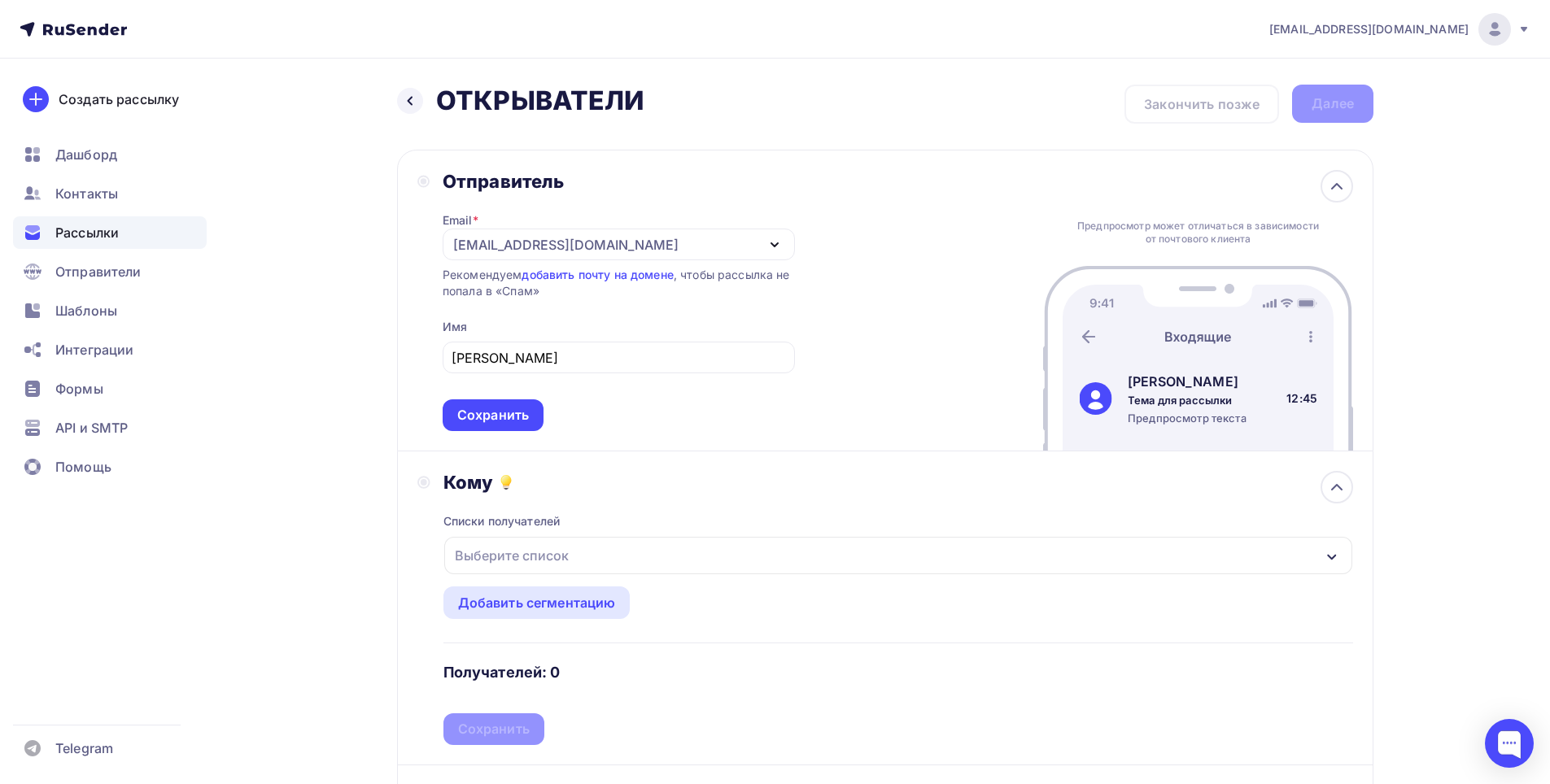
click at [606, 549] on div "Выберите список" at bounding box center [898, 556] width 908 height 38
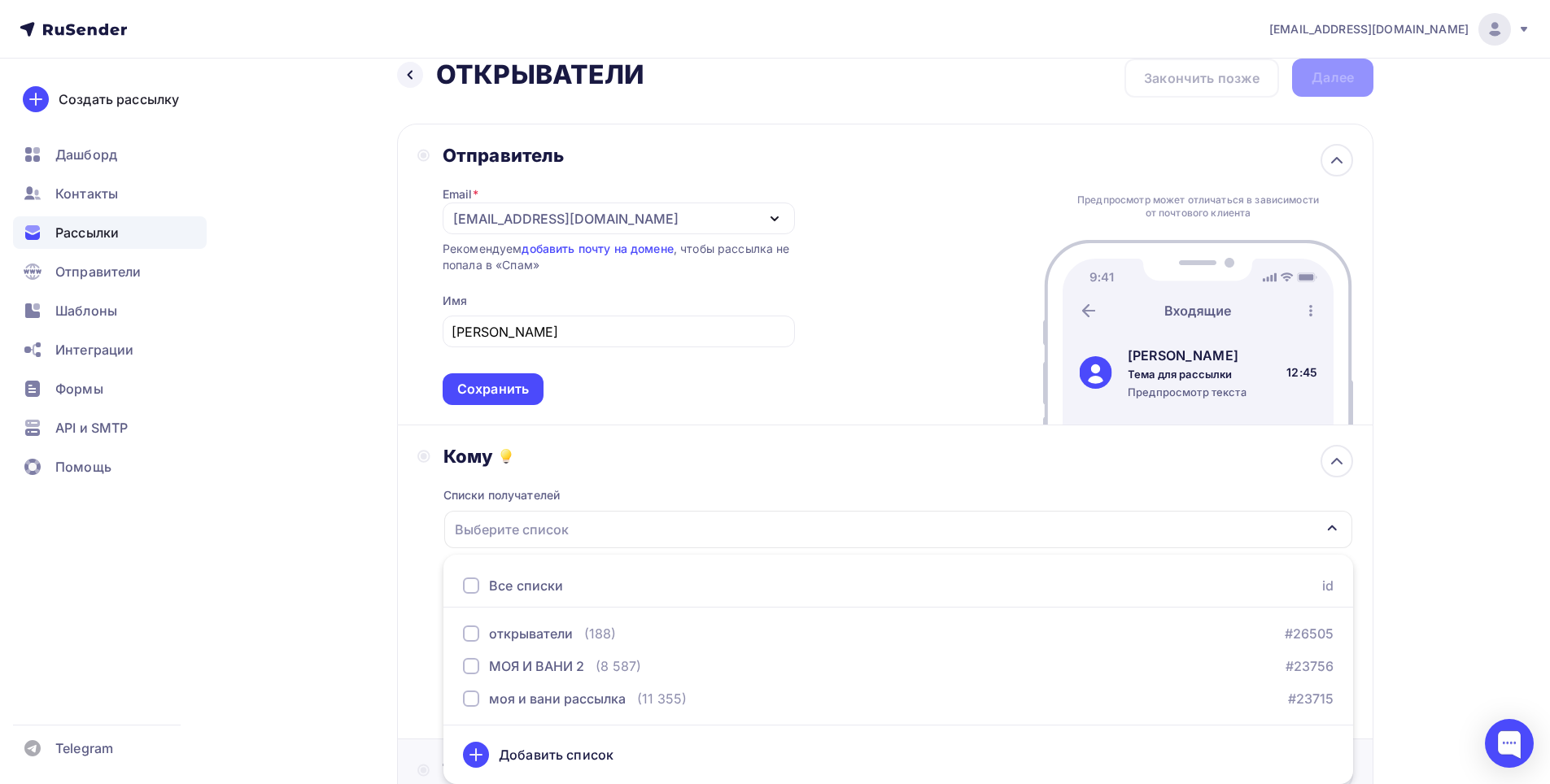
scroll to position [270, 0]
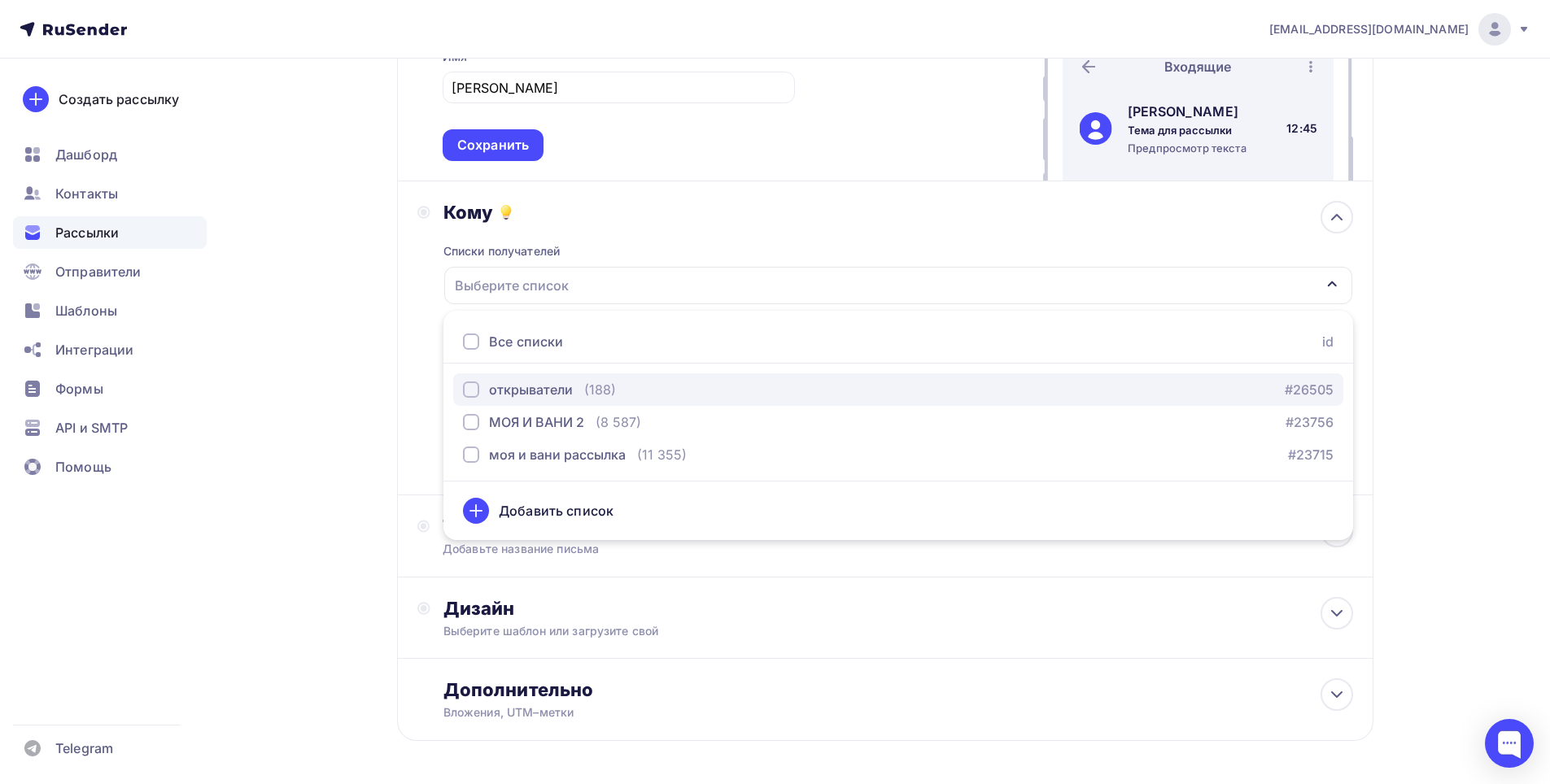
click at [621, 389] on div "открыватели (188) #26505" at bounding box center [898, 389] width 870 height 20
click at [322, 436] on div "Назад ОТКРЫВАТЕЛИ ОТКРЫВАТЕЛИ Закончить позже Далее Отправитель Email * [EMAIL_…" at bounding box center [775, 317] width 1334 height 1057
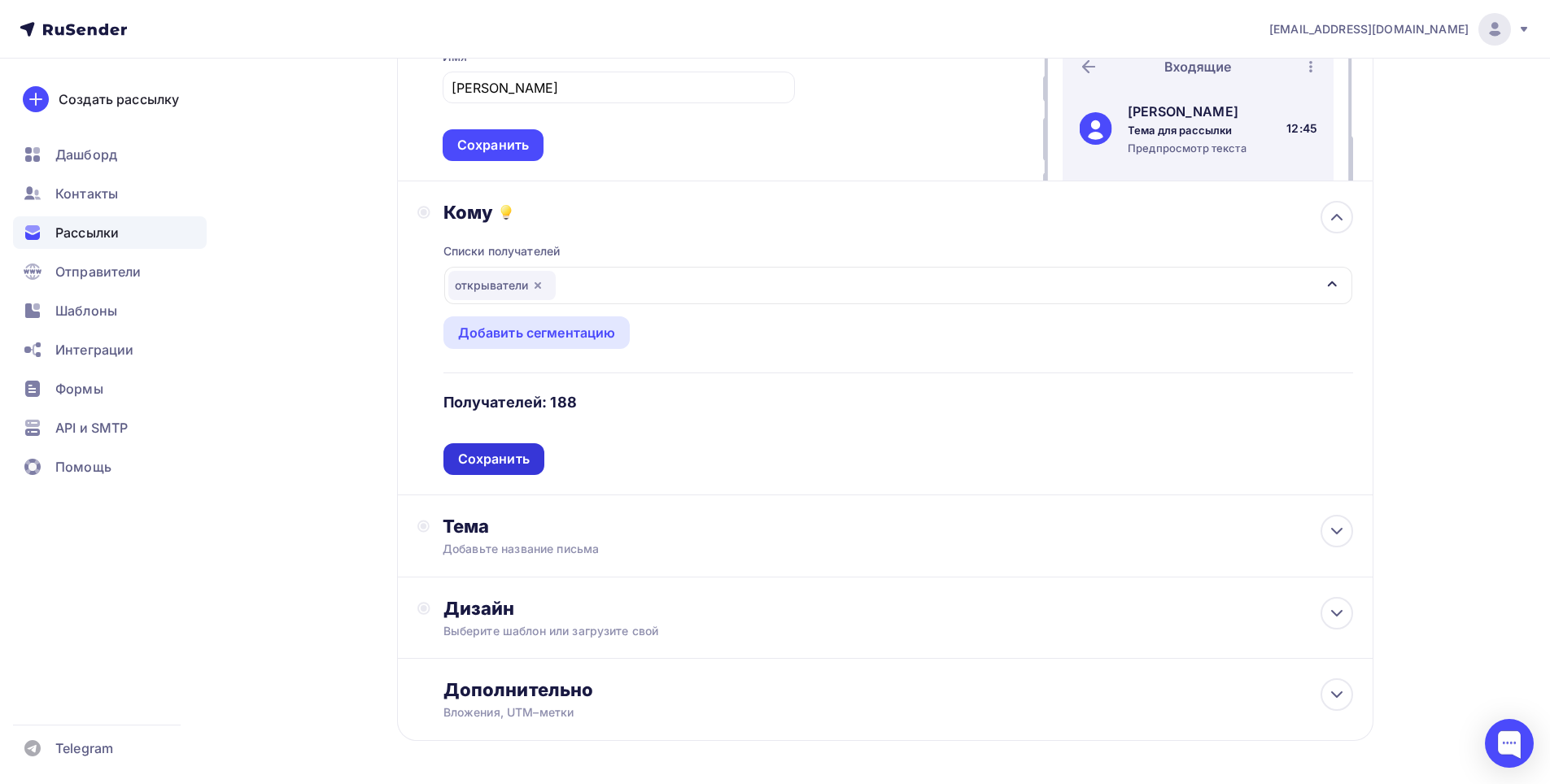
click at [532, 464] on div "Сохранить" at bounding box center [493, 458] width 101 height 31
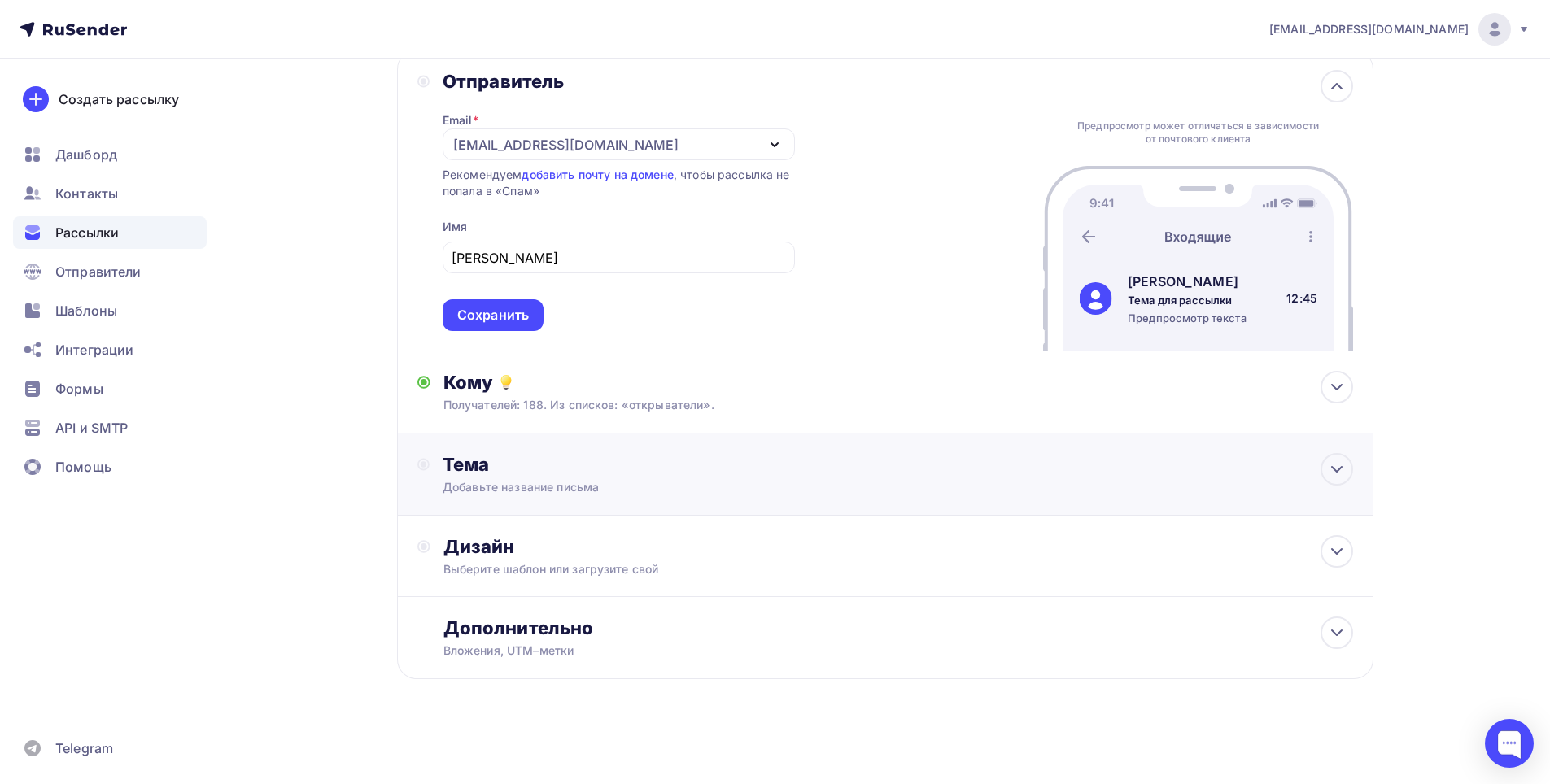
click at [624, 470] on div "Тема" at bounding box center [603, 464] width 321 height 22
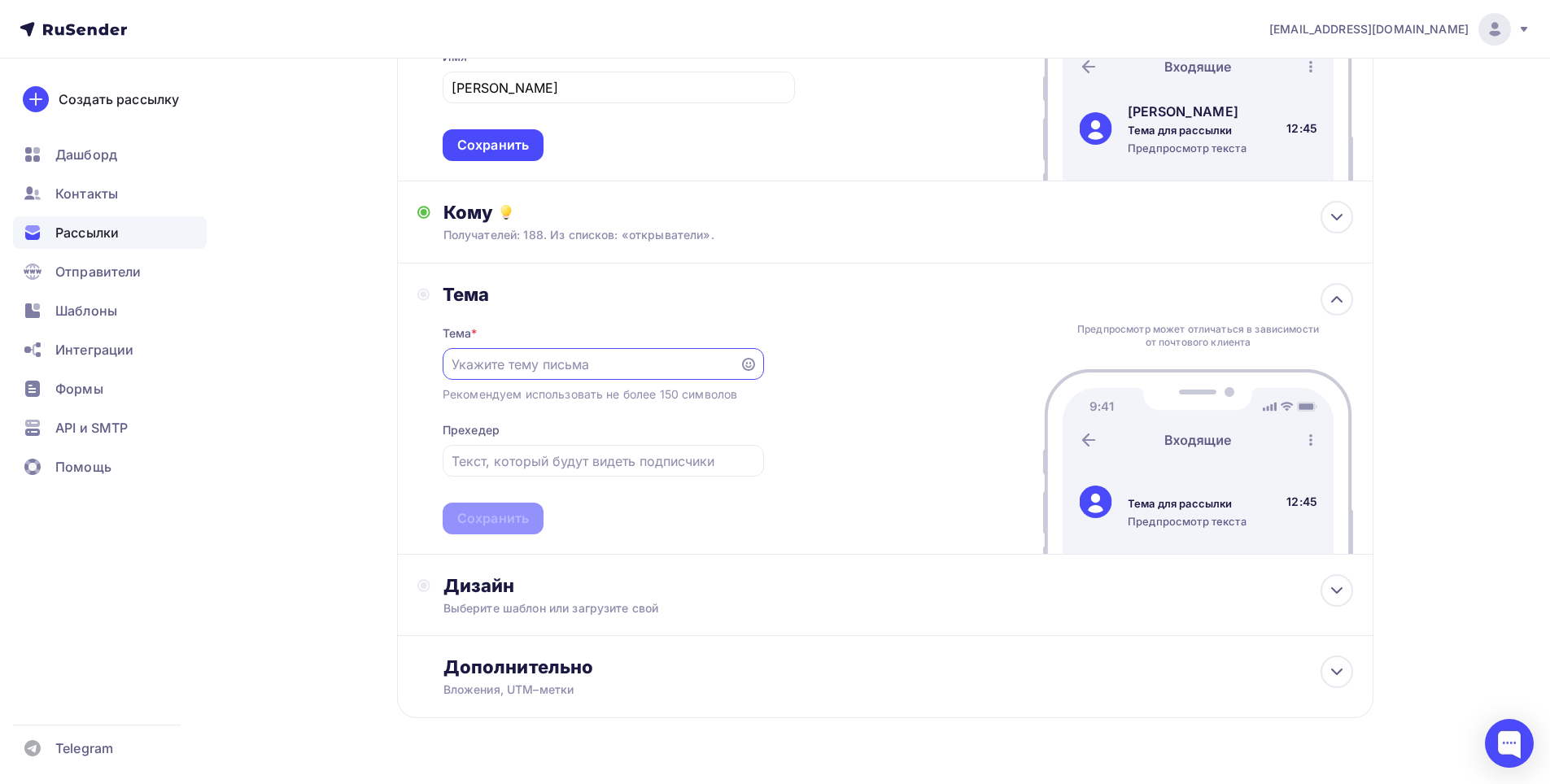
scroll to position [189, 0]
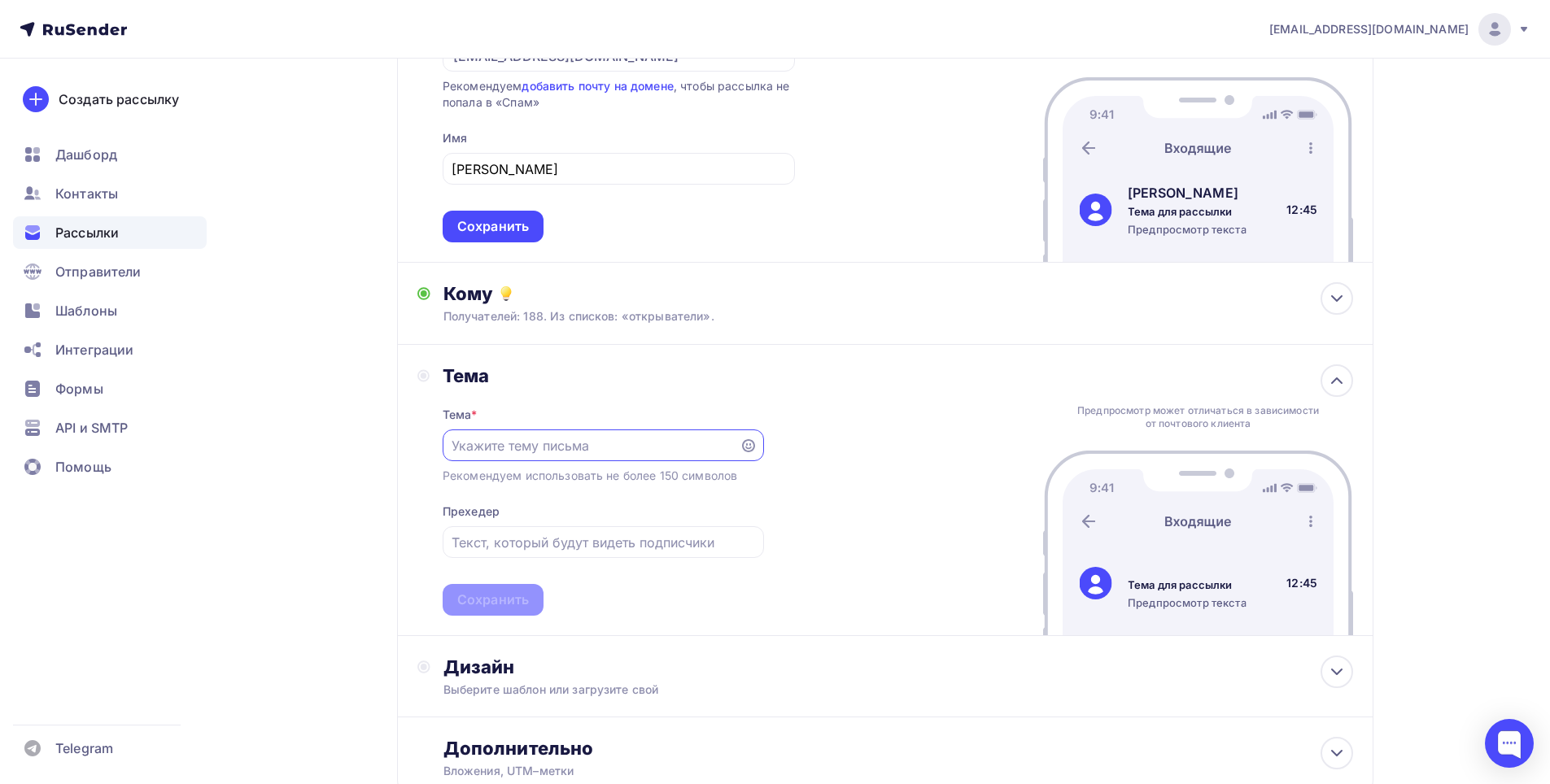
type input "F"
type input "АКЦИЯ! АТТЕСТАЦИЯ РОСТЕХНАДЗОРА"
click at [826, 471] on div "Тема Тема * АКЦИЯ! АТТЕСТАЦИЯ РОСТЕХНАДЗОРА Рекомендуем использовать не более 1…" at bounding box center [886, 490] width 977 height 291
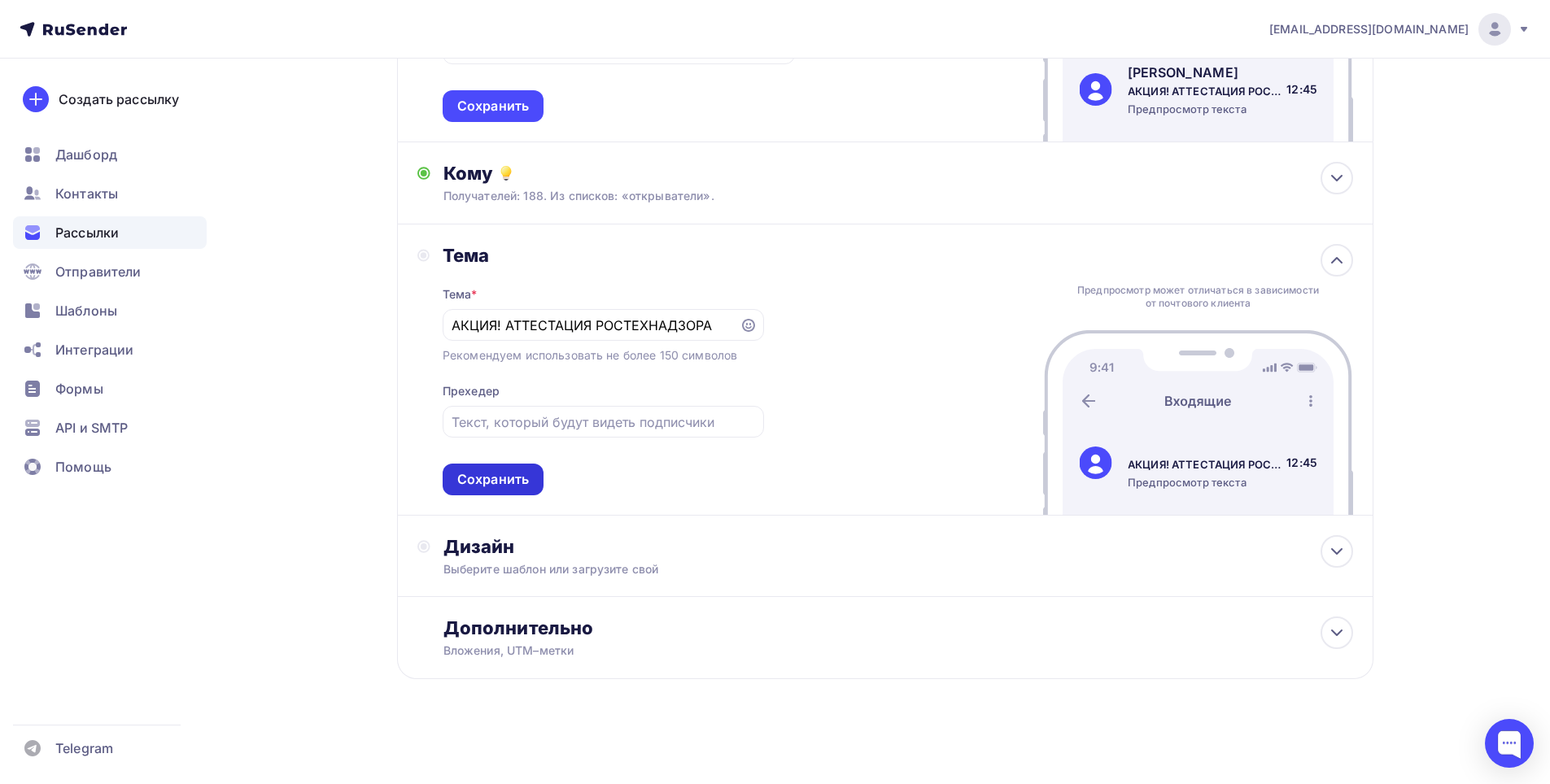
click at [528, 482] on div "Сохранить" at bounding box center [493, 479] width 72 height 19
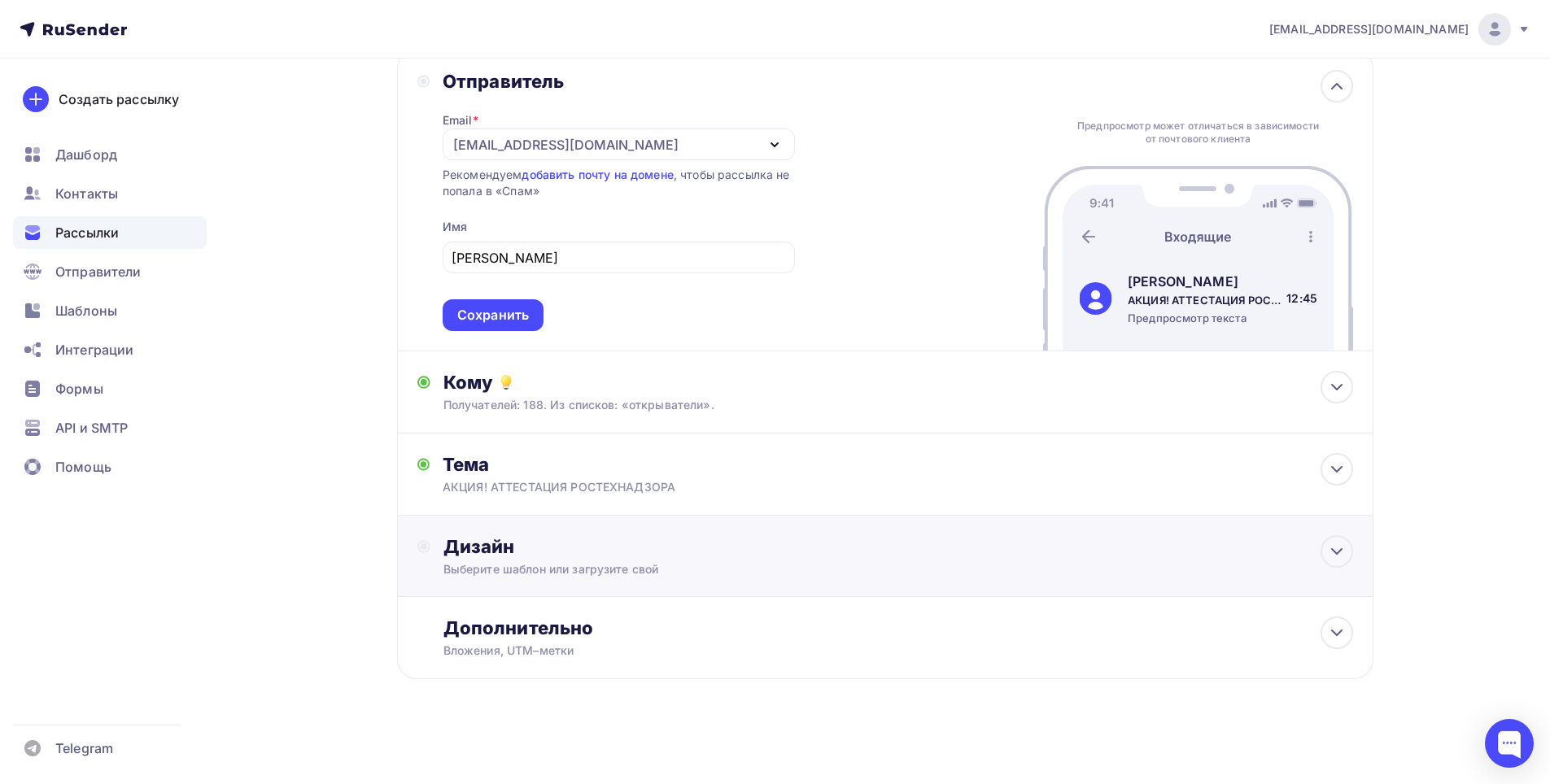
click at [604, 556] on div "Дизайн" at bounding box center [898, 546] width 910 height 22
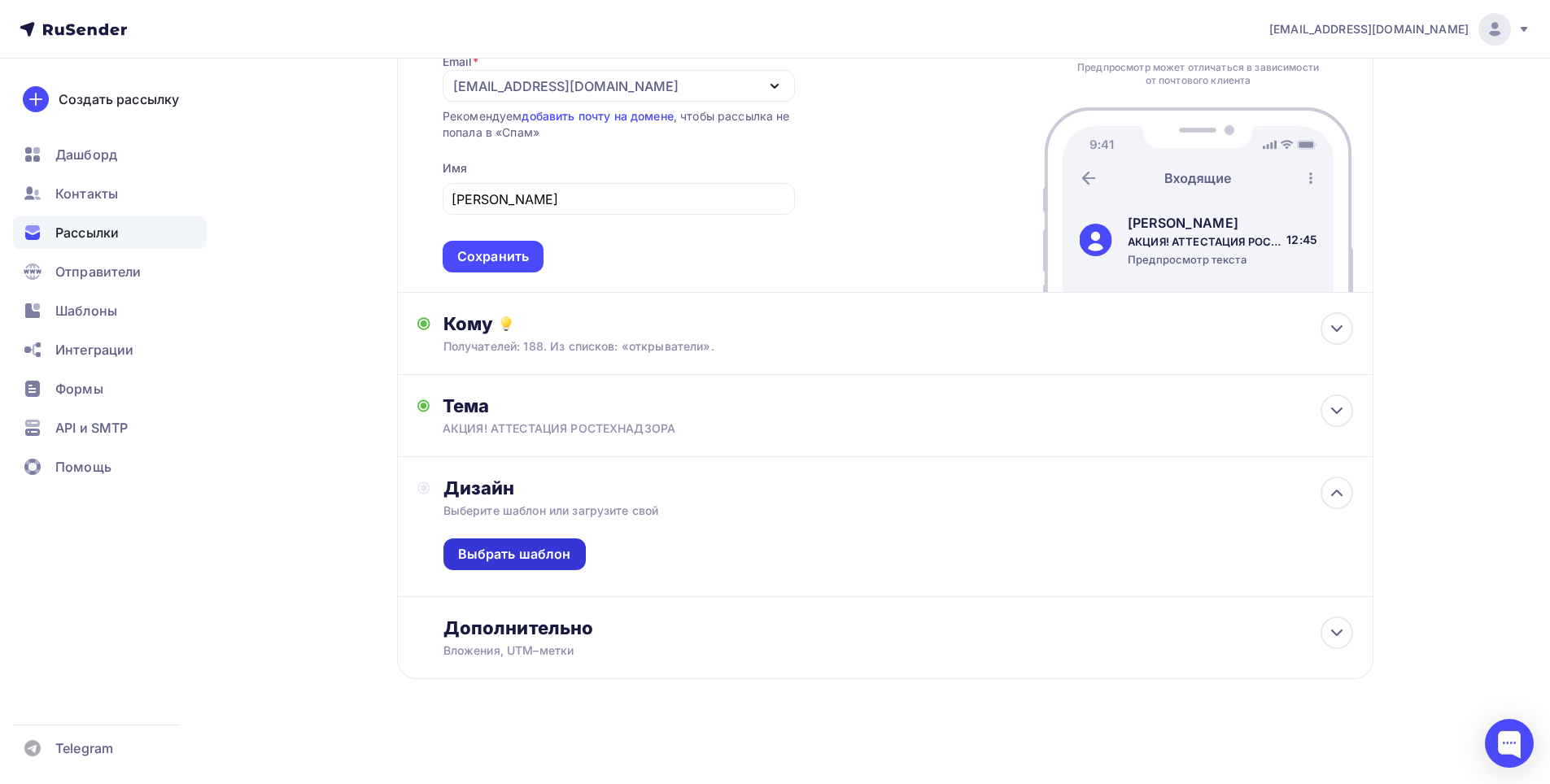
click at [574, 558] on div "Выбрать шаблон" at bounding box center [514, 554] width 142 height 31
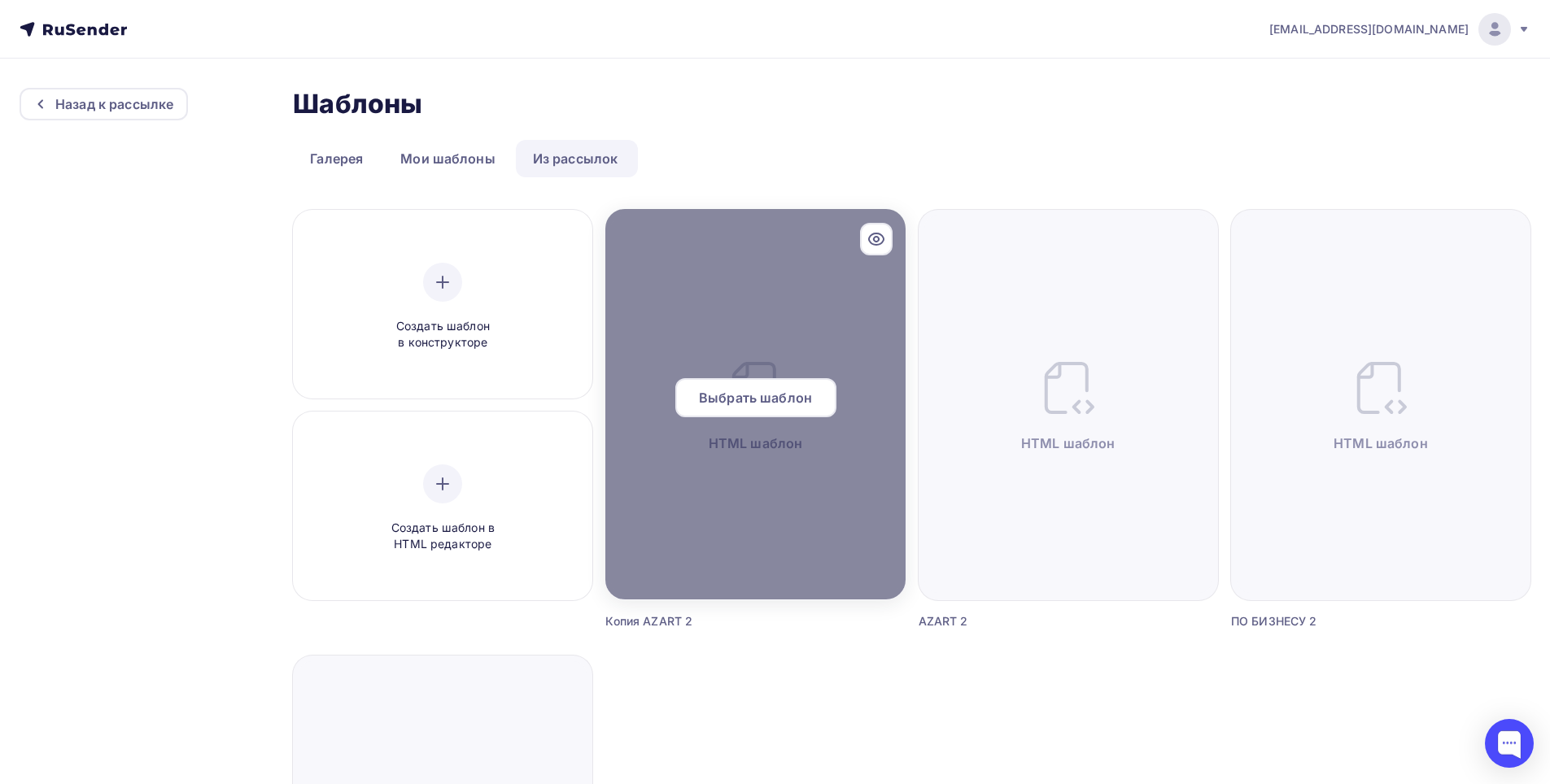
click at [722, 477] on div at bounding box center [755, 405] width 299 height 390
click at [746, 395] on span "Выбрать шаблон" at bounding box center [756, 398] width 113 height 20
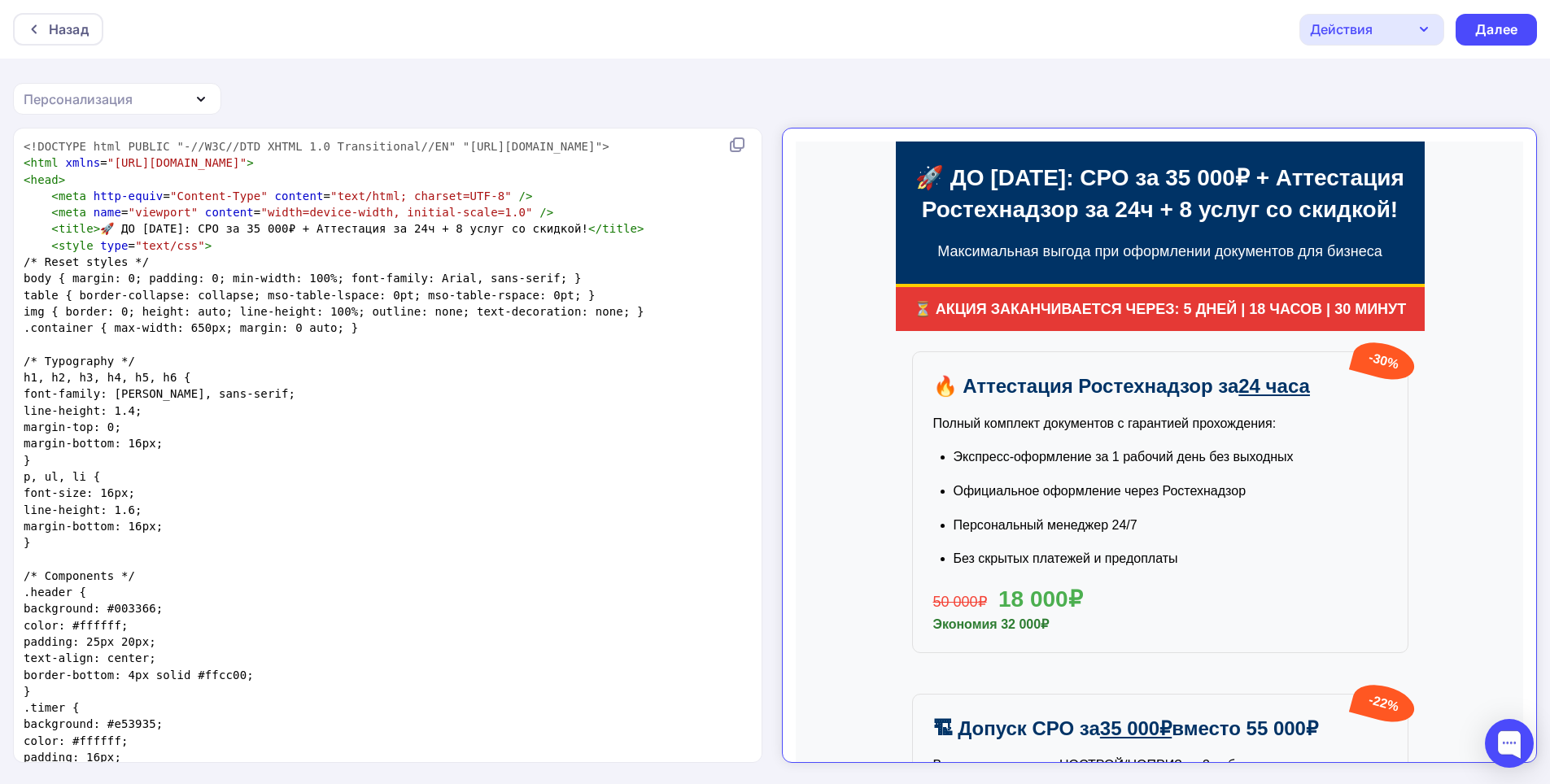
click at [180, 235] on span "< title > 🚀 ДО [DATE]: СРО за 35 000₽ + Аттестация за 24ч + 8 услуг со скидкой!…" at bounding box center [333, 228] width 621 height 13
type textarea "[PERSON_NAME]"
click at [210, 235] on span "< title > 🚀 ДО [DATE]: СРО за 35 000₽ + Аттестация за 24ч + 8 услуг со скидкой!…" at bounding box center [333, 228] width 621 height 13
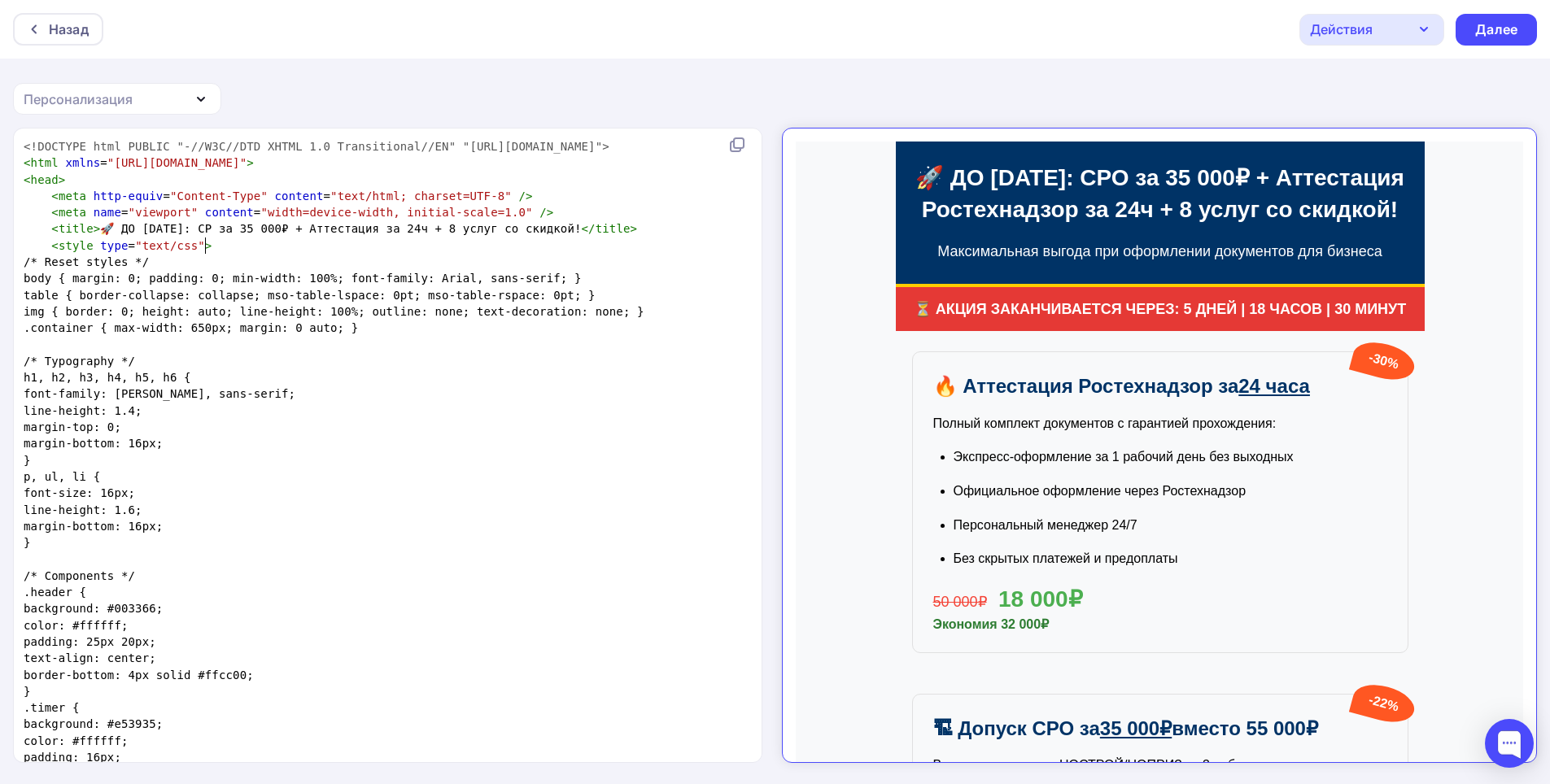
type textarea "О"
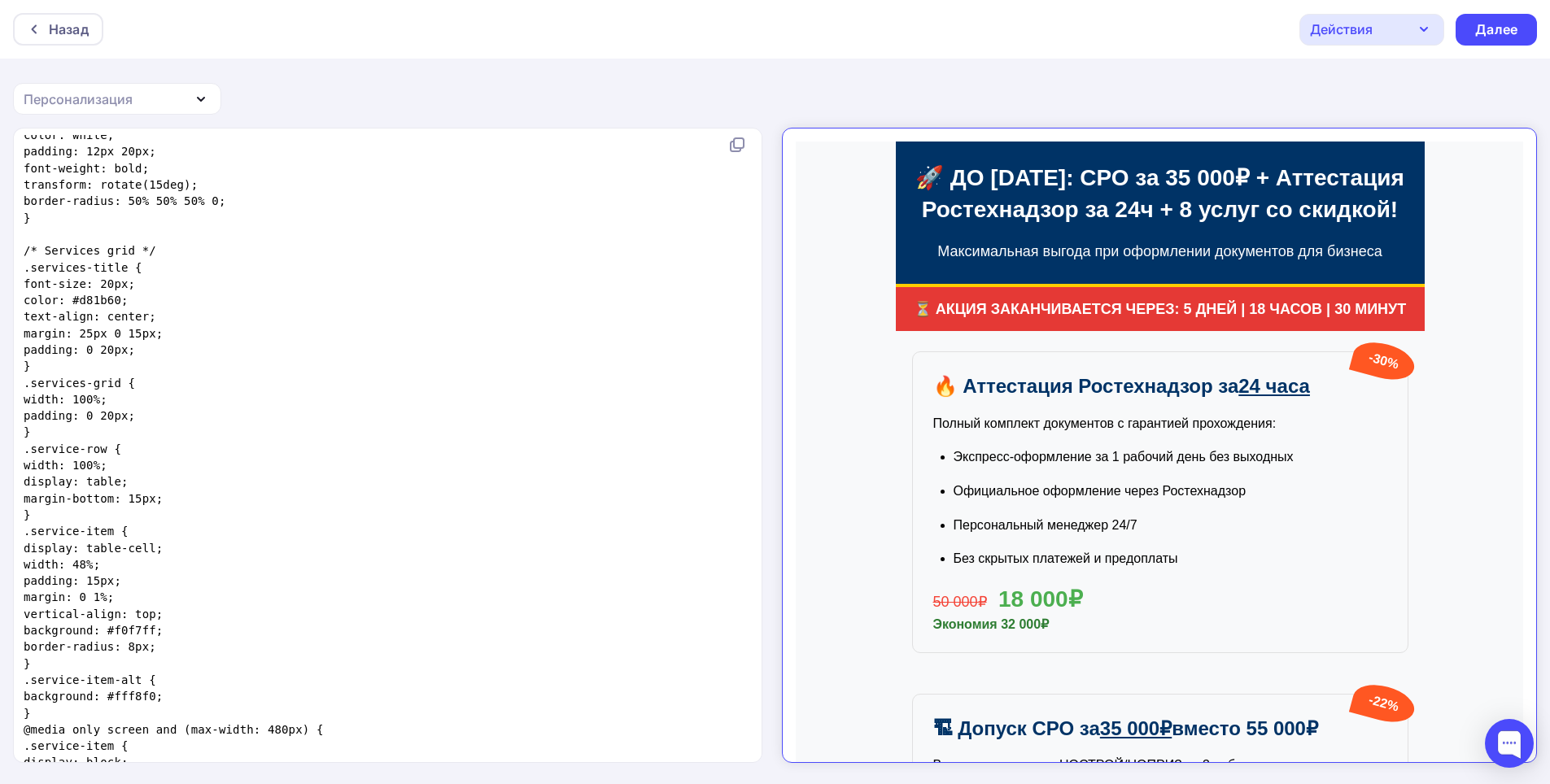
scroll to position [1871, 0]
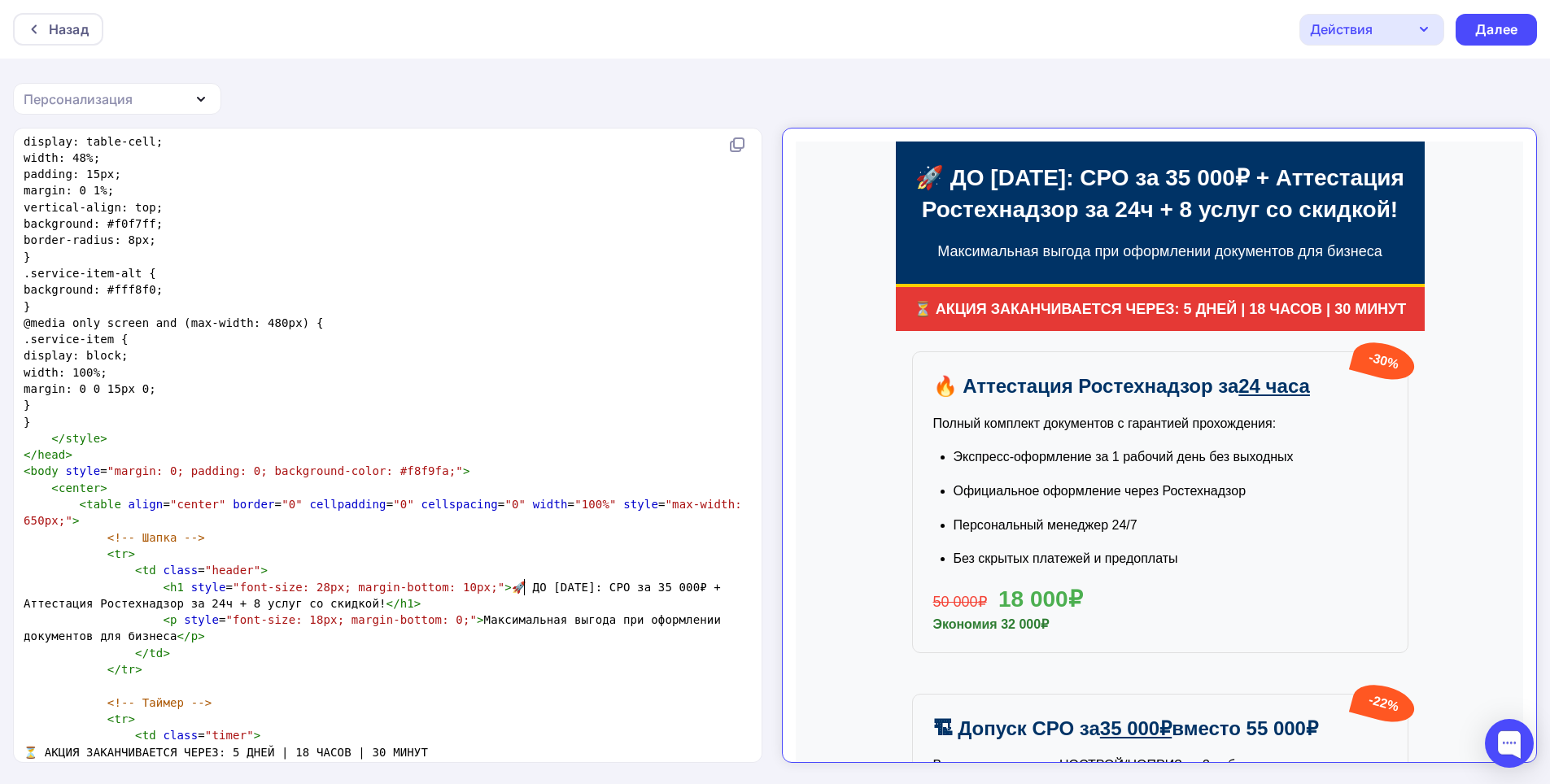
click at [523, 586] on span "< h1 style = "font-size: 28px; margin-bottom: 10px;" > 🚀 ДО [DATE]: СРО за 35 0…" at bounding box center [375, 595] width 705 height 30
click at [553, 584] on span "< h1 style = "font-size: 28px; margin-bottom: 10px;" > 🚀 ДО [DATE]: СРО за 35 0…" at bounding box center [375, 595] width 705 height 30
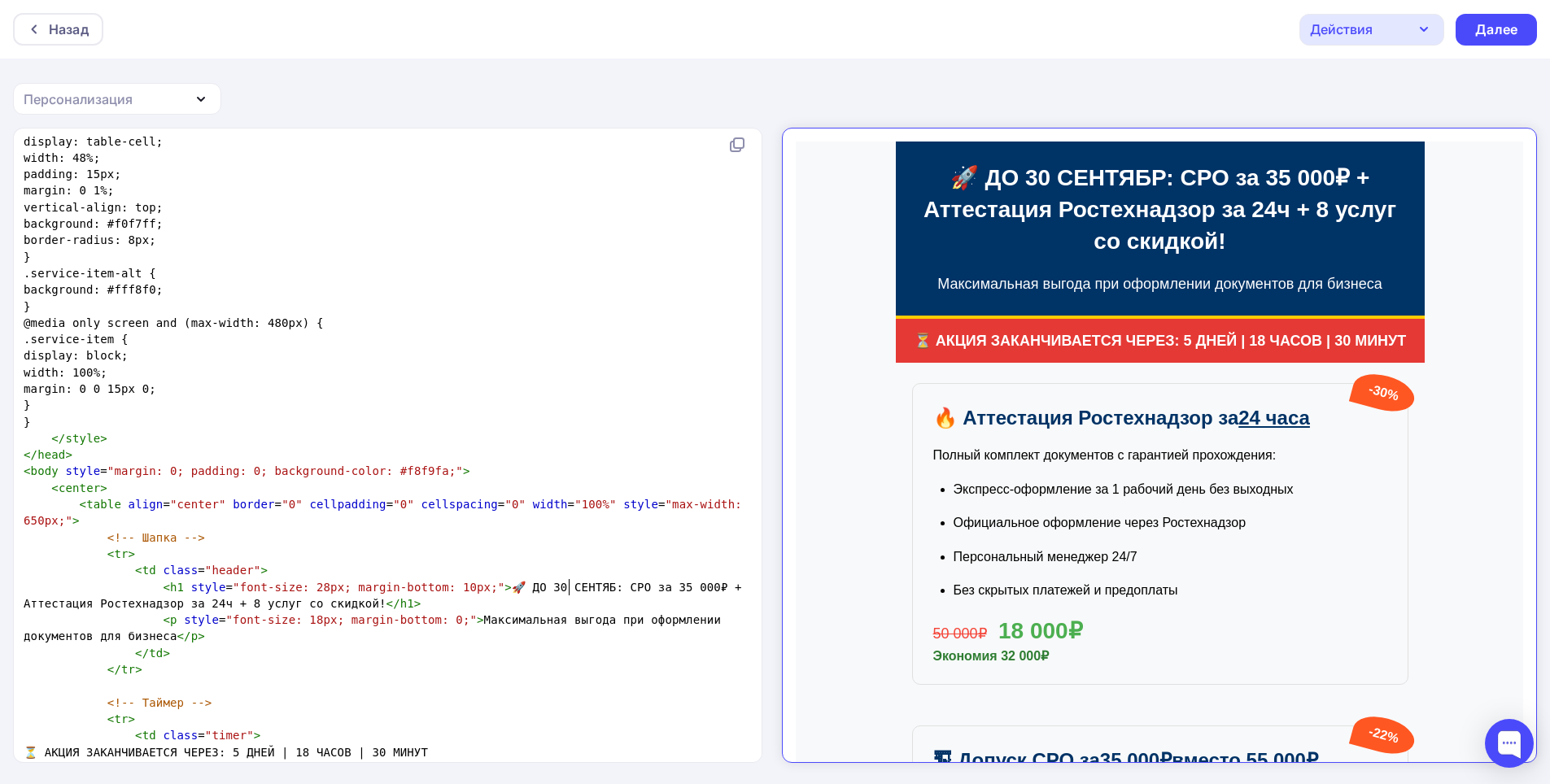
type textarea "СЕНТЯБРЯ"
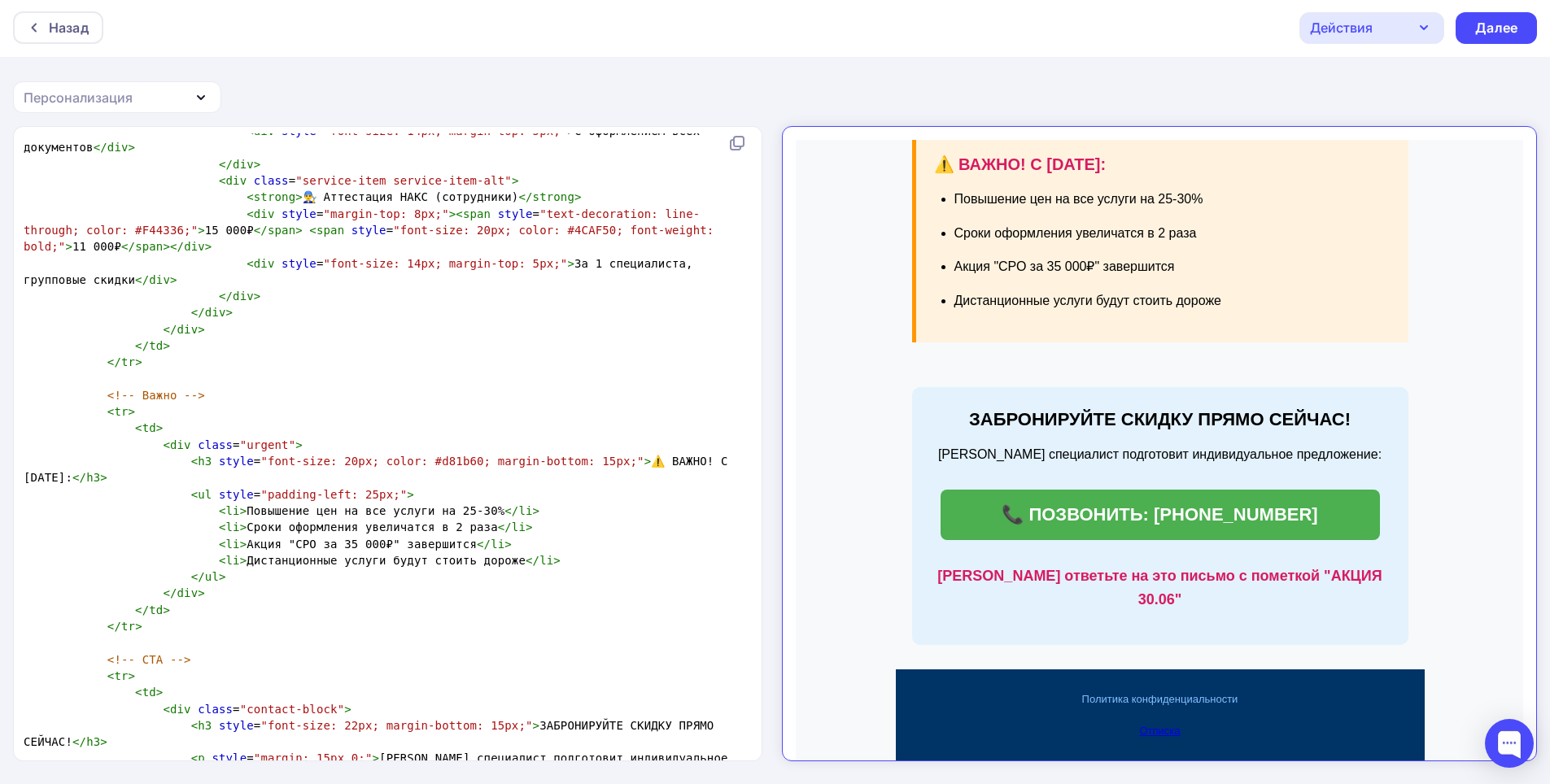
scroll to position [0, 0]
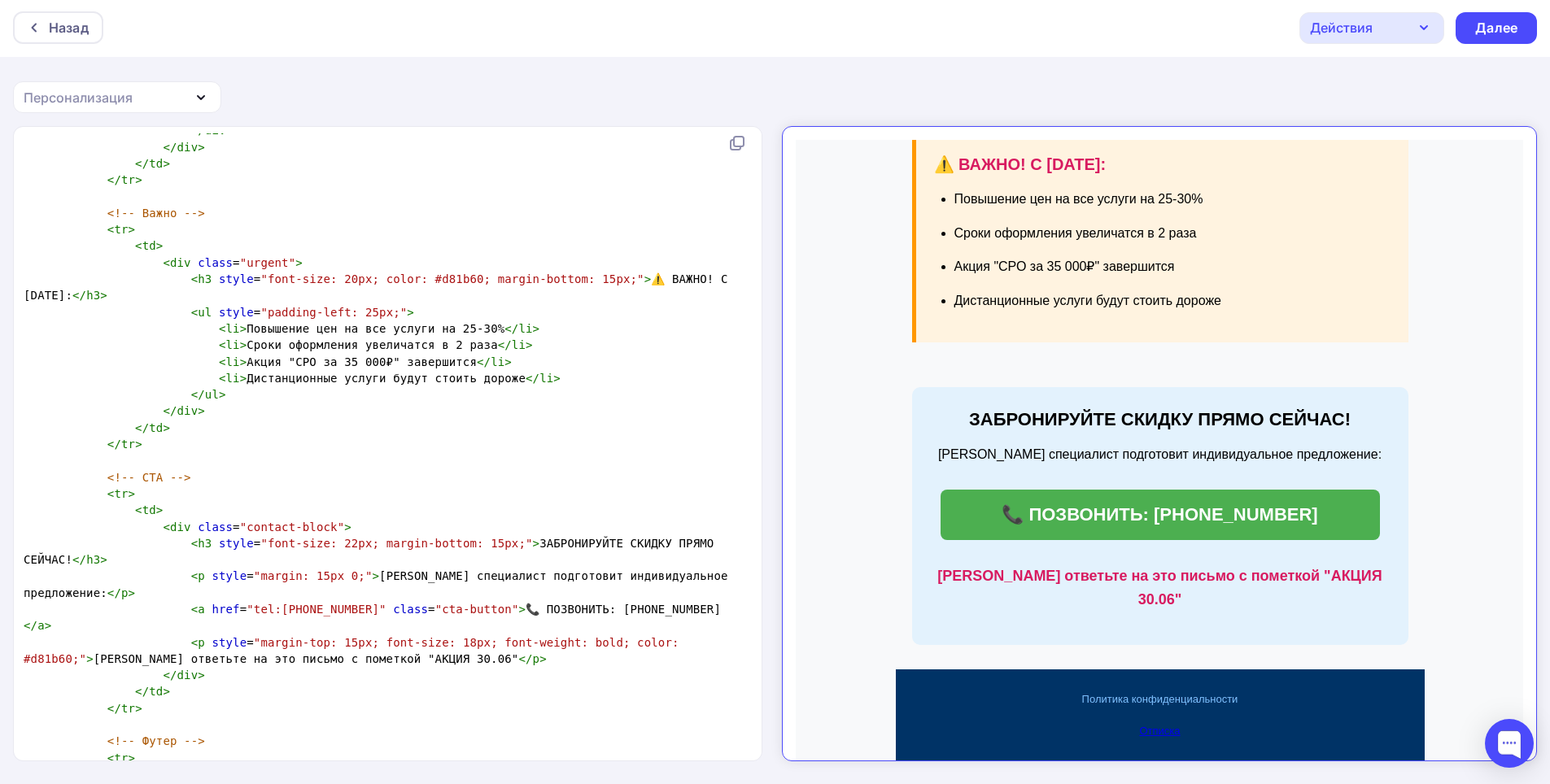
click at [315, 636] on span "< p style = "margin-top: 15px; font-size: 18px; font-weight: bold; color: #d81b…" at bounding box center [355, 651] width 663 height 30
type textarea "9"
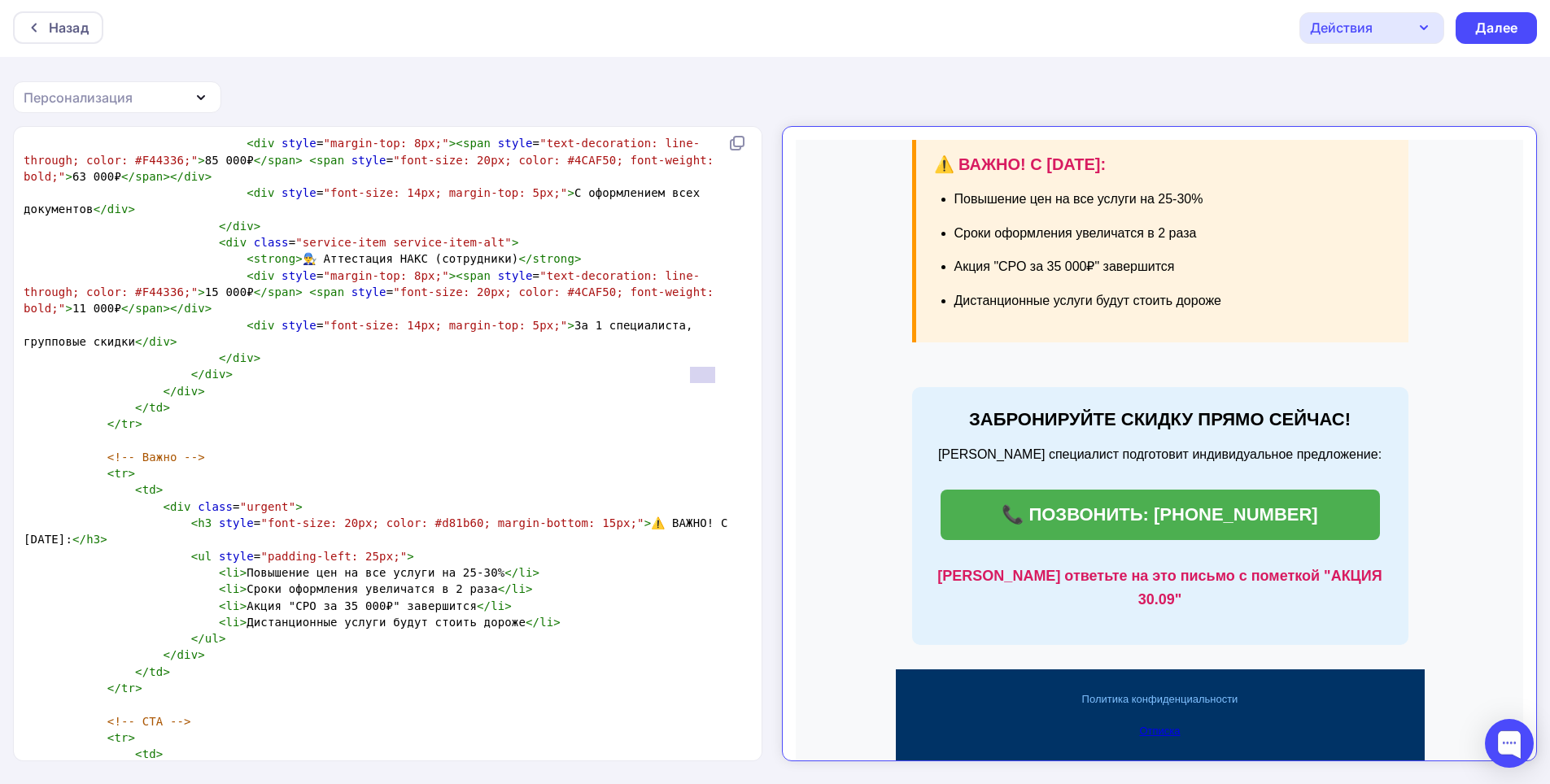
drag, startPoint x: 689, startPoint y: 372, endPoint x: 715, endPoint y: 373, distance: 26.0
click at [715, 516] on span "< h3 style = "font-size: 20px; color: #d81b60; margin-bottom: 15px;" > ⚠️ ВАЖНО…" at bounding box center [379, 531] width 711 height 30
type textarea "Сен"
type textarea "СЕНТЯБРЯ"
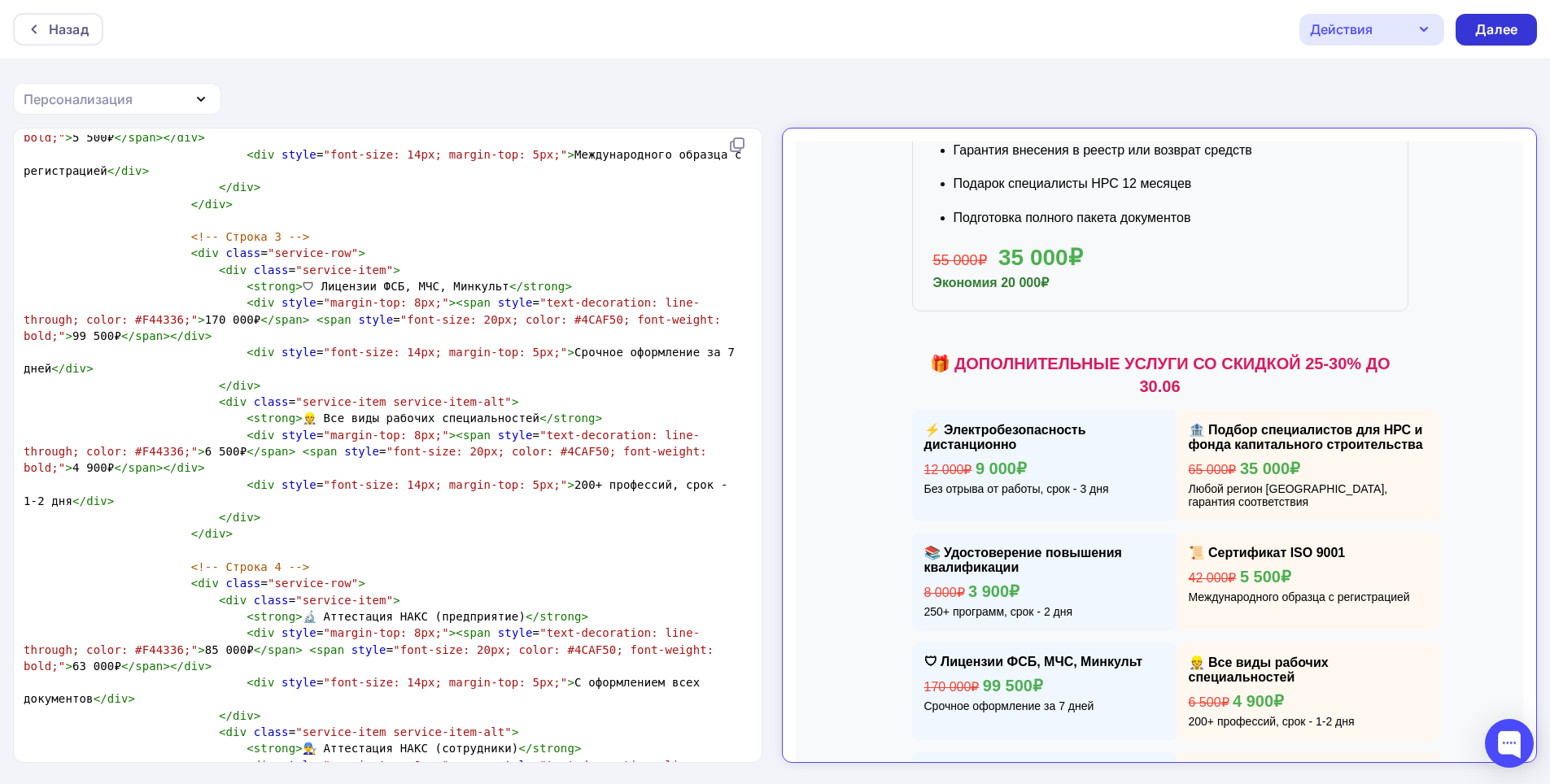
click at [1476, 34] on div "Далее" at bounding box center [1496, 30] width 42 height 19
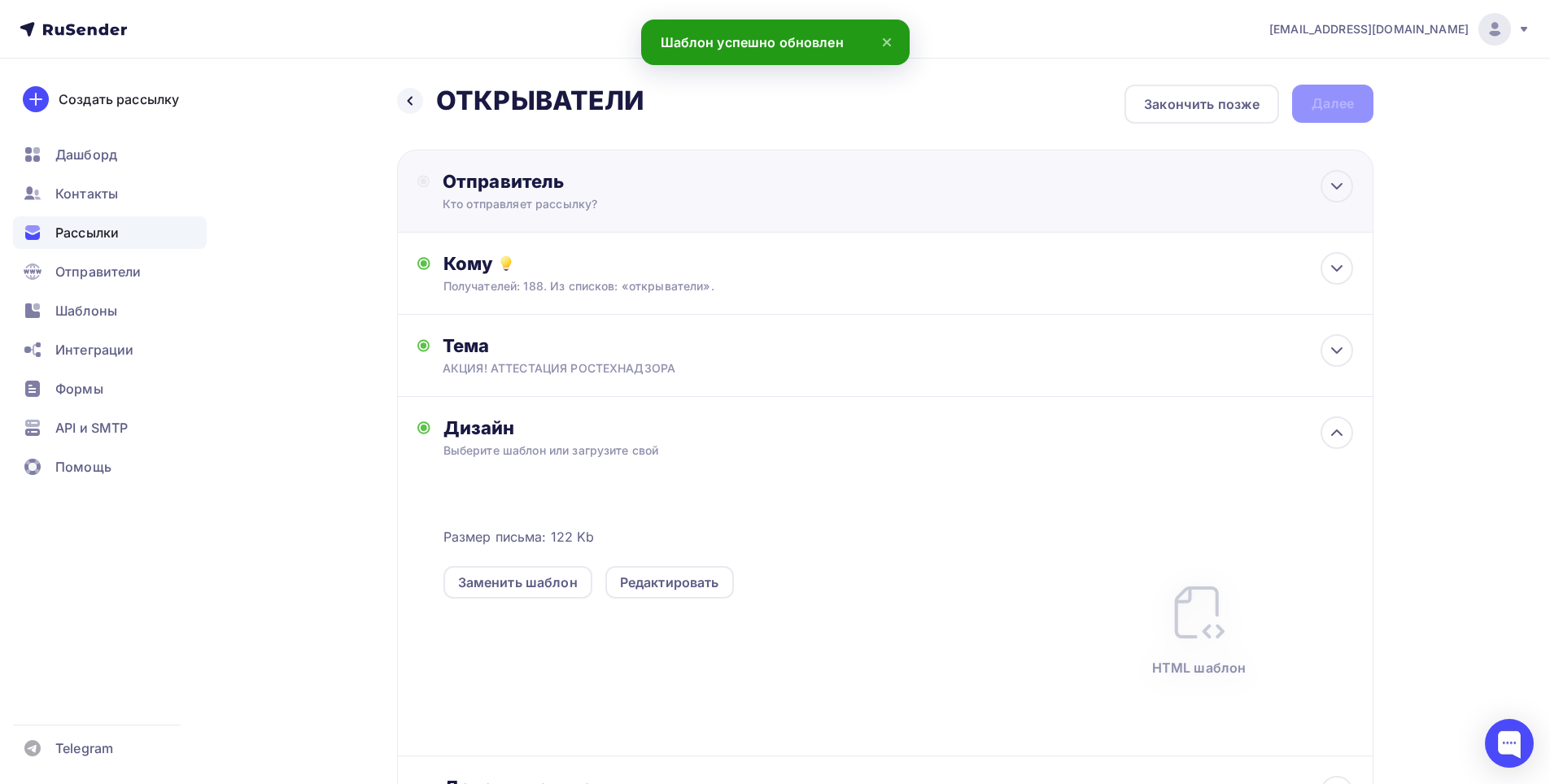
click at [898, 199] on div "Отправитель Кто отправляет рассылку? Email * [EMAIL_ADDRESS][DOMAIN_NAME] [EMAI…" at bounding box center [886, 191] width 977 height 83
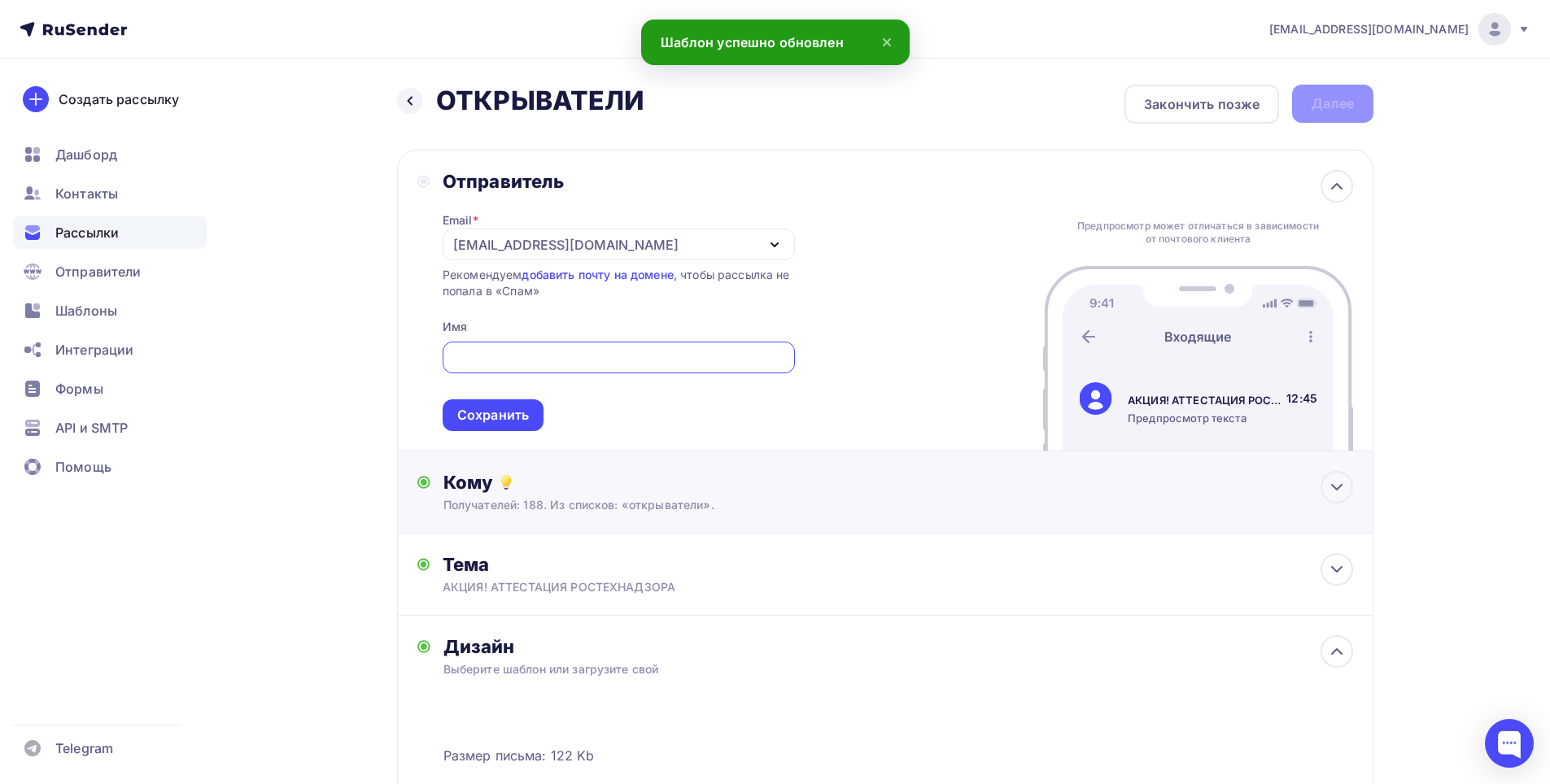
click at [905, 455] on div "Кому Получателей: 188. Из списков: «открыватели». Списки получателей открывател…" at bounding box center [886, 492] width 977 height 82
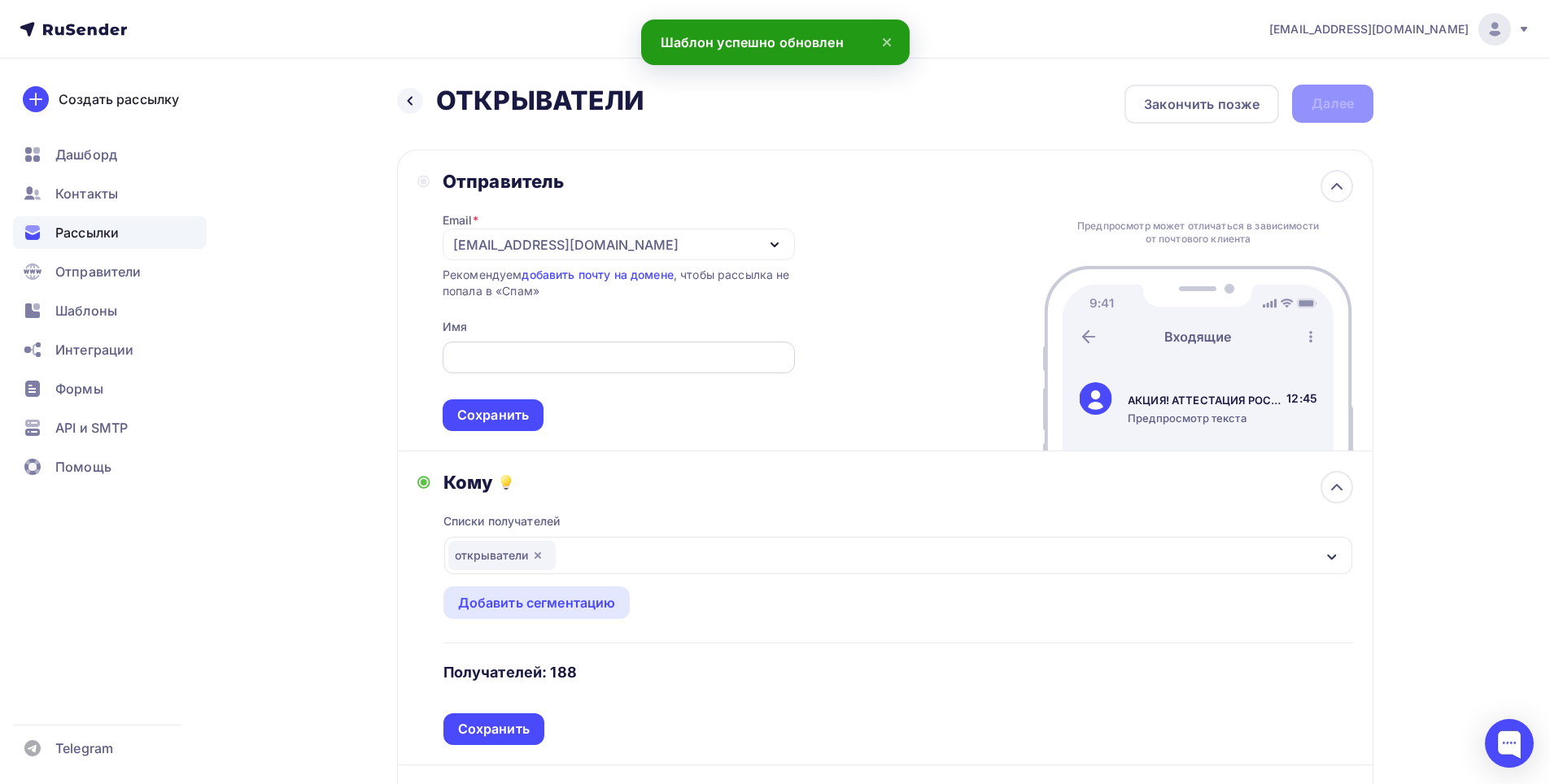
click at [575, 348] on input "text" at bounding box center [618, 358] width 334 height 20
type input "В"
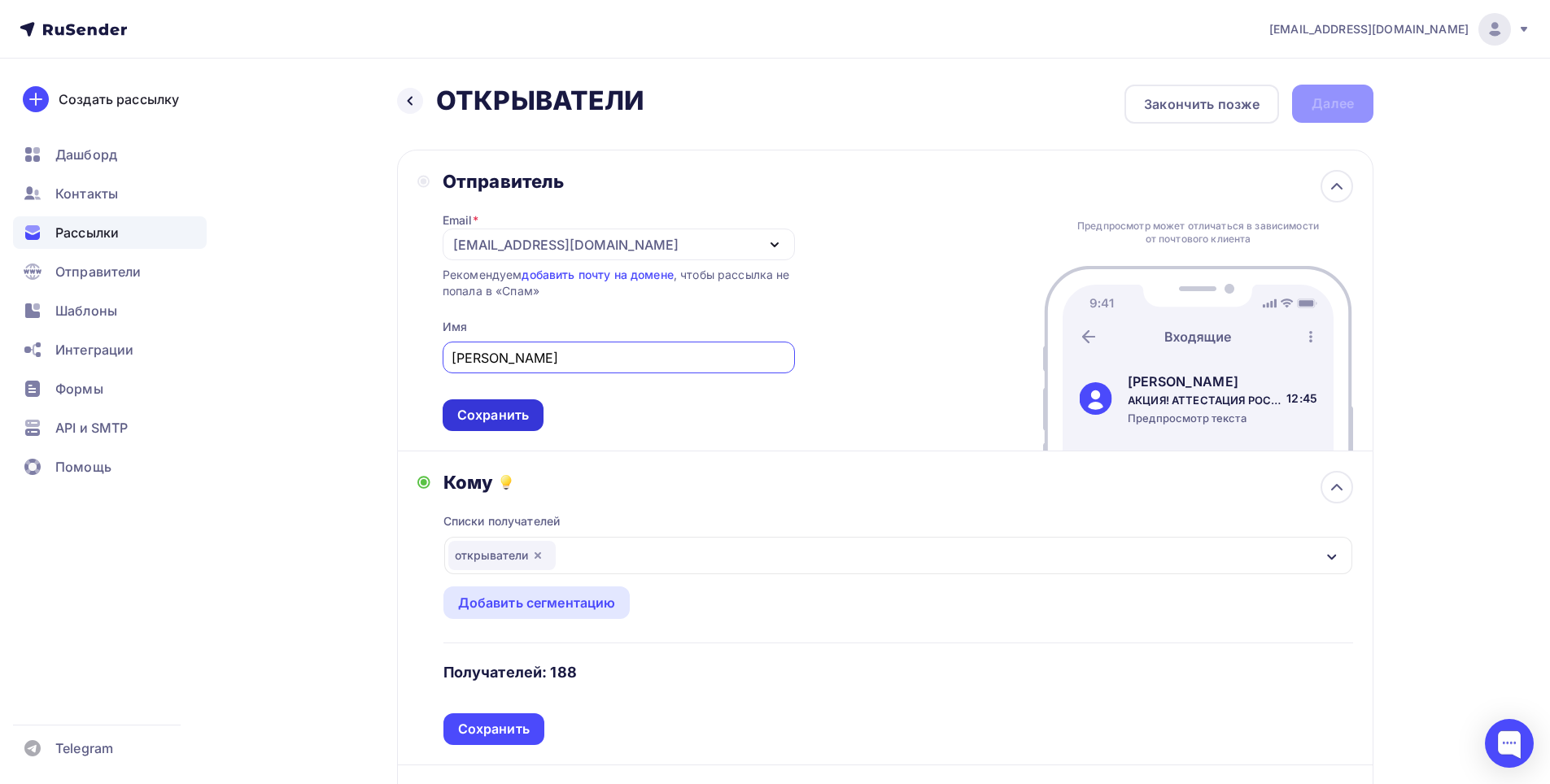
type input "[PERSON_NAME]"
click at [501, 422] on div "Сохранить" at bounding box center [493, 415] width 72 height 19
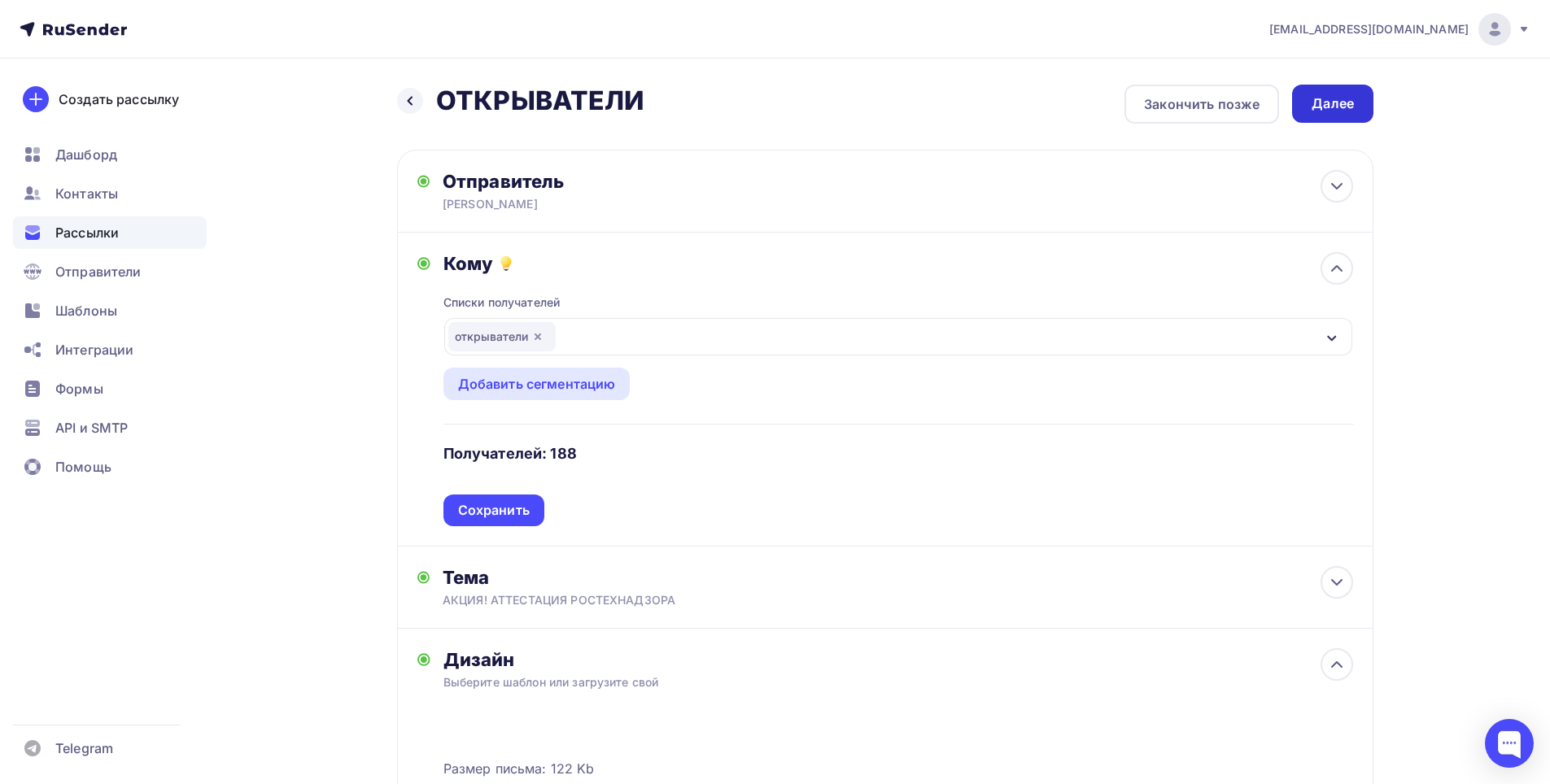
click at [1323, 112] on div "Далее" at bounding box center [1332, 103] width 42 height 19
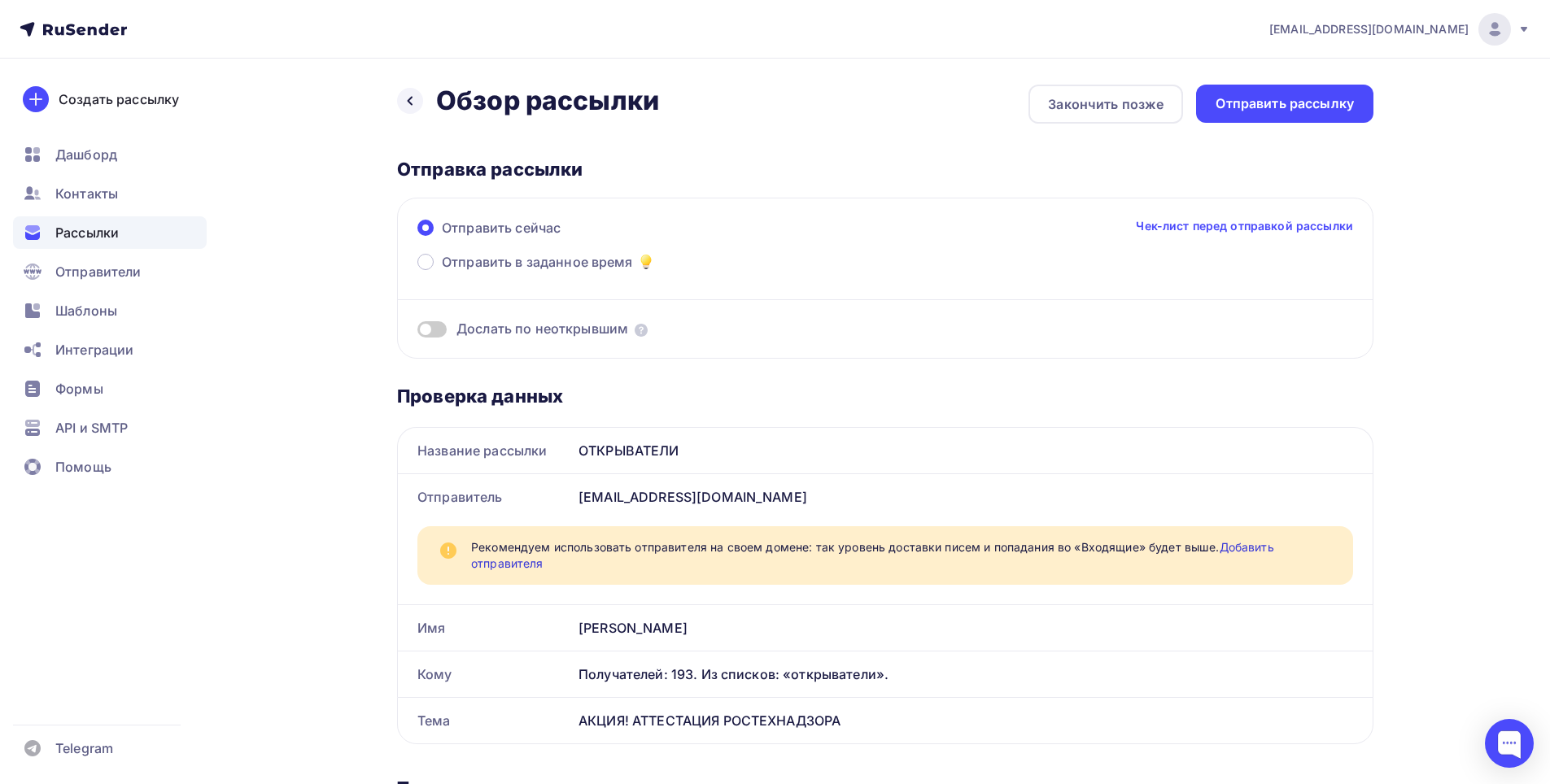
click at [621, 498] on div "[EMAIL_ADDRESS][DOMAIN_NAME]" at bounding box center [972, 497] width 801 height 46
click at [403, 99] on div at bounding box center [410, 100] width 26 height 26
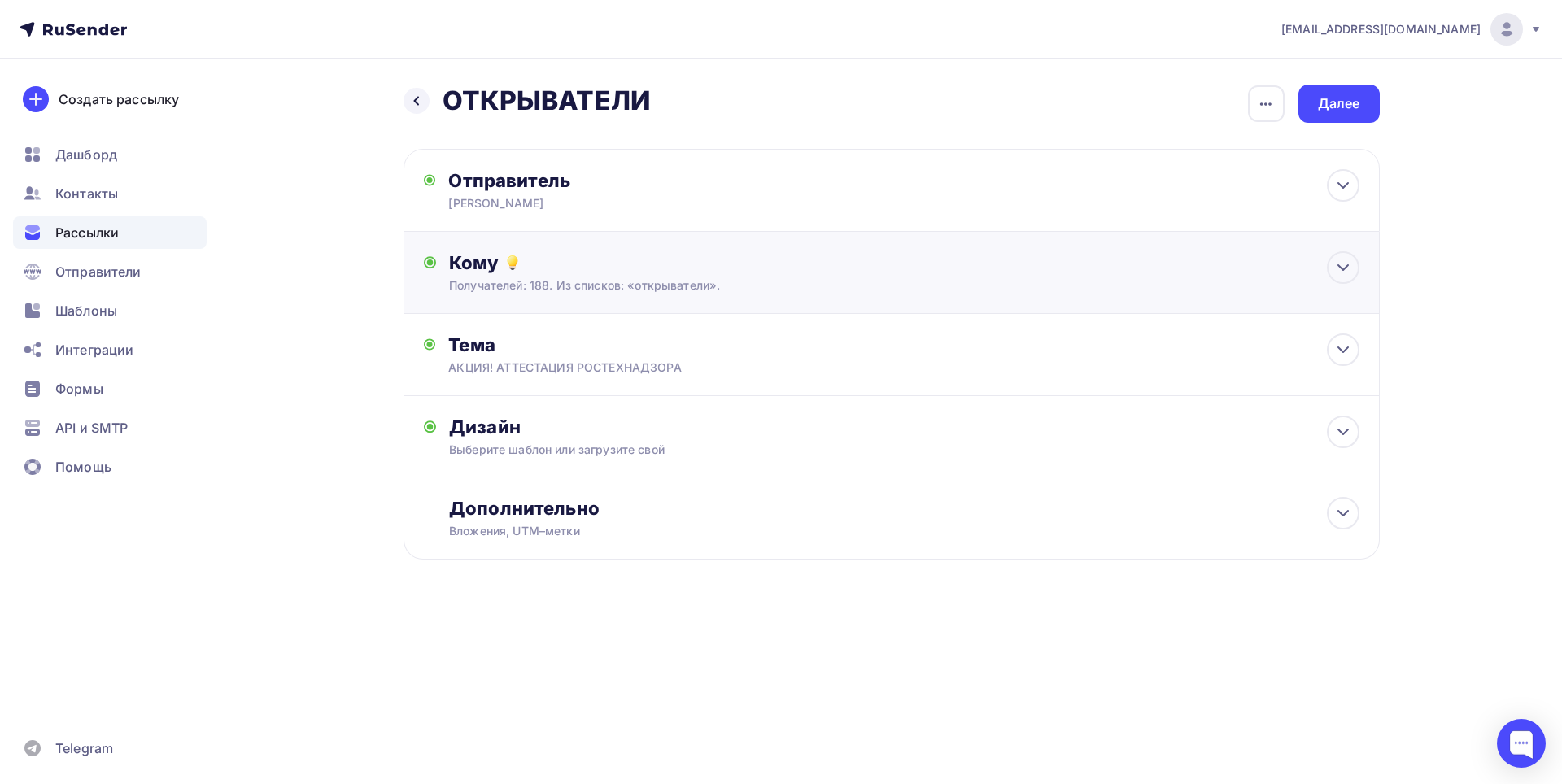
click at [664, 282] on div "Получателей: 188. Из списков: «открыватели»." at bounding box center [858, 285] width 819 height 16
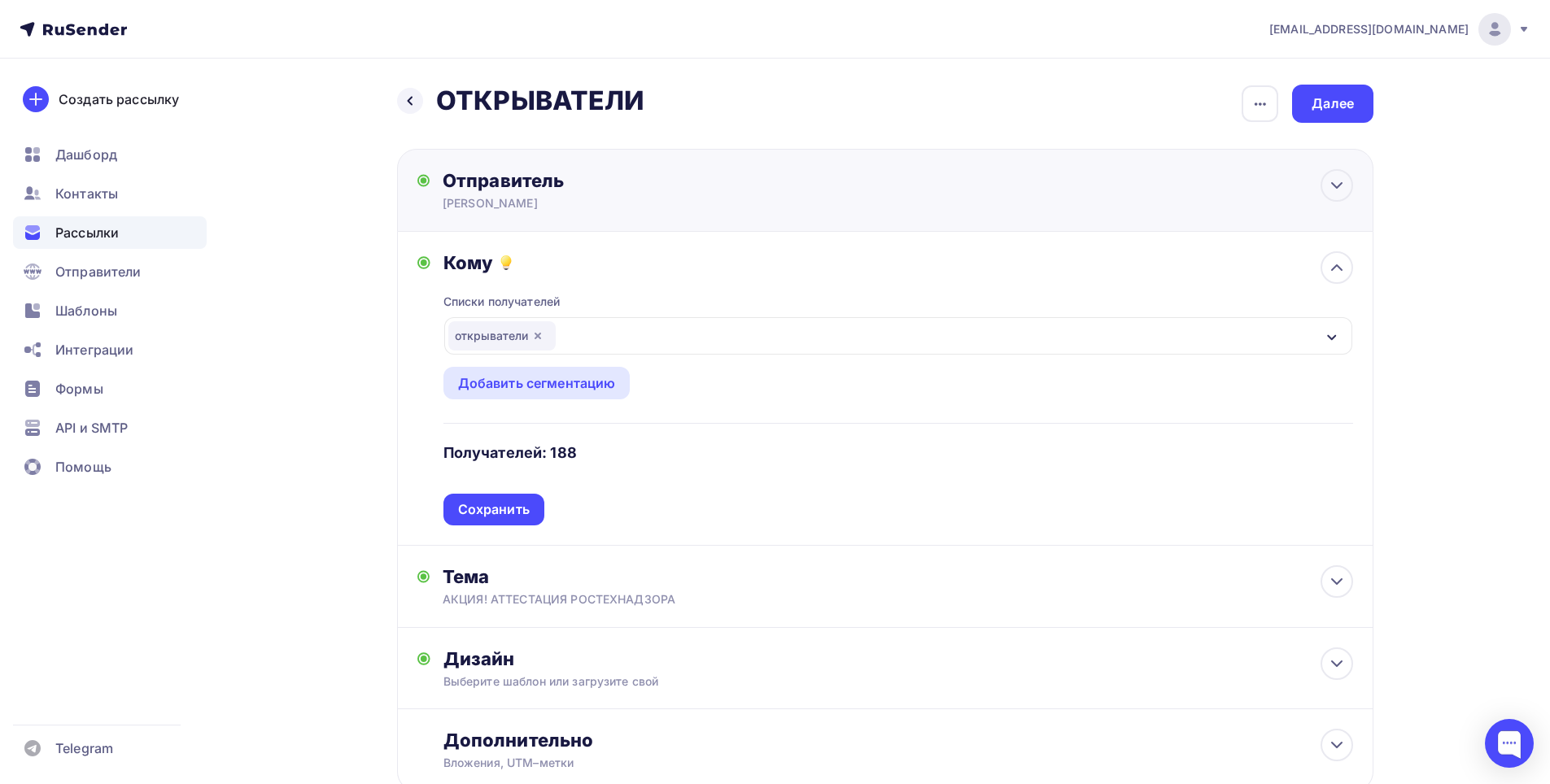
click at [621, 205] on div "[PERSON_NAME]" at bounding box center [601, 203] width 317 height 16
type input "[PERSON_NAME]"
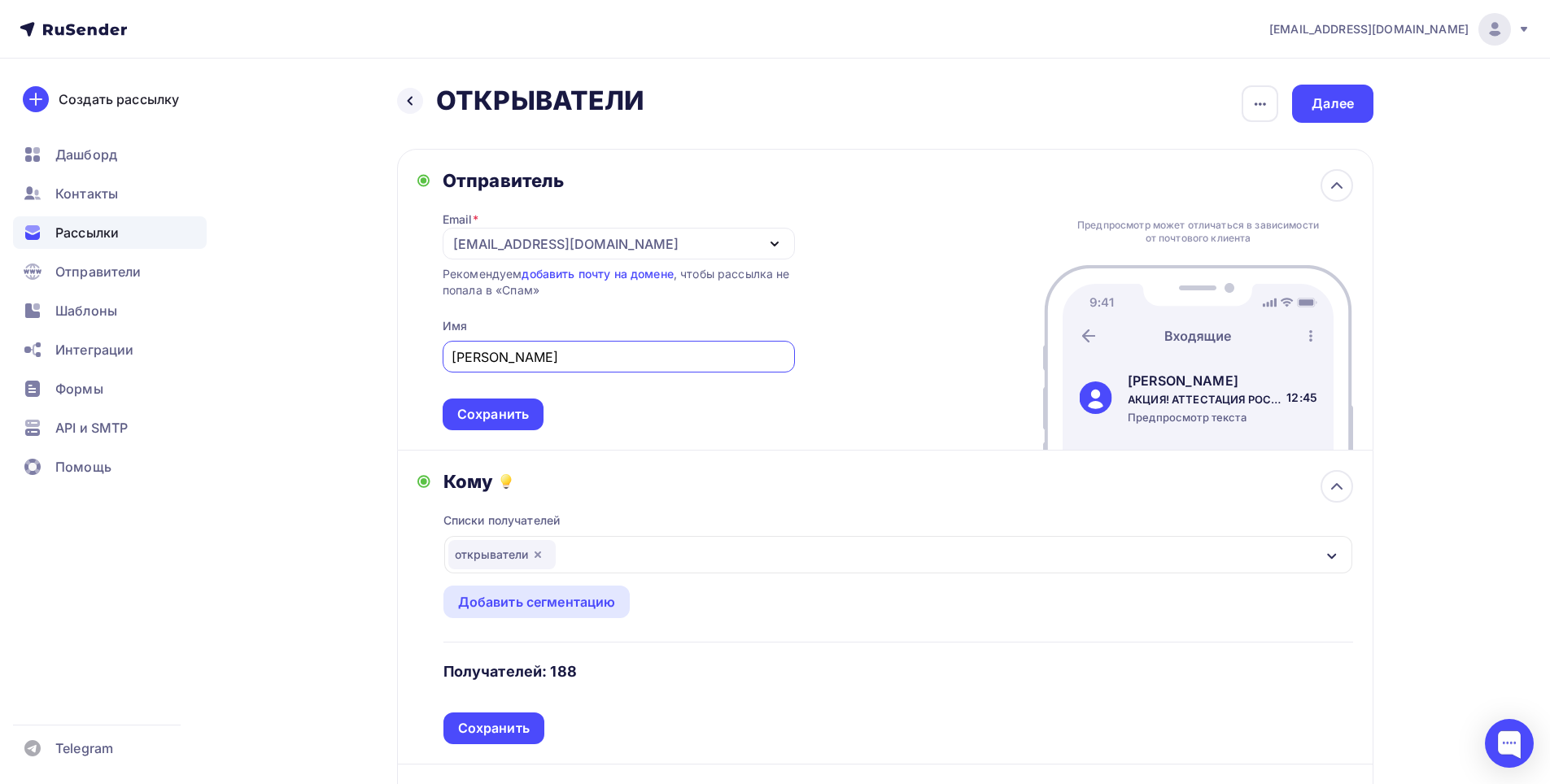
click at [610, 241] on div "[EMAIL_ADDRESS][DOMAIN_NAME]" at bounding box center [566, 244] width 226 height 20
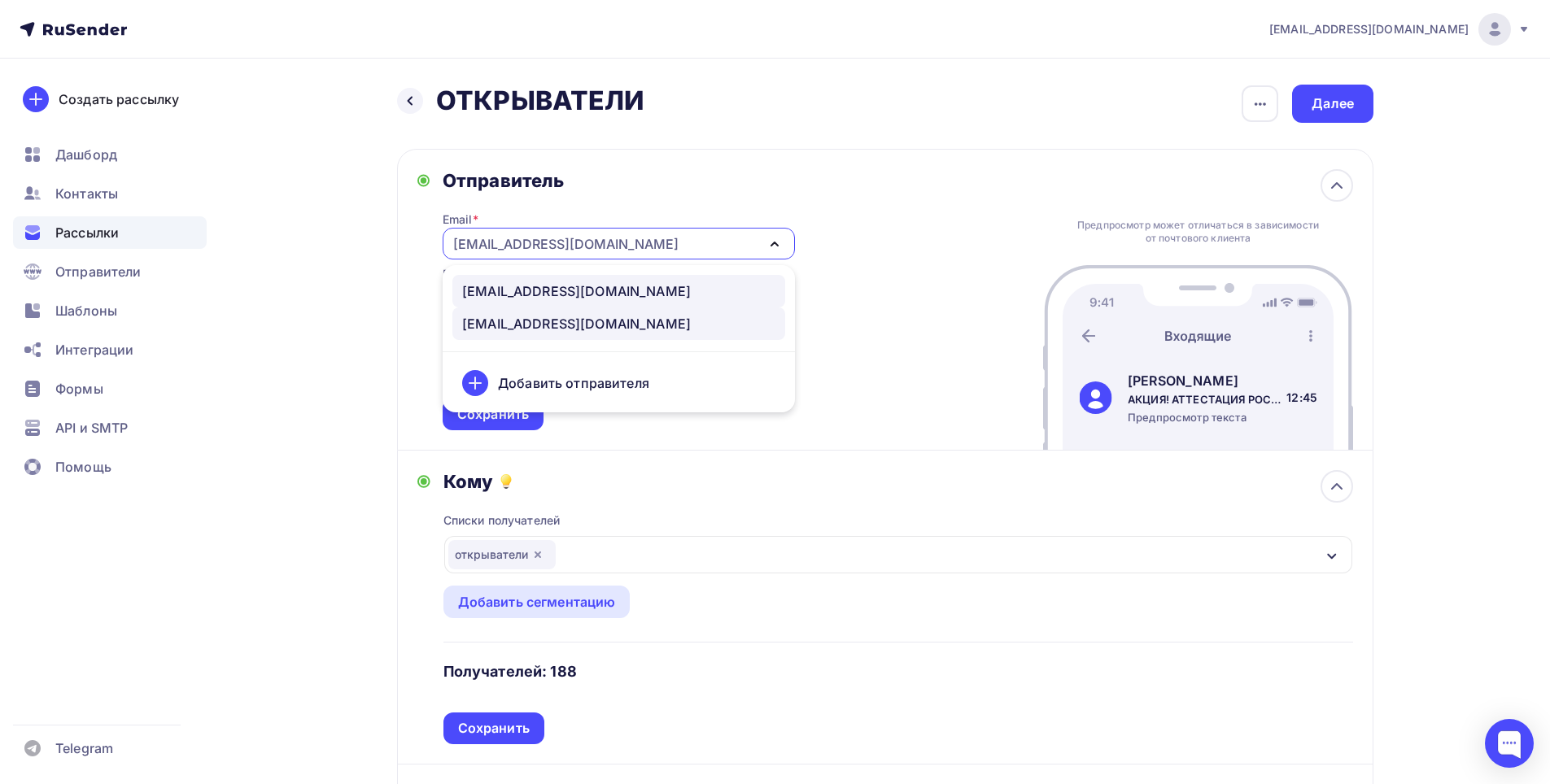
click at [632, 294] on div "[EMAIL_ADDRESS][DOMAIN_NAME]" at bounding box center [576, 291] width 228 height 20
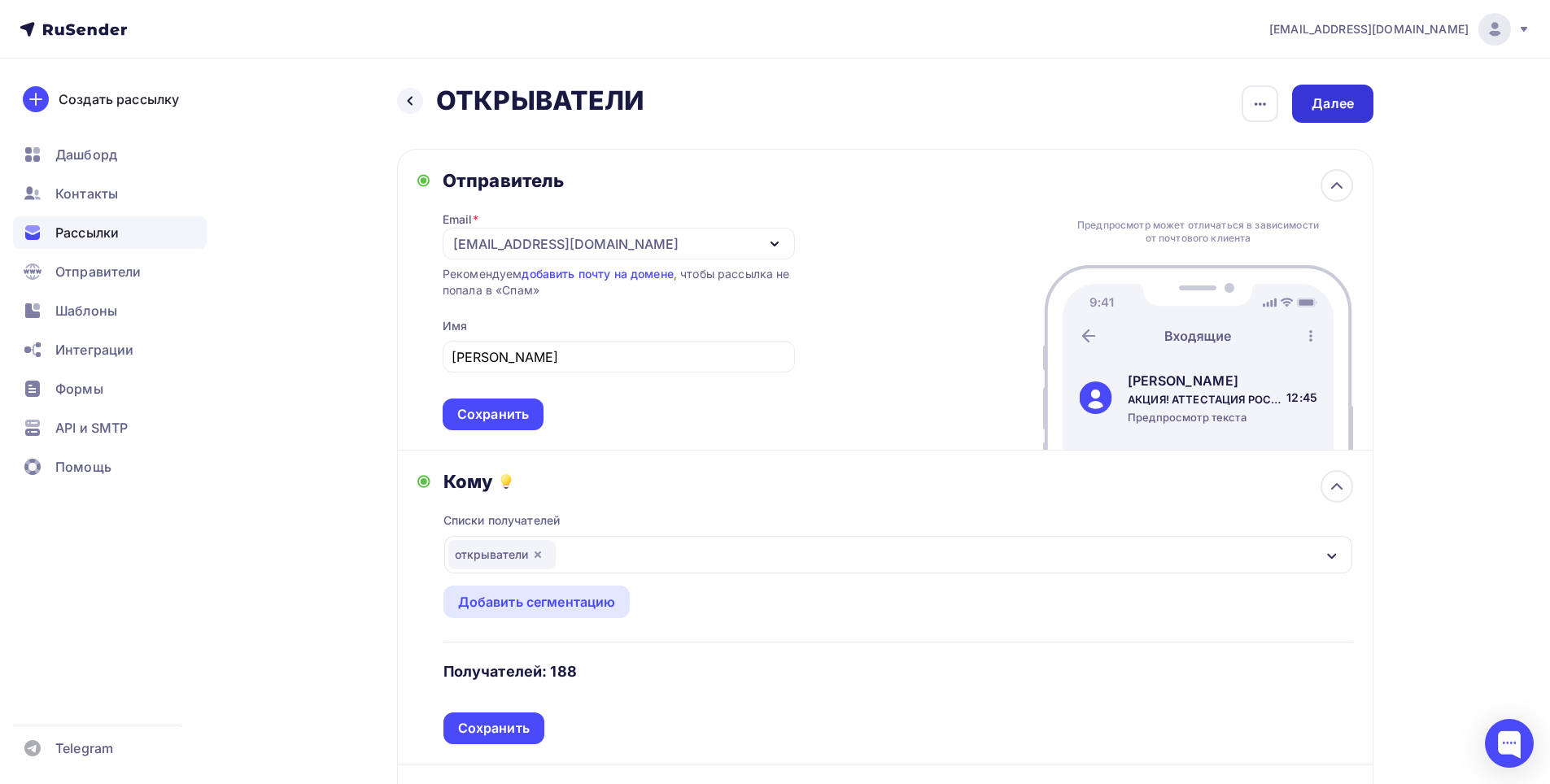
click at [1320, 105] on div "Далее" at bounding box center [1332, 103] width 42 height 19
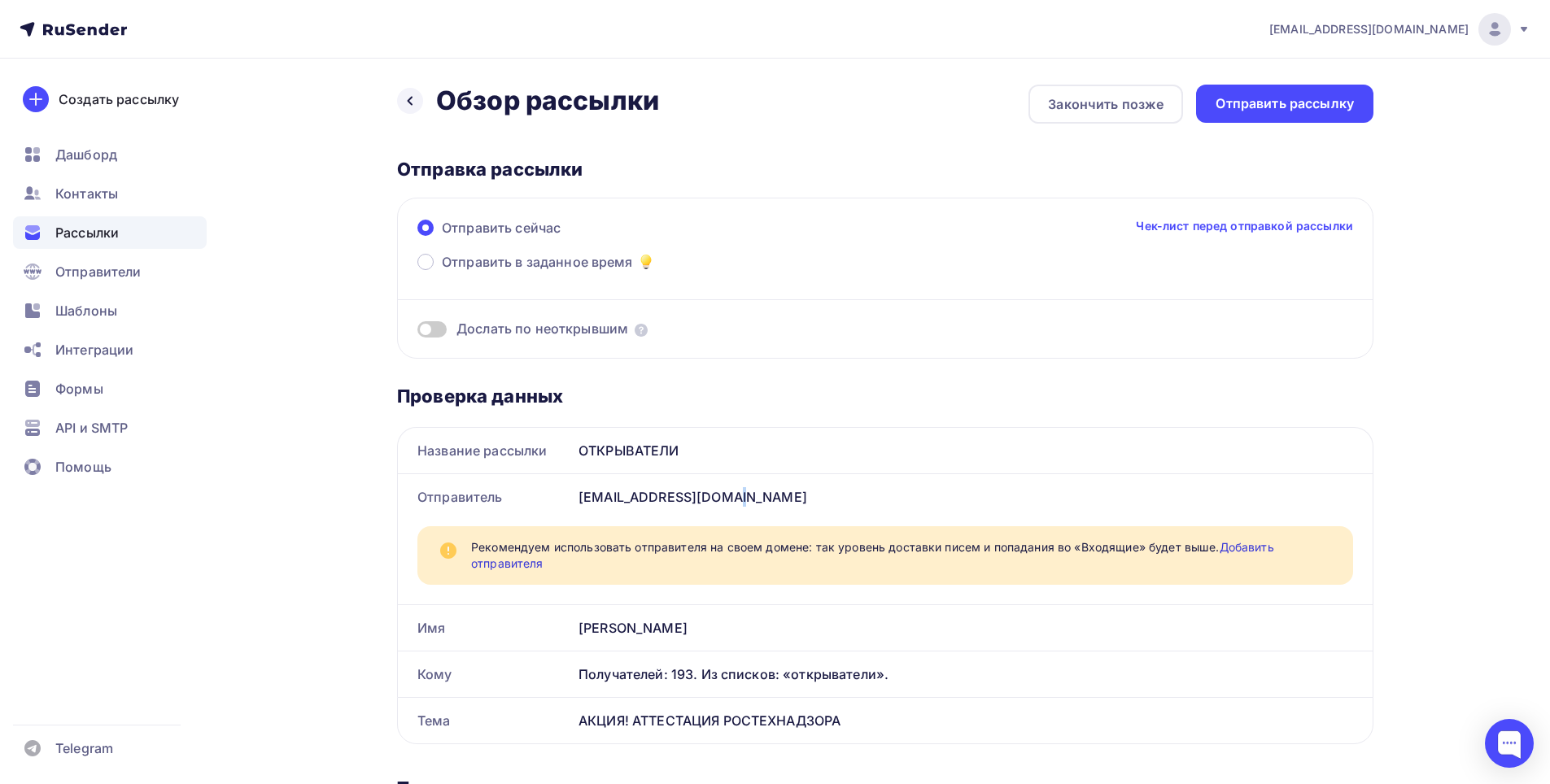
click at [644, 499] on div "[EMAIL_ADDRESS][DOMAIN_NAME]" at bounding box center [972, 497] width 801 height 46
click at [933, 403] on div "Проверка данных" at bounding box center [886, 396] width 977 height 22
click at [412, 103] on icon at bounding box center [410, 100] width 13 height 13
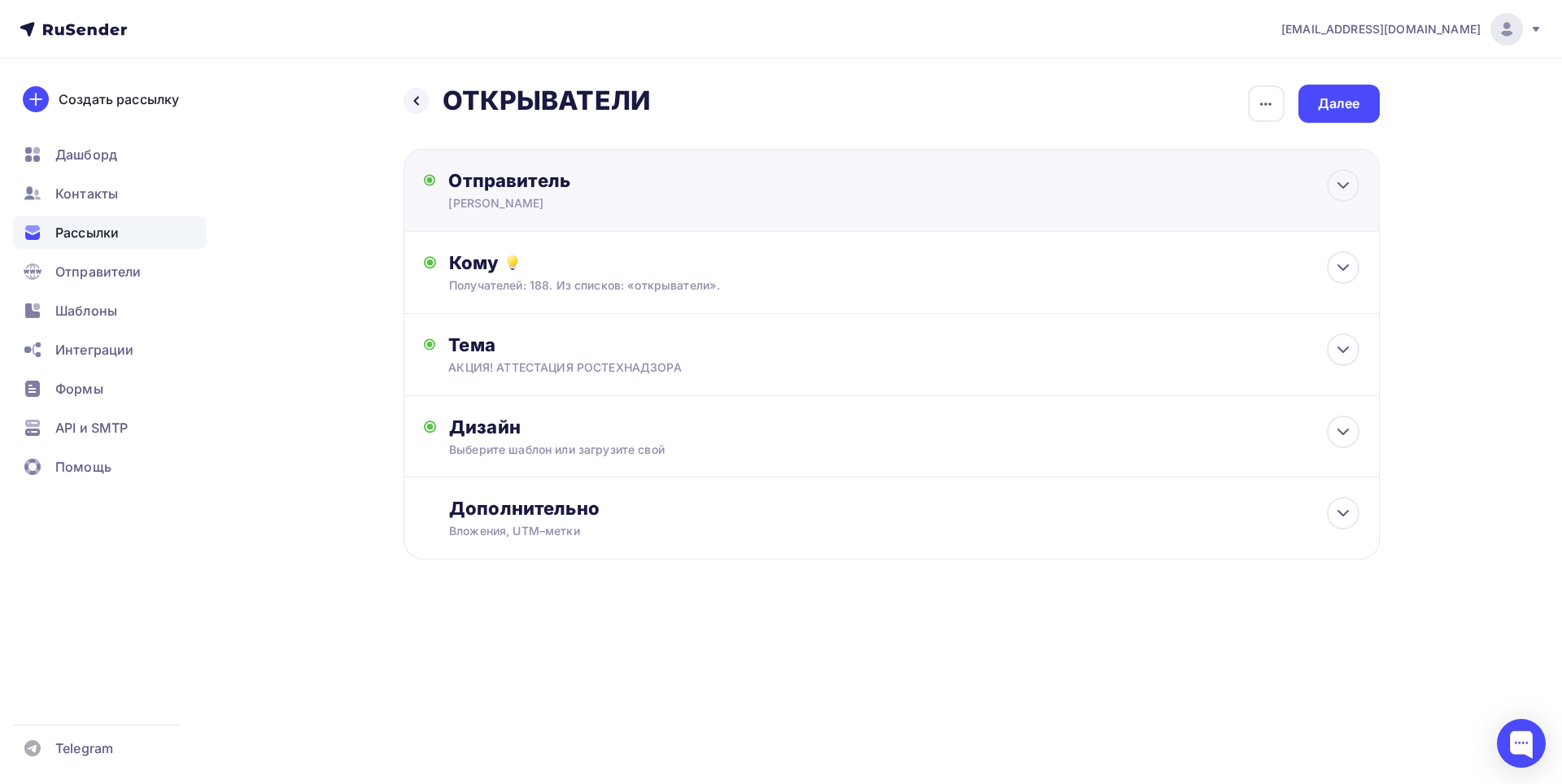
click at [662, 208] on div "[PERSON_NAME]" at bounding box center [607, 203] width 317 height 16
type input "[PERSON_NAME]"
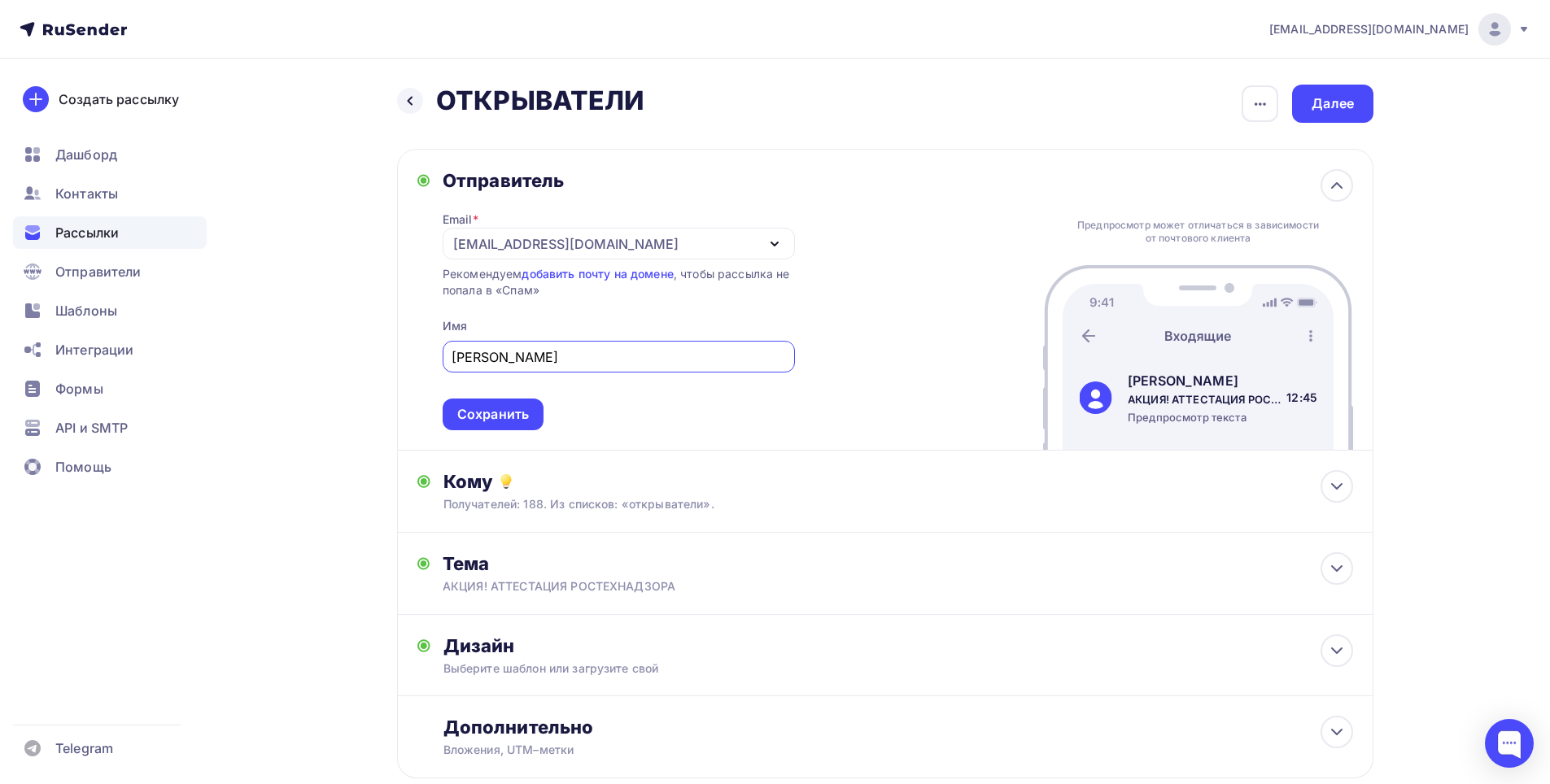
click at [664, 244] on div "[EMAIL_ADDRESS][DOMAIN_NAME]" at bounding box center [619, 243] width 353 height 31
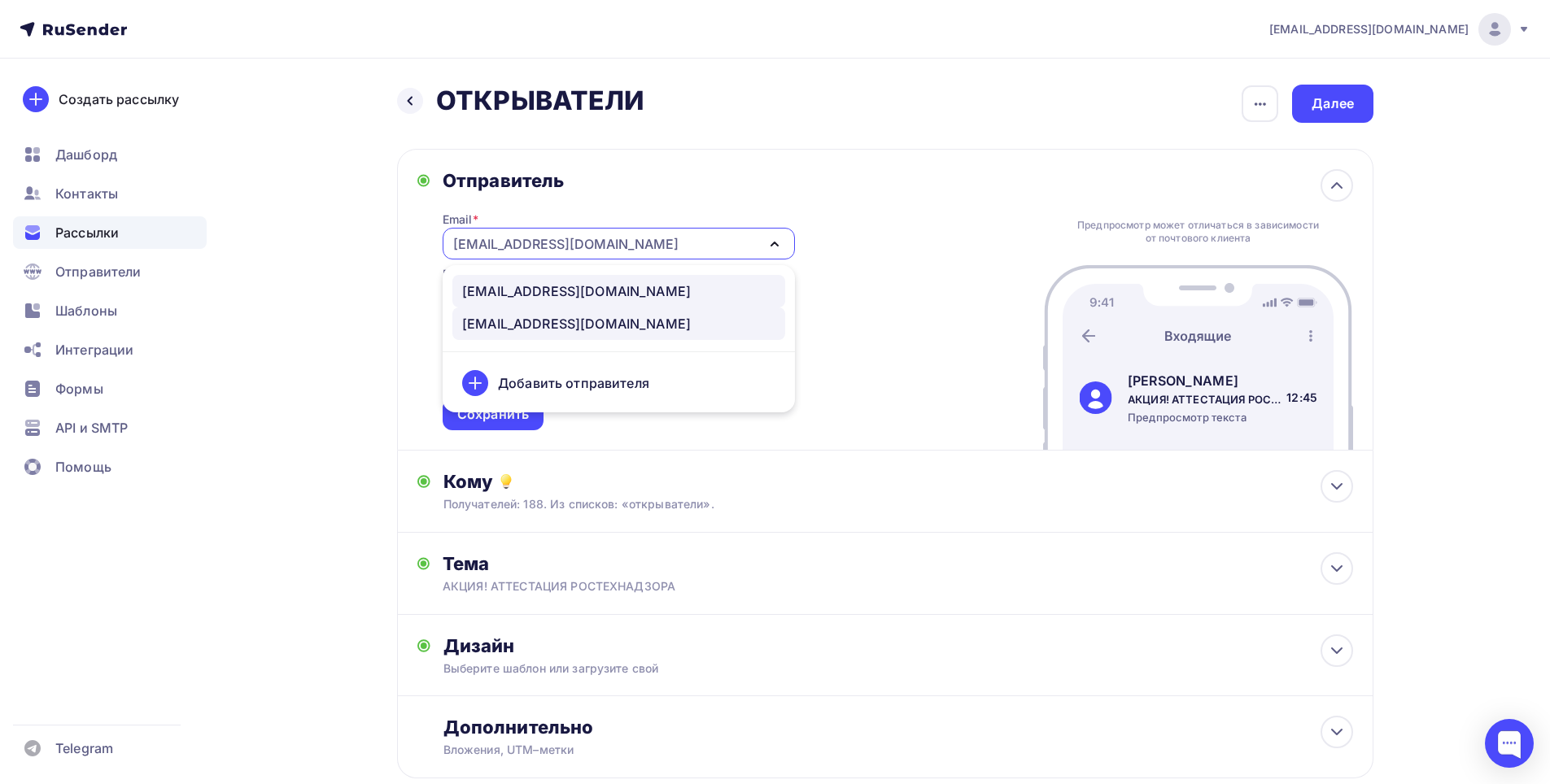
click at [633, 290] on div "[EMAIL_ADDRESS][DOMAIN_NAME]" at bounding box center [576, 291] width 228 height 20
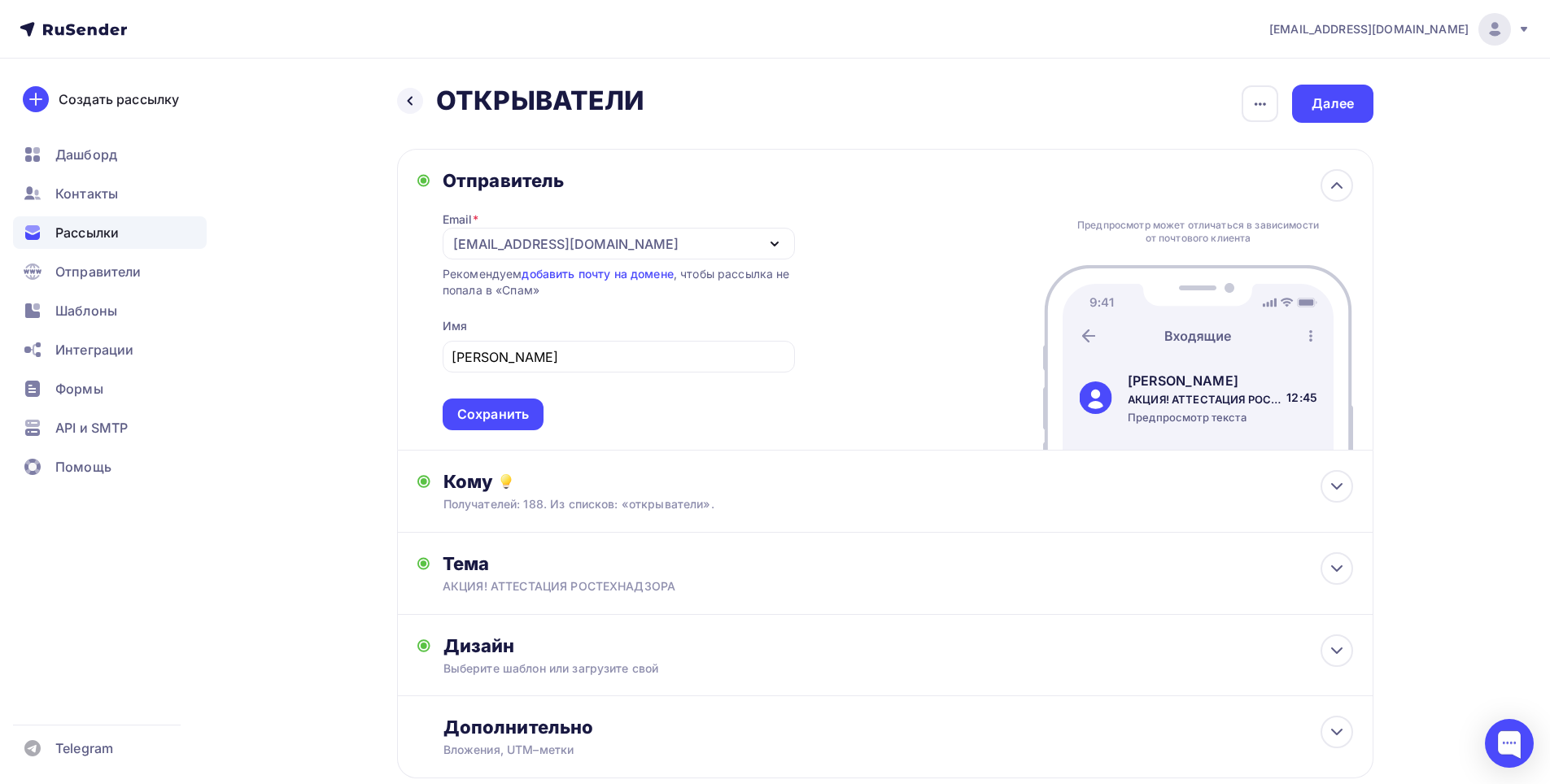
scroll to position [99, 0]
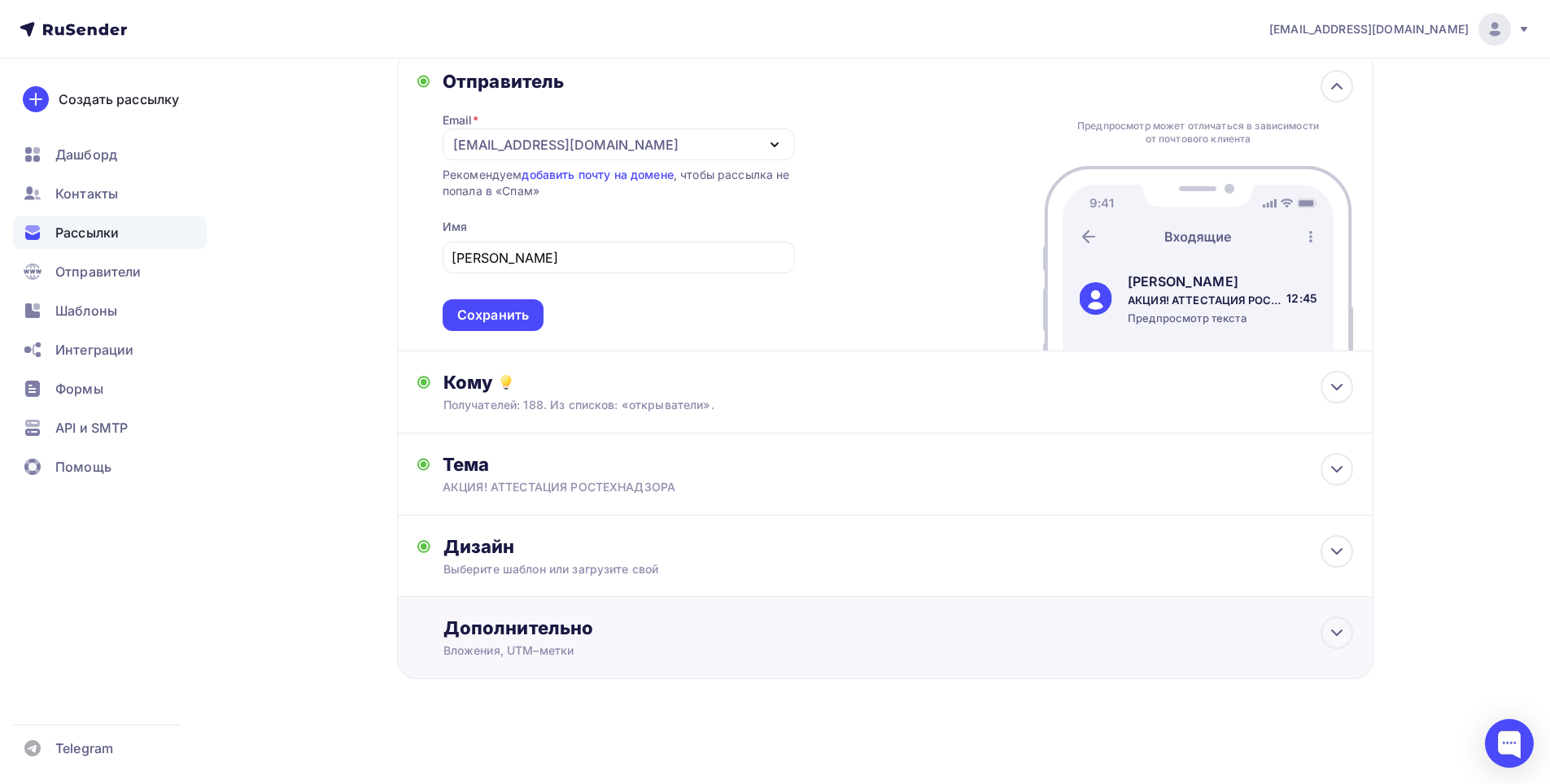
click at [678, 599] on div "Дополнительно Вложения, UTM–метки Вложения Добавить файл Максимальный суммарный…" at bounding box center [886, 638] width 977 height 82
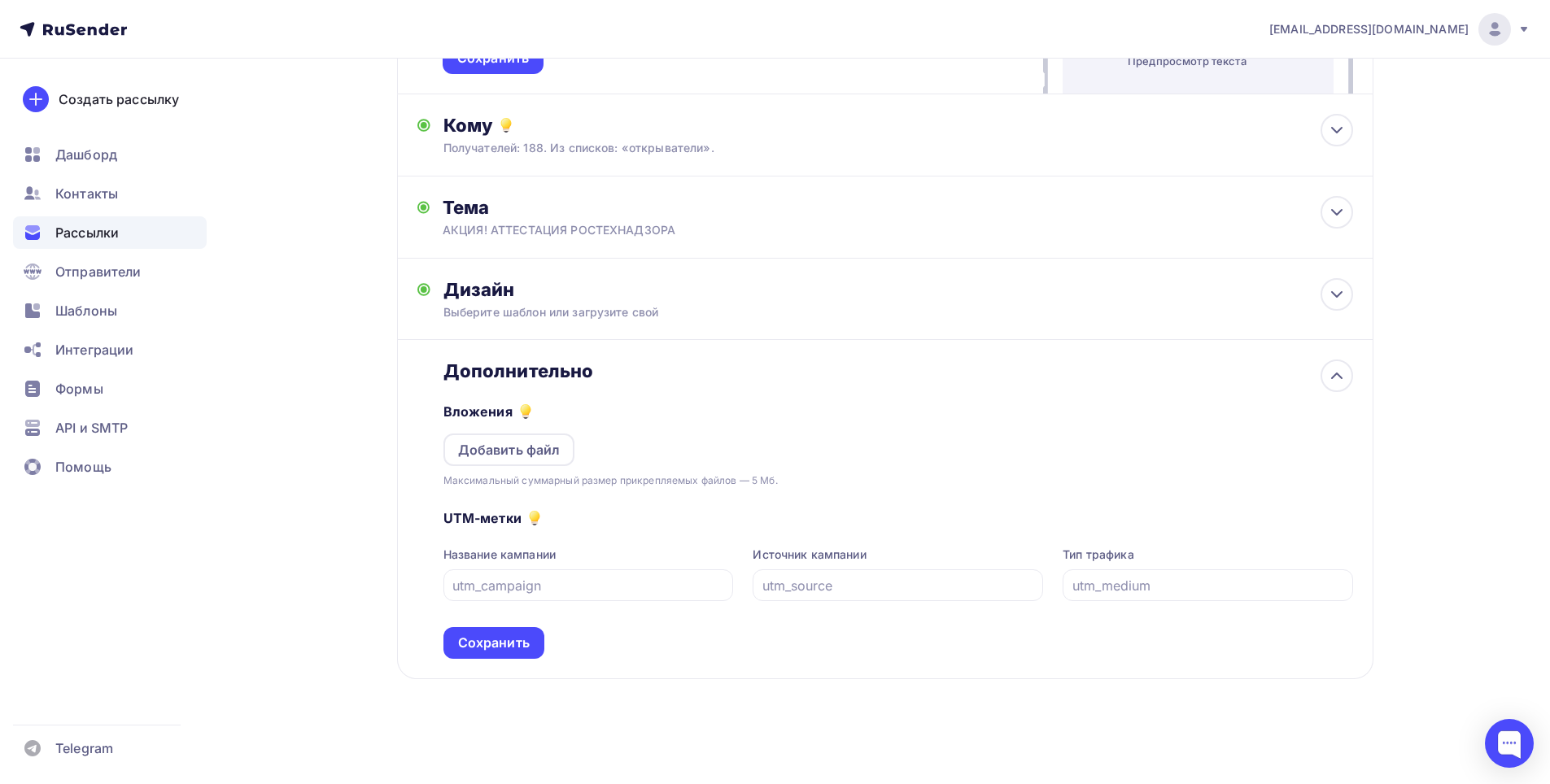
drag, startPoint x: 224, startPoint y: 439, endPoint x: 292, endPoint y: 473, distance: 76.0
click at [227, 441] on div "[EMAIL_ADDRESS][DOMAIN_NAME] Аккаунт Тарифы Выйти Создать рассылку [GEOGRAPHIC_…" at bounding box center [775, 214] width 1550 height 1140
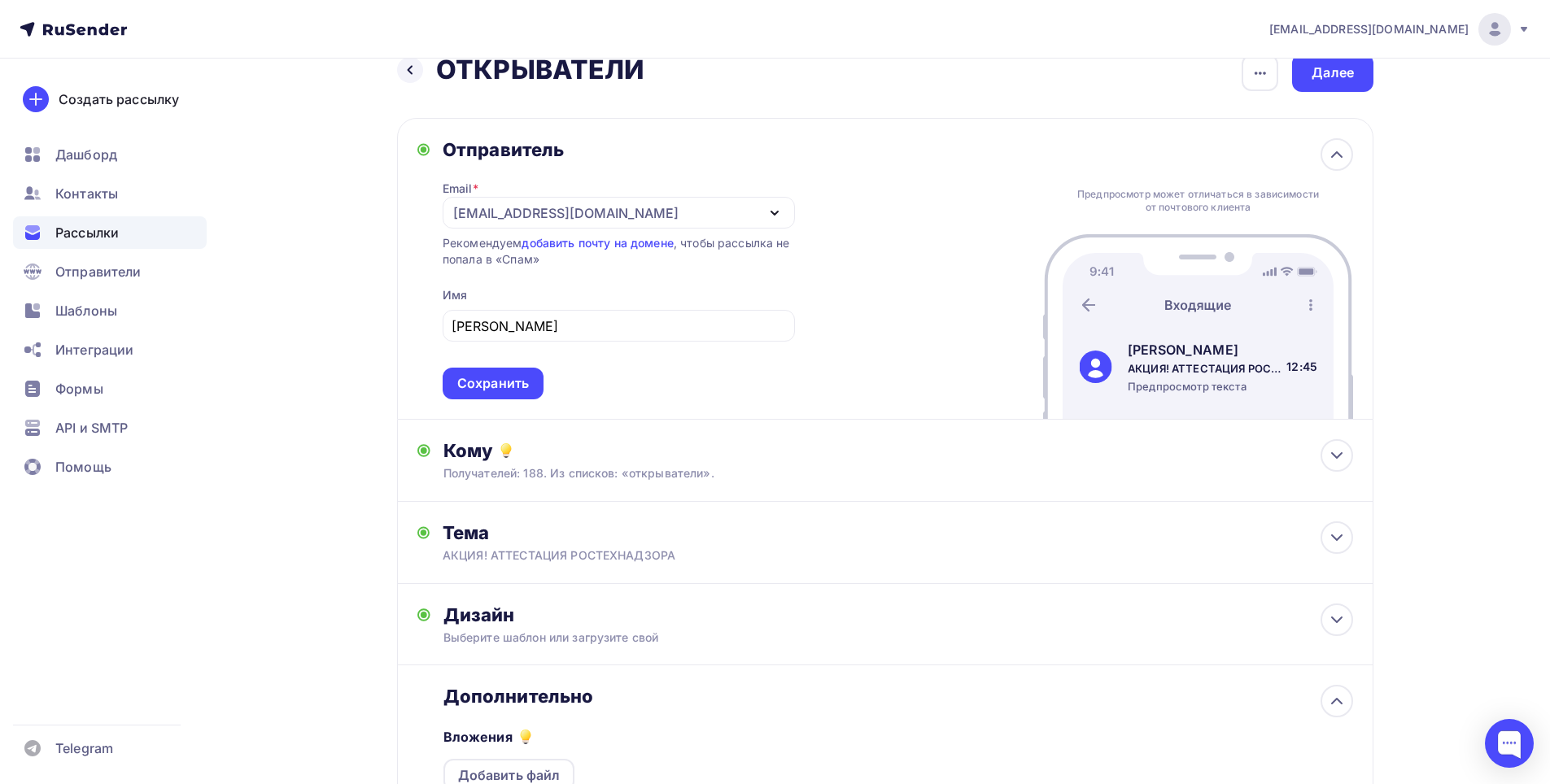
scroll to position [0, 0]
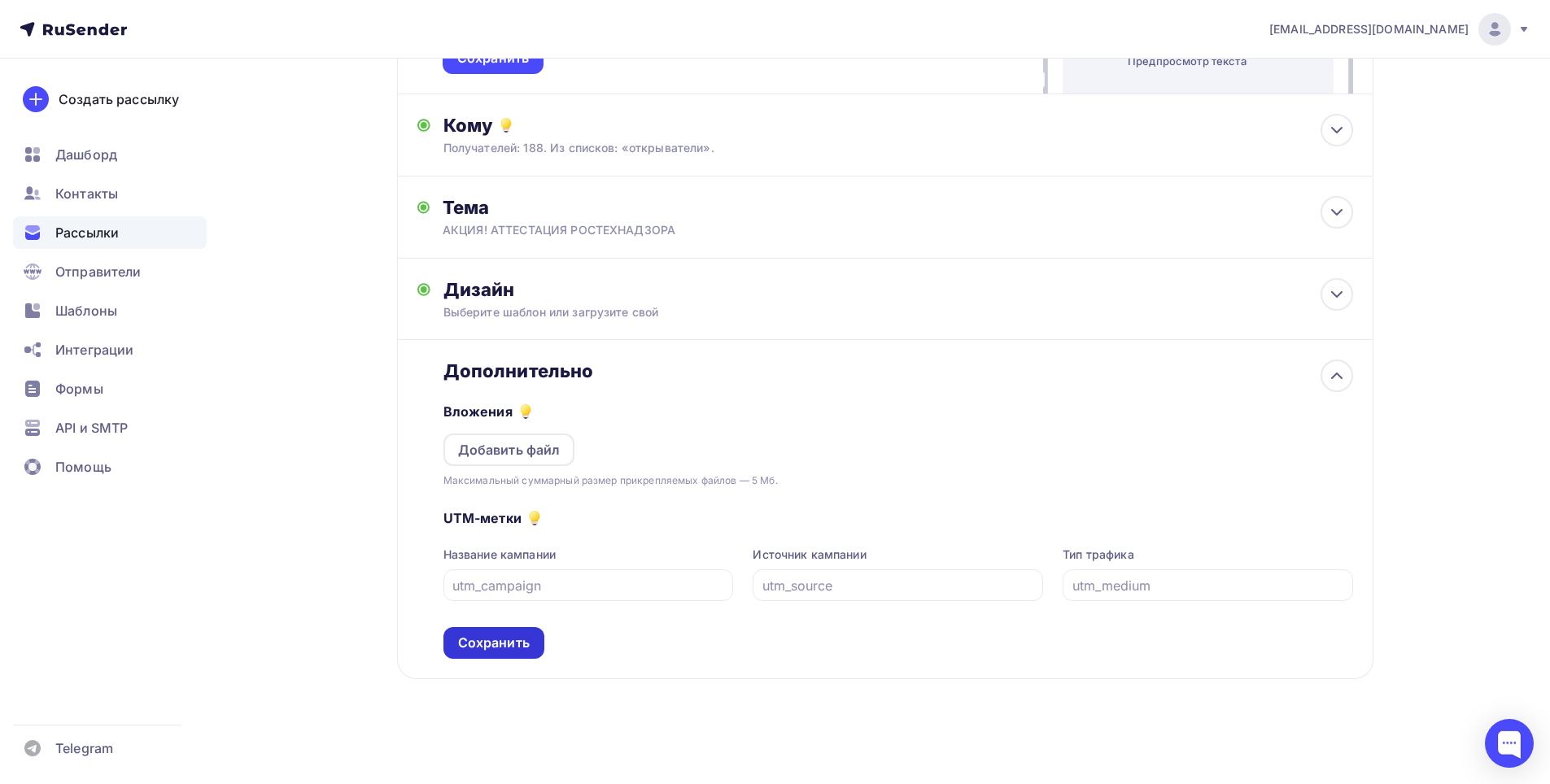
click at [498, 646] on div "Сохранить" at bounding box center [494, 643] width 72 height 19
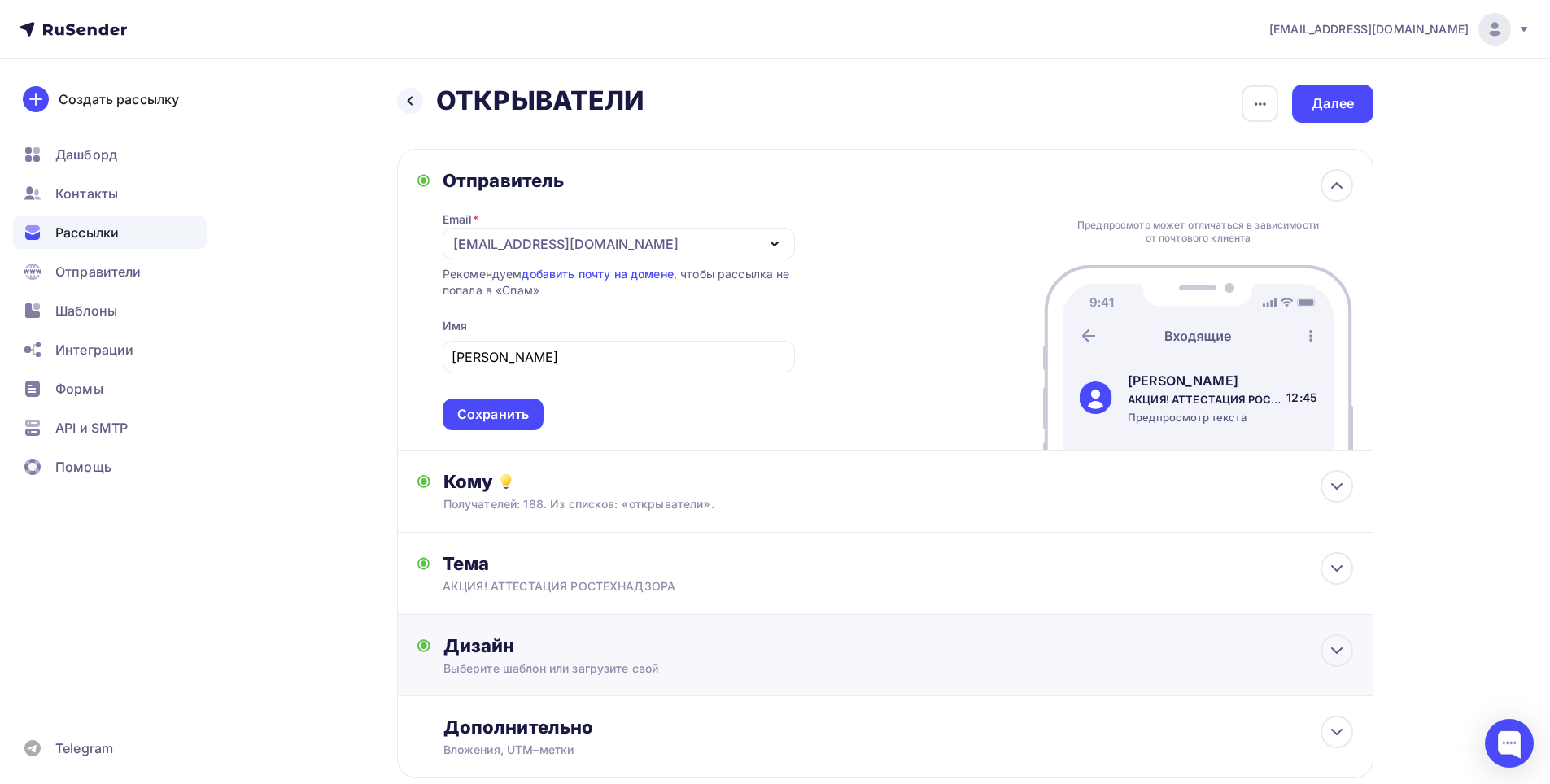
click at [513, 420] on div "Сохранить" at bounding box center [493, 414] width 72 height 19
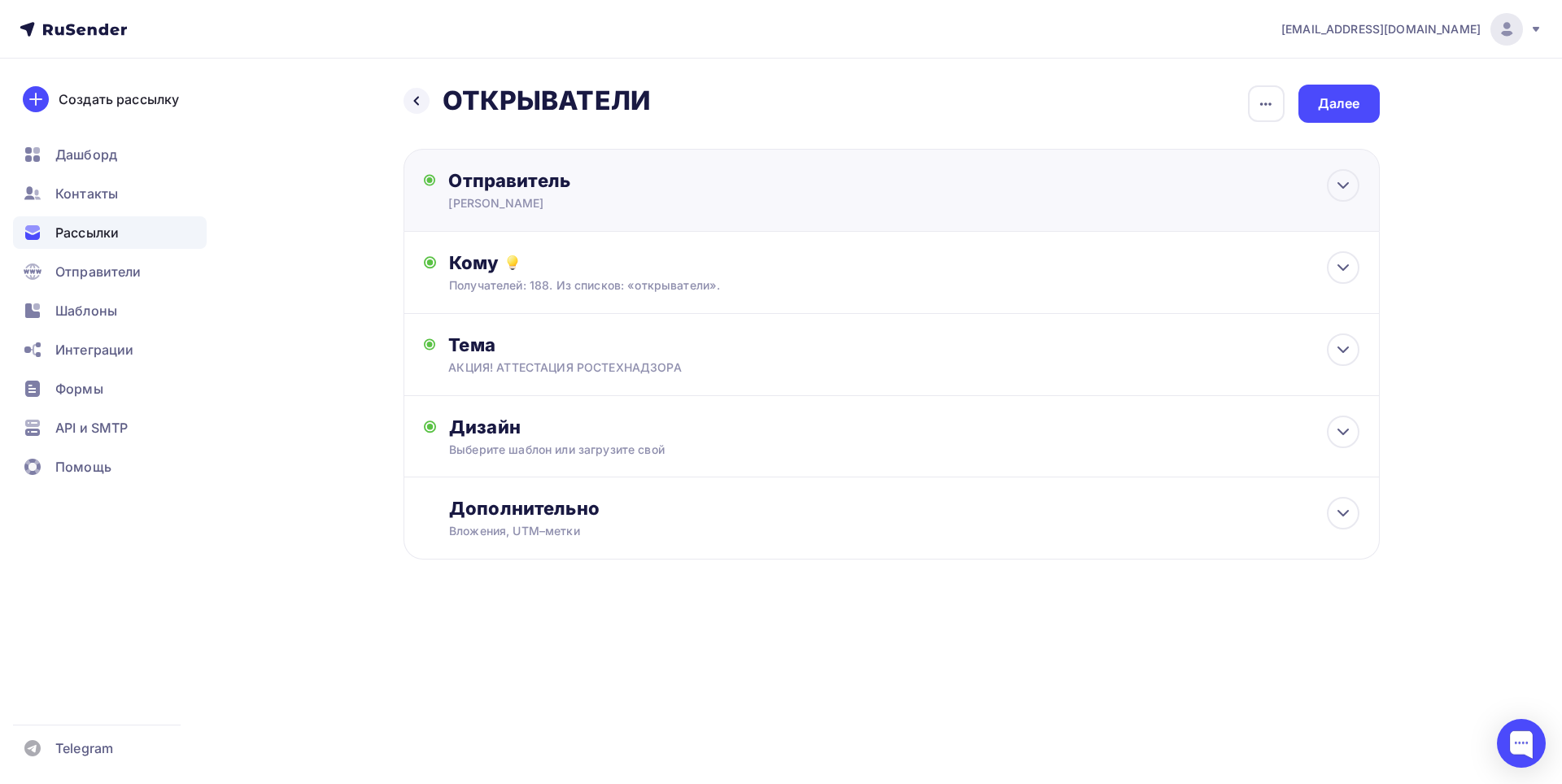
click at [611, 194] on div "Отправитель [PERSON_NAME] Email * [EMAIL_ADDRESS][DOMAIN_NAME] [EMAIL_ADDRESS][…" at bounding box center [625, 190] width 353 height 42
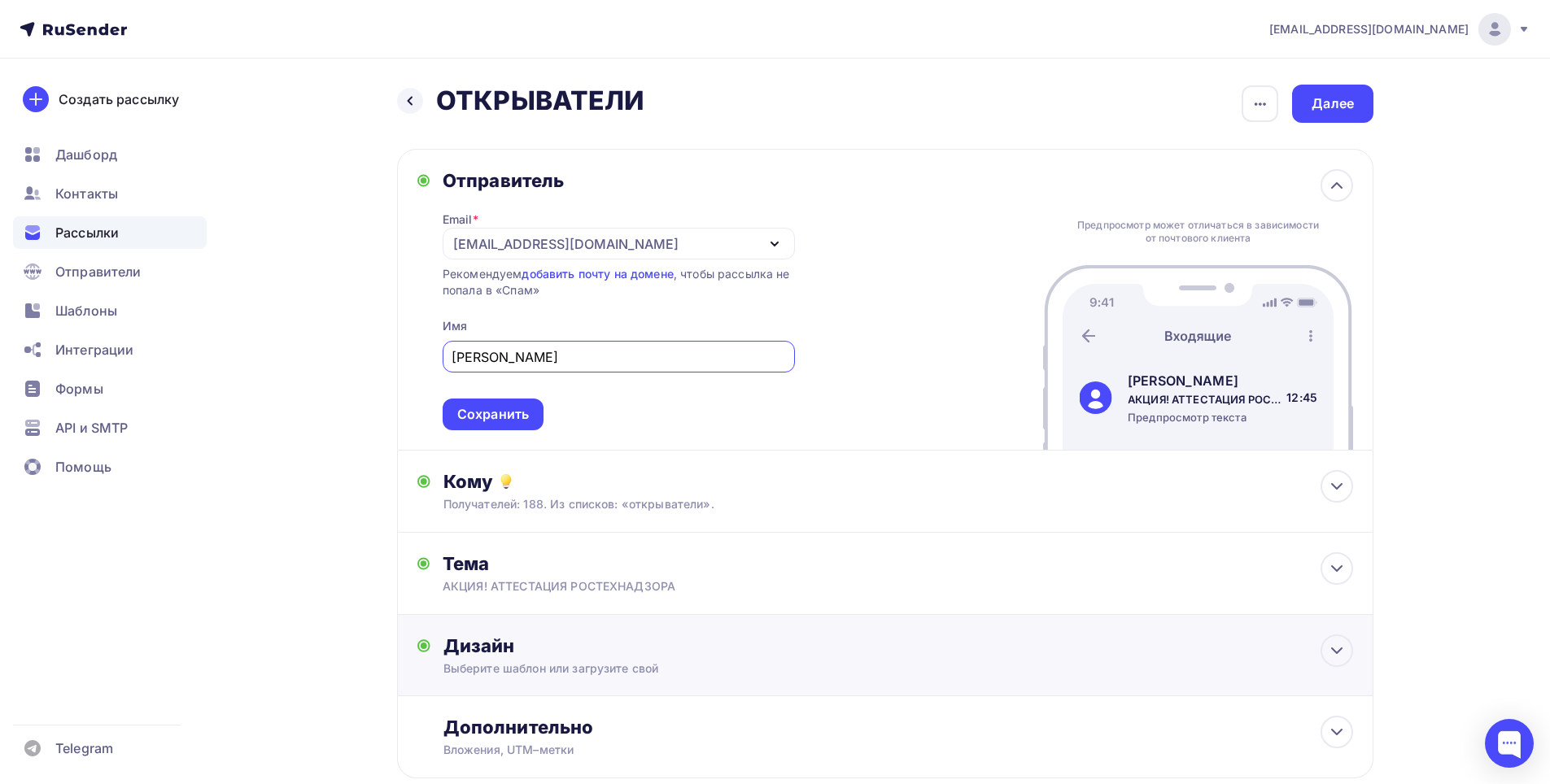
click at [503, 420] on div "Сохранить" at bounding box center [493, 414] width 72 height 19
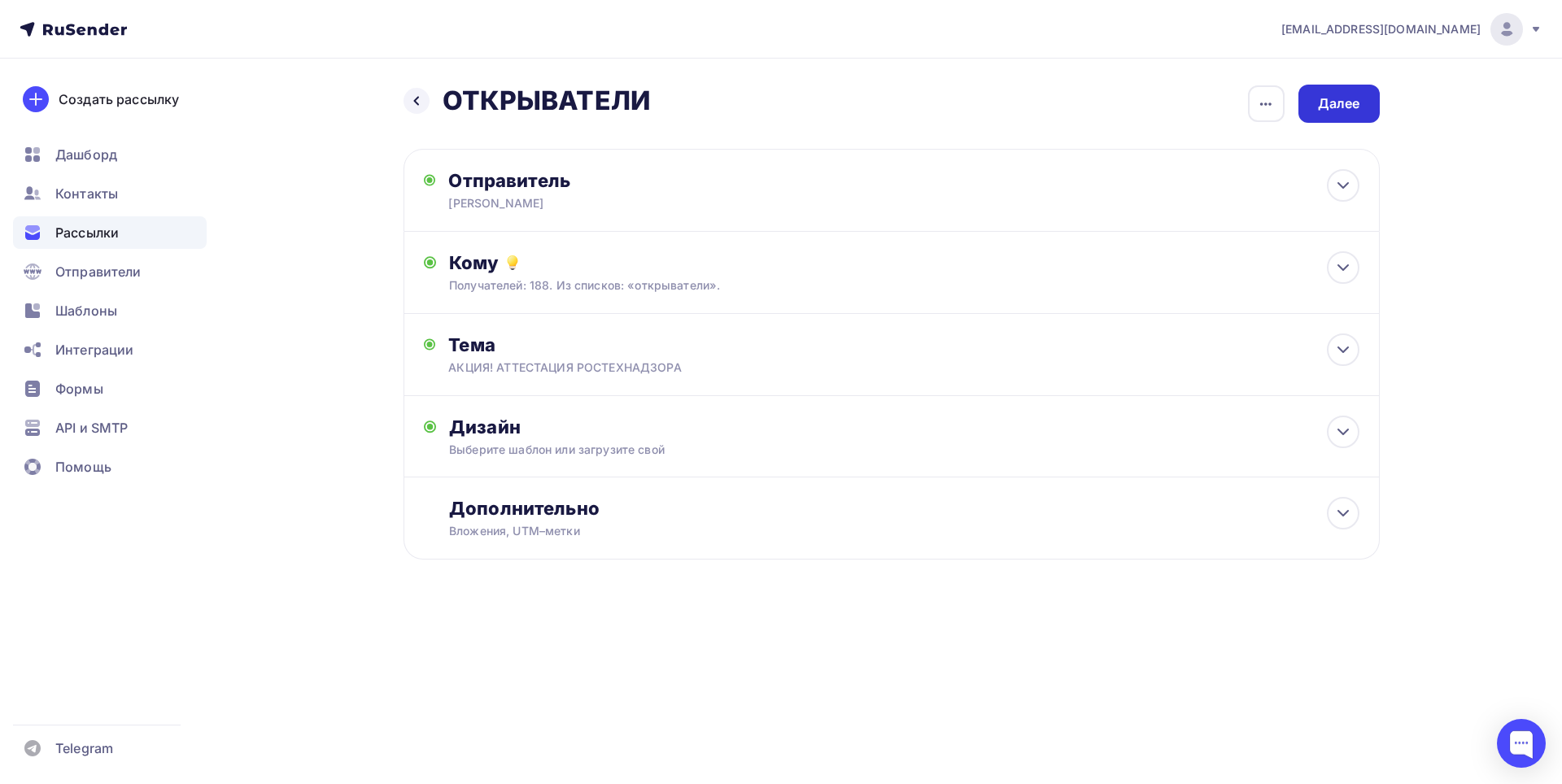
click at [1361, 103] on div "Далее" at bounding box center [1338, 104] width 81 height 38
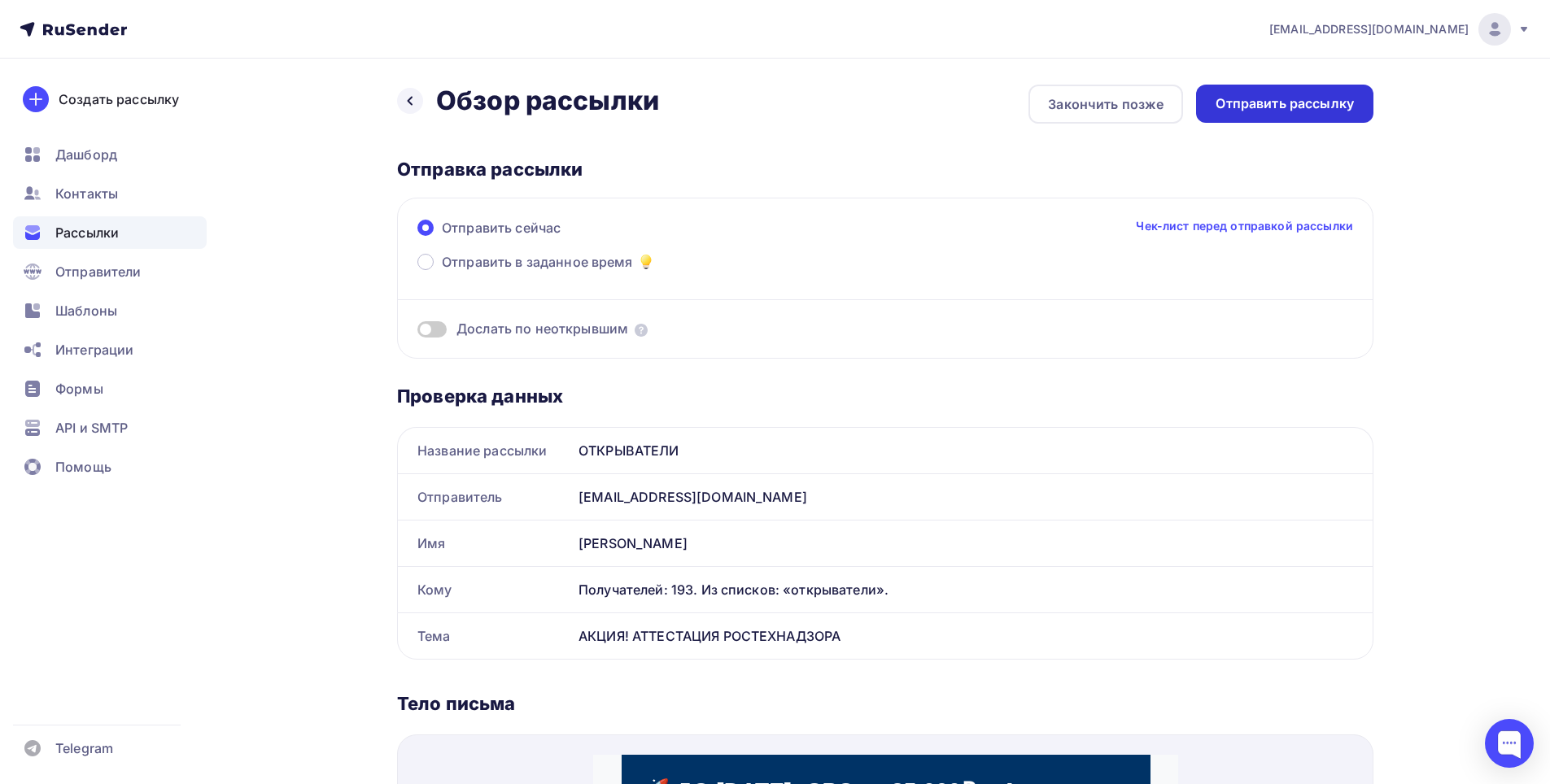
click at [1267, 112] on div "Отправить рассылку" at bounding box center [1285, 103] width 139 height 19
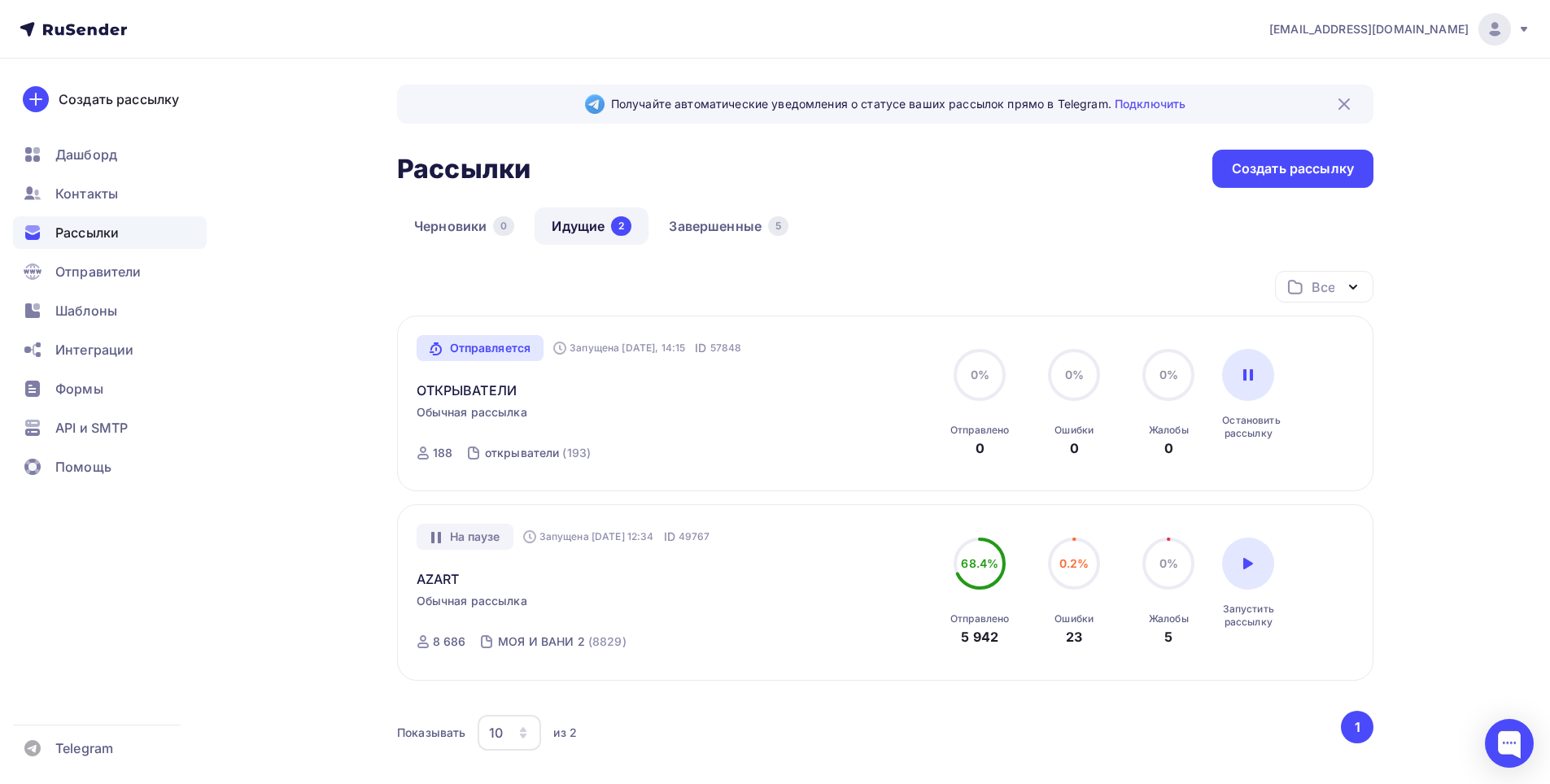
click at [254, 630] on div "Получайте автоматические уведомления о статусе ваших рассылок прямо в Telegram.…" at bounding box center [775, 487] width 1334 height 858
